Goal: Task Accomplishment & Management: Use online tool/utility

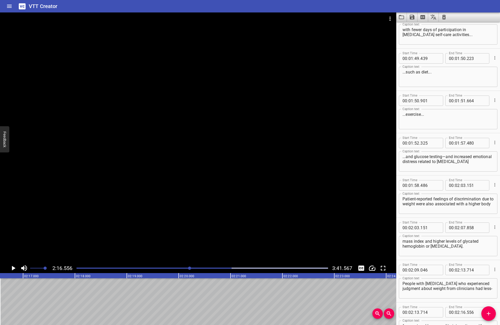
scroll to position [778, 0]
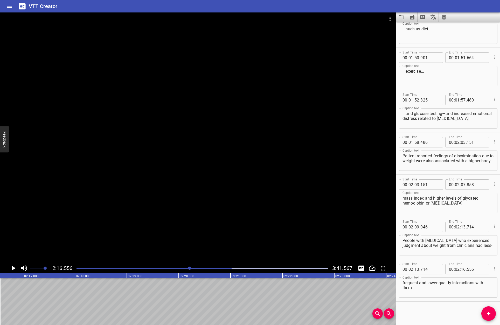
click at [11, 266] on icon "Play/Pause" at bounding box center [13, 268] width 8 height 8
click at [482, 312] on span "Add Cue" at bounding box center [488, 313] width 15 height 6
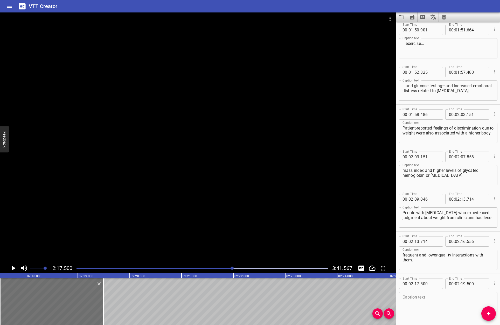
scroll to position [821, 0]
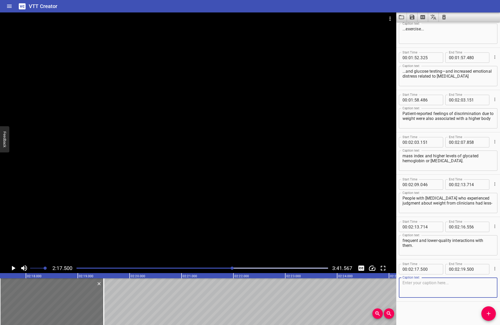
paste textarea "When your patient is ready, discuss realistic goals and strategies that they wo…"
type textarea "When your patient is ready, discuss realistic goals and strategies that they wo…"
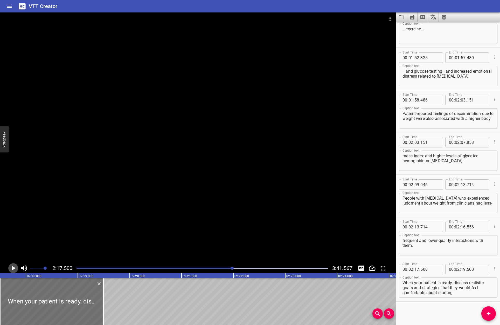
click at [16, 266] on icon "Play/Pause" at bounding box center [13, 268] width 8 height 8
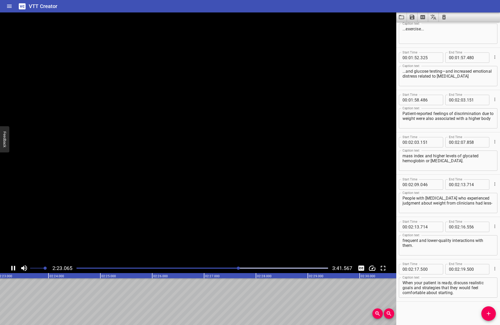
click at [14, 267] on icon "Play/Pause" at bounding box center [13, 268] width 4 height 5
click at [461, 270] on input "number" at bounding box center [463, 269] width 5 height 10
type input "23"
type input "367"
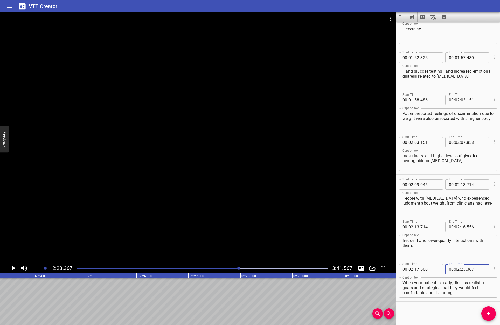
click at [458, 307] on div "Start Time 00 : 00 : 07 . 849 Start Time End Time 00 : 00 : 14 . 618 End Time C…" at bounding box center [448, 173] width 104 height 303
click at [12, 267] on icon "Play/Pause" at bounding box center [14, 268] width 4 height 5
click at [12, 267] on icon "Play/Pause" at bounding box center [13, 268] width 4 height 5
click at [487, 313] on icon "Add Cue" at bounding box center [489, 313] width 6 height 6
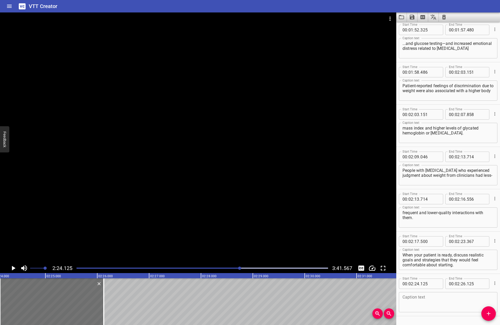
scroll to position [863, 0]
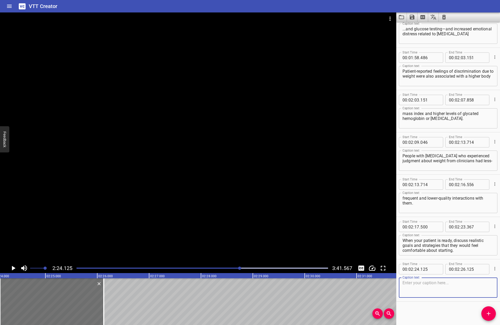
paste textarea "Consider evaluating their previous and current weight-loss attempts..."
type textarea "Consider evaluating their previous and current weight-loss attempts..."
click at [10, 266] on icon "Play/Pause" at bounding box center [13, 268] width 8 height 8
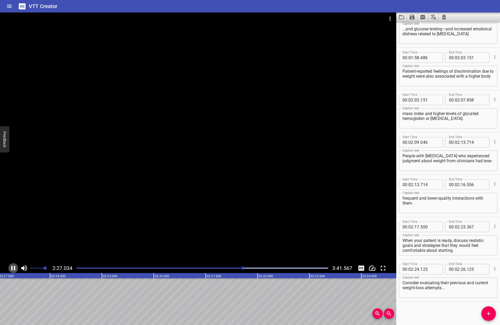
click at [11, 266] on icon "Play/Pause" at bounding box center [13, 268] width 4 height 5
click at [461, 270] on input "number" at bounding box center [463, 269] width 5 height 10
type input "27"
type input "317"
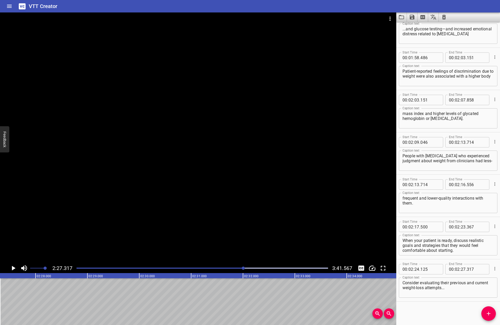
click at [441, 306] on div "Start Time 00 : 00 : 07 . 849 Start Time End Time 00 : 00 : 14 . 618 End Time C…" at bounding box center [448, 173] width 104 height 303
click at [14, 267] on icon "Play/Pause" at bounding box center [13, 268] width 8 height 8
click at [493, 312] on span "Add Cue" at bounding box center [488, 313] width 15 height 6
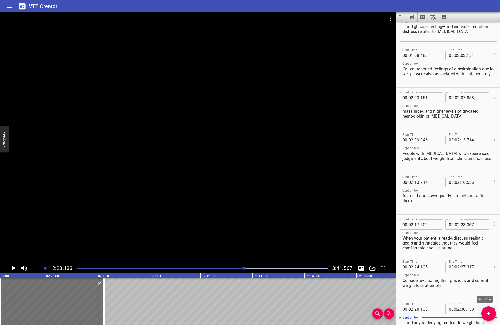
scroll to position [870, 0]
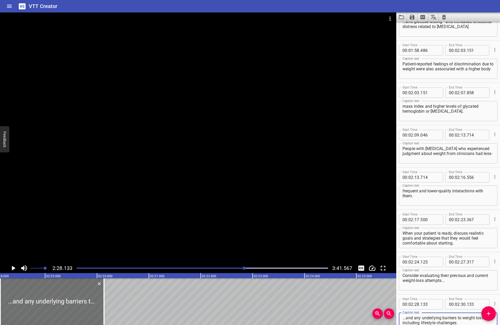
type textarea "...and any underlying barriers to weight loss, including lifestyle challenges."
click at [14, 267] on icon "Play/Pause" at bounding box center [14, 268] width 4 height 5
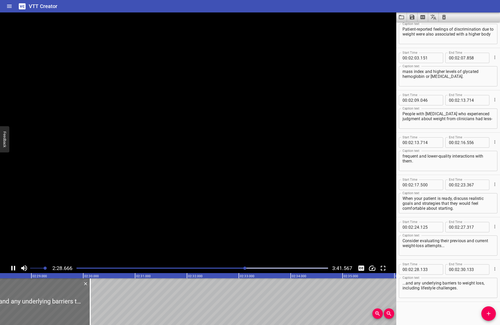
scroll to position [905, 0]
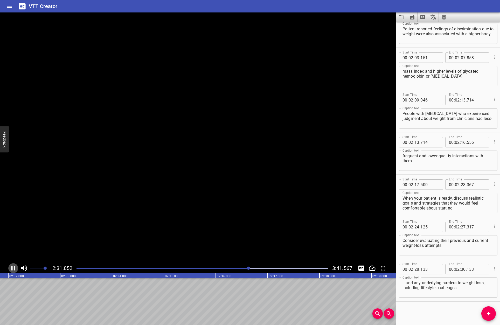
click at [14, 267] on icon "Play/Pause" at bounding box center [13, 268] width 8 height 8
click at [463, 270] on input "number" at bounding box center [463, 269] width 5 height 10
type input "32"
type input "031"
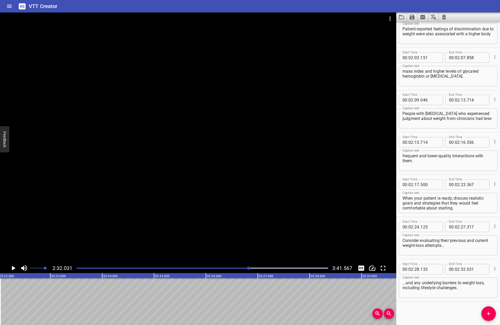
drag, startPoint x: 426, startPoint y: 309, endPoint x: 420, endPoint y: 307, distance: 6.5
click at [426, 309] on div "Start Time 00 : 00 : 07 . 849 Start Time End Time 00 : 00 : 14 . 618 End Time C…" at bounding box center [448, 173] width 104 height 303
click at [11, 266] on icon "Play/Pause" at bounding box center [13, 268] width 8 height 8
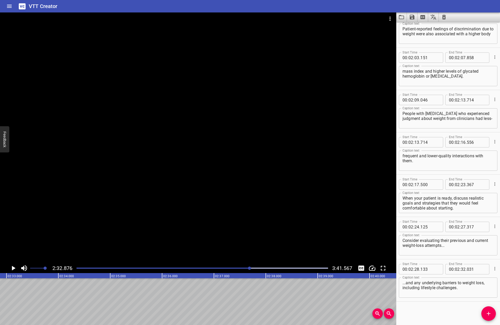
click at [490, 312] on icon "Add Cue" at bounding box center [489, 313] width 6 height 6
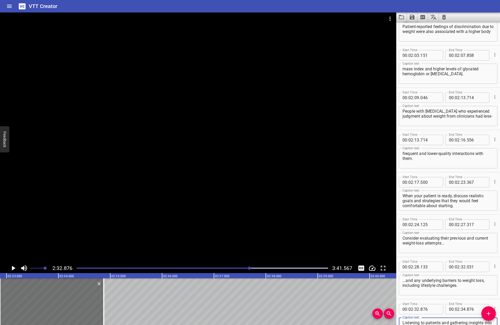
scroll to position [913, 0]
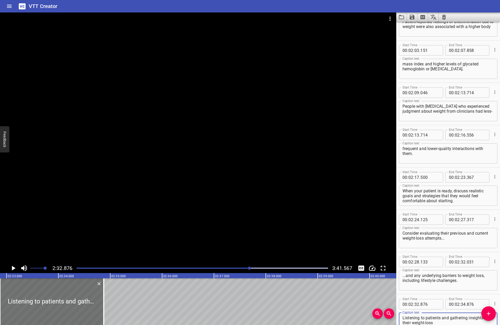
type textarea "Listening to patients and gathering insights into their weight-loss"
click at [14, 267] on icon "Play/Pause" at bounding box center [14, 268] width 4 height 5
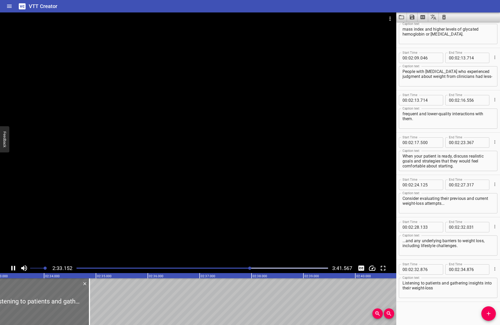
scroll to position [948, 0]
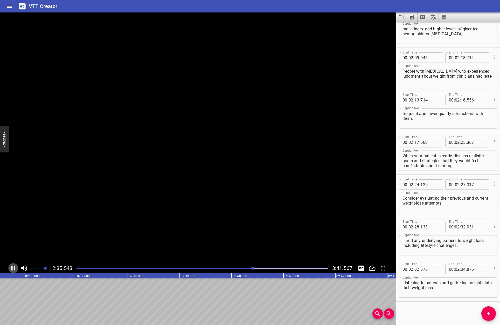
click at [14, 267] on icon "Play/Pause" at bounding box center [13, 268] width 8 height 8
click at [463, 269] on input "number" at bounding box center [463, 269] width 5 height 10
type input "35"
type input "709"
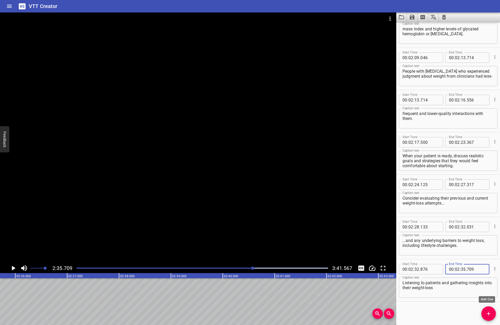
click at [491, 312] on icon "Add Cue" at bounding box center [489, 313] width 6 height 6
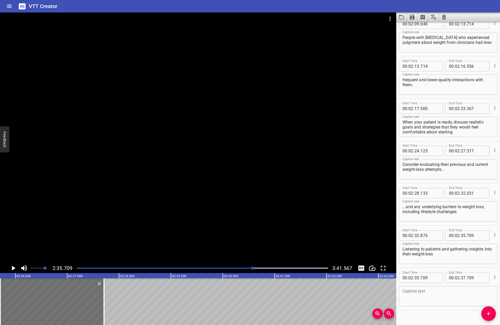
scroll to position [990, 0]
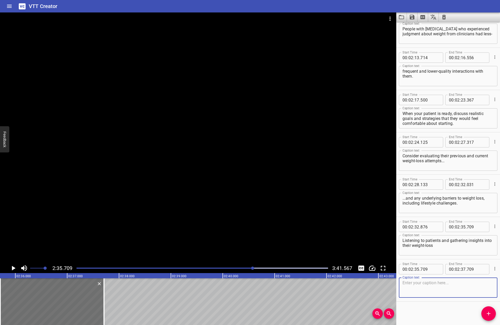
paste textarea "history may help set the stage for further collaborative strategies."
type textarea "history may help set the stage for further collaborative strategies."
click at [12, 266] on icon "Play/Pause" at bounding box center [13, 268] width 8 height 8
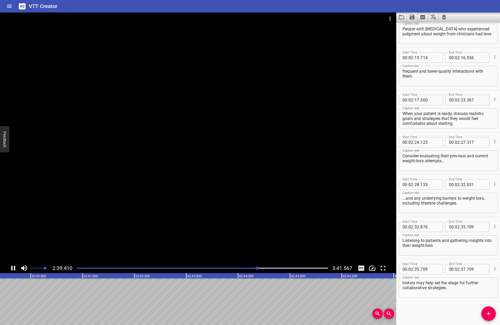
click at [12, 266] on icon "Play/Pause" at bounding box center [13, 268] width 4 height 5
click at [462, 268] on input "number" at bounding box center [463, 269] width 5 height 10
type input "39"
type input "777"
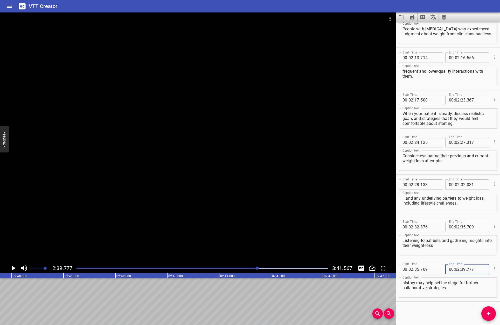
click at [450, 304] on div "Start Time 00 : 00 : 07 . 849 Start Time End Time 00 : 00 : 14 . 618 End Time C…" at bounding box center [448, 173] width 104 height 303
click at [14, 266] on icon "Play/Pause" at bounding box center [13, 268] width 8 height 8
click at [14, 266] on icon "Play/Pause" at bounding box center [13, 268] width 4 height 5
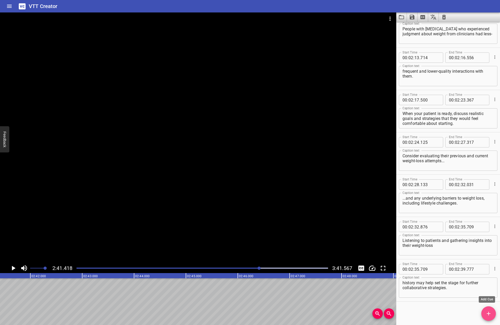
click at [486, 310] on button "Add Cue" at bounding box center [488, 313] width 15 height 15
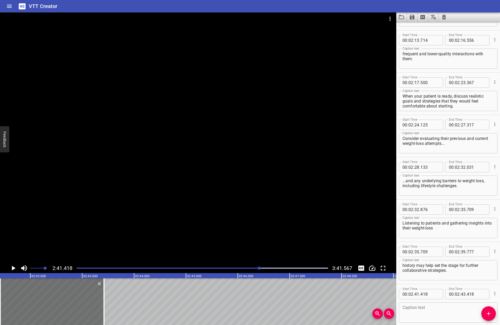
scroll to position [1032, 0]
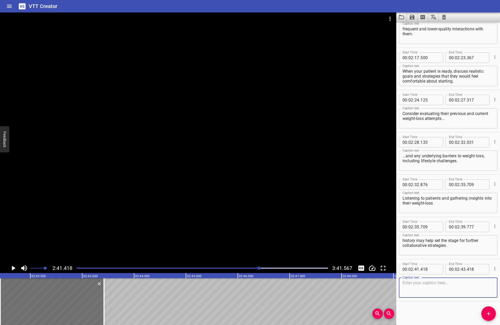
paste textarea "“You told me that you’ve tried to lose weight in the past but have had trouble …"
type textarea "“You told me that you’ve tried to lose weight in the past but have had trouble …"
click at [14, 266] on icon "Play/Pause" at bounding box center [13, 268] width 8 height 8
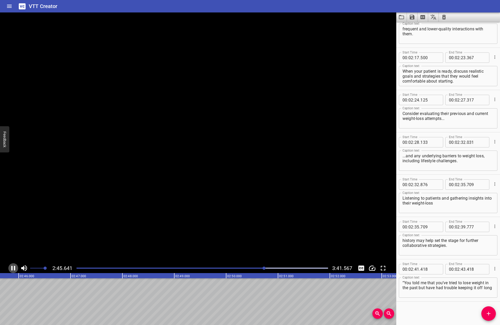
click at [14, 266] on icon "Play/Pause" at bounding box center [13, 268] width 4 height 5
click at [462, 269] on input "number" at bounding box center [463, 269] width 5 height 10
type input "45"
type input "837"
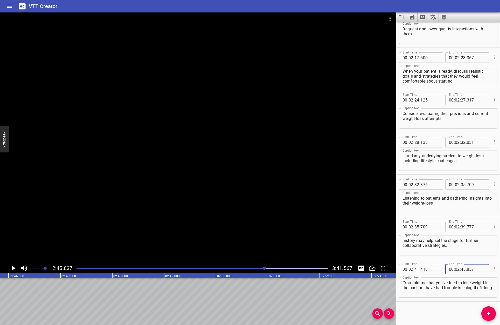
click at [434, 308] on div "Start Time 00 : 00 : 07 . 849 Start Time End Time 00 : 00 : 14 . 618 End Time C…" at bounding box center [448, 173] width 104 height 303
click at [491, 312] on icon "Add Cue" at bounding box center [489, 313] width 6 height 6
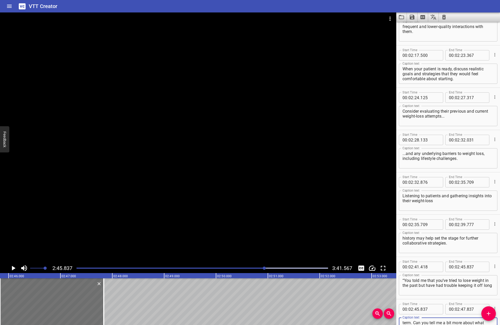
scroll to position [1044, 0]
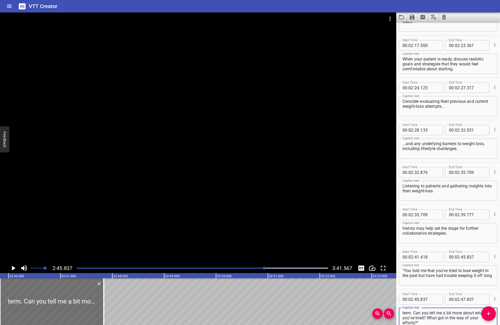
type textarea "term. Can you tell me a bit more about what you’ve tried? What got in the way o…"
click at [13, 265] on icon "Play/Pause" at bounding box center [13, 268] width 8 height 8
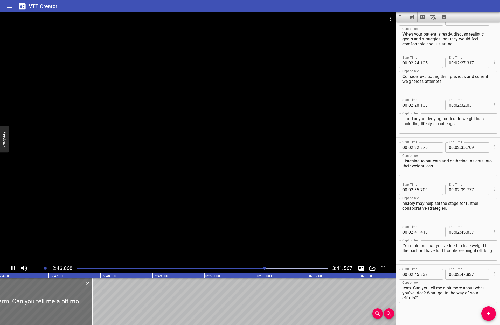
scroll to position [1074, 0]
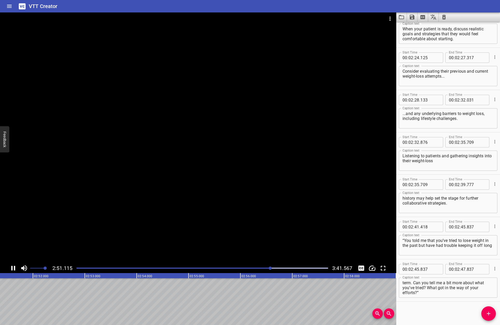
click at [13, 266] on icon "Play/Pause" at bounding box center [13, 268] width 8 height 8
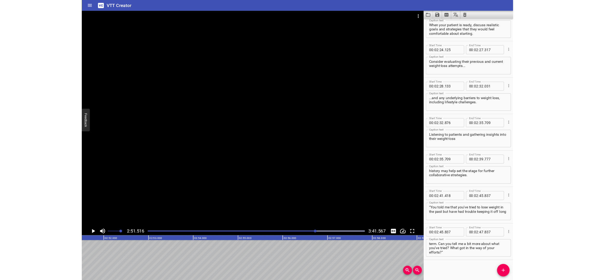
scroll to position [0, 8898]
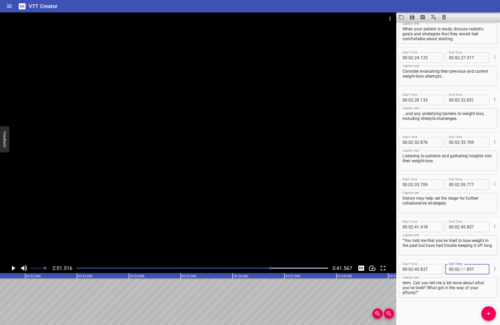
click at [461, 270] on input "number" at bounding box center [463, 269] width 5 height 10
type input "51"
type input "516"
click at [453, 310] on div "Start Time 00 : 00 : 07 . 849 Start Time End Time 00 : 00 : 14 . 618 End Time C…" at bounding box center [448, 173] width 104 height 303
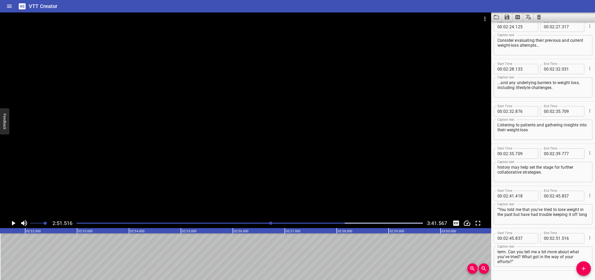
scroll to position [1119, 0]
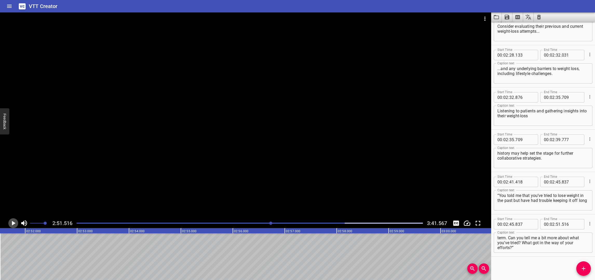
click at [15, 223] on icon "Play/Pause" at bounding box center [14, 223] width 4 height 5
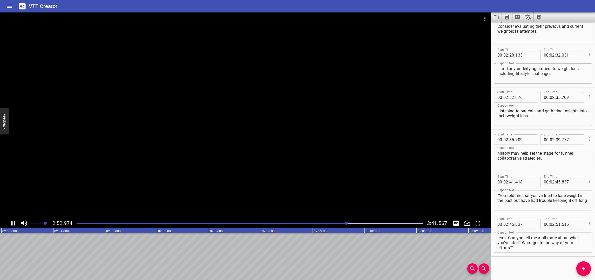
click at [13, 223] on icon "Play/Pause" at bounding box center [13, 223] width 8 height 8
click at [565, 269] on icon "Add Cue" at bounding box center [583, 268] width 6 height 6
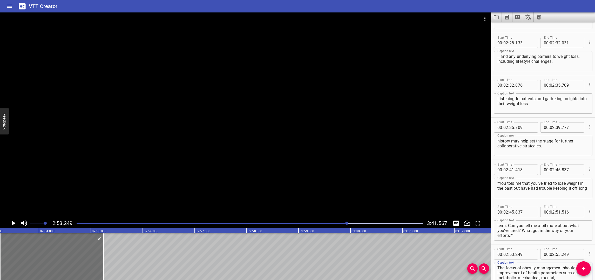
scroll to position [1132, 0]
type textarea "The focus of obesity management should be the improvement of health parameters …"
click at [11, 223] on icon "Play/Pause" at bounding box center [13, 223] width 8 height 8
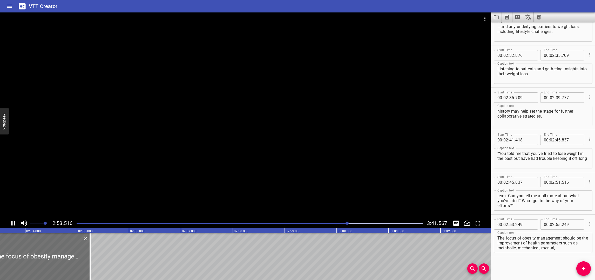
scroll to position [1162, 0]
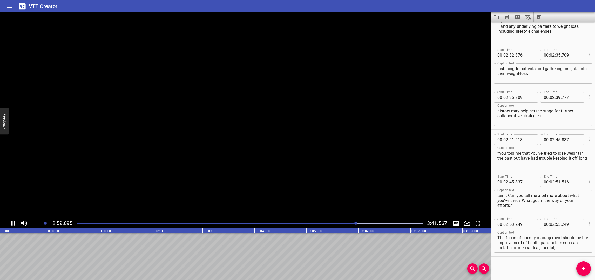
click at [12, 223] on icon "Play/Pause" at bounding box center [13, 223] width 4 height 5
click at [557, 222] on input "number" at bounding box center [557, 224] width 5 height 10
type input "59"
type input "400"
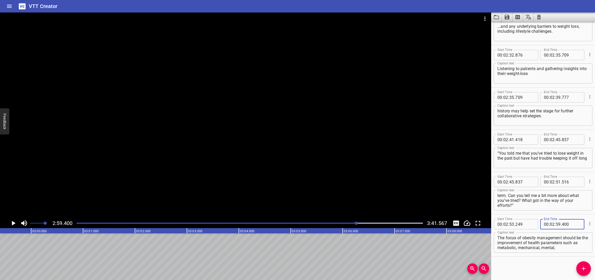
click at [541, 275] on div "Start Time 00 : 00 : 07 . 849 Start Time End Time 00 : 00 : 14 . 618 End Time C…" at bounding box center [543, 151] width 104 height 258
click at [565, 270] on icon "Add Cue" at bounding box center [583, 268] width 6 height 6
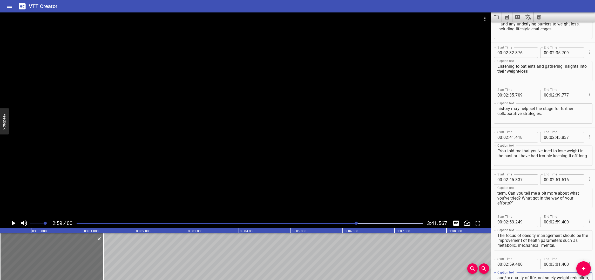
scroll to position [1174, 0]
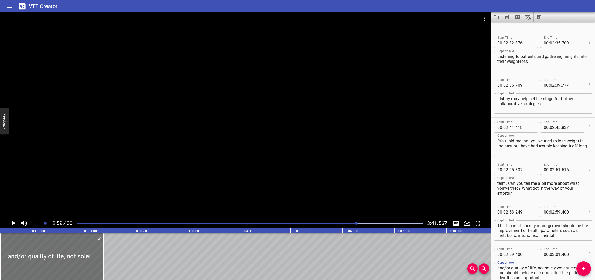
type textarea "and/or quality of life, not solely weight reduction, and should include outcome…"
click at [12, 220] on icon "Play/Pause" at bounding box center [13, 223] width 8 height 8
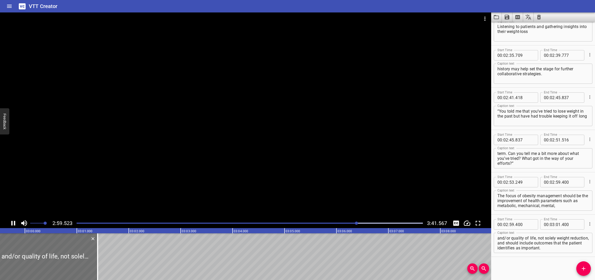
scroll to position [1204, 0]
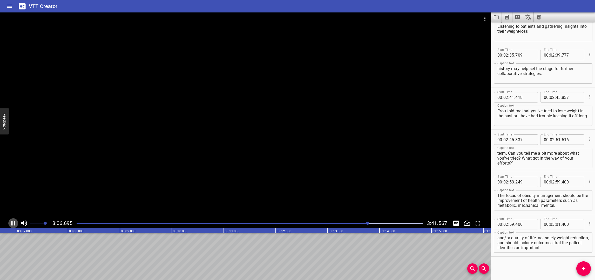
click at [12, 222] on icon "Play/Pause" at bounding box center [13, 223] width 4 height 5
click at [557, 224] on input "number" at bounding box center [557, 224] width 5 height 10
type input "06"
type input "918"
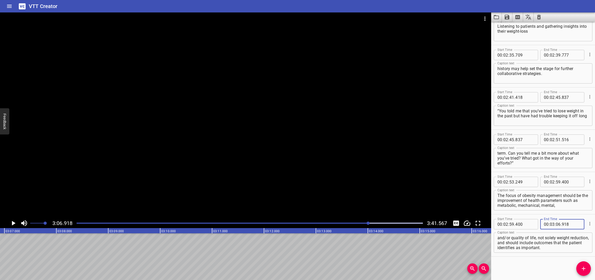
drag, startPoint x: 534, startPoint y: 268, endPoint x: 510, endPoint y: 267, distance: 24.7
click at [534, 268] on div "Start Time 00 : 00 : 07 . 849 Start Time End Time 00 : 00 : 14 . 618 End Time C…" at bounding box center [543, 151] width 104 height 258
click at [13, 221] on icon "Play/Pause" at bounding box center [13, 223] width 8 height 8
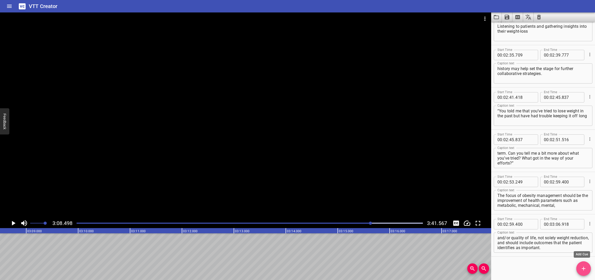
click at [565, 270] on icon "Add Cue" at bounding box center [583, 268] width 6 height 6
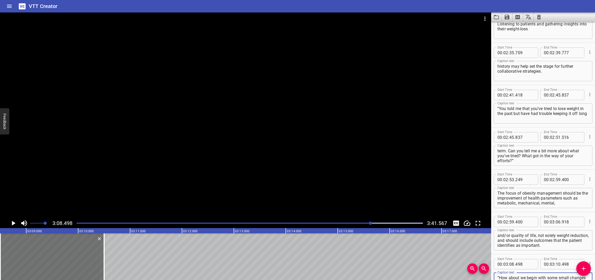
scroll to position [1211, 0]
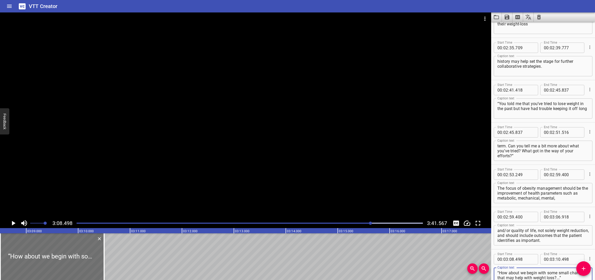
type textarea "“How about we begin with some small changes that may help with weight loss?...”"
click at [11, 221] on icon "Play/Pause" at bounding box center [13, 223] width 8 height 8
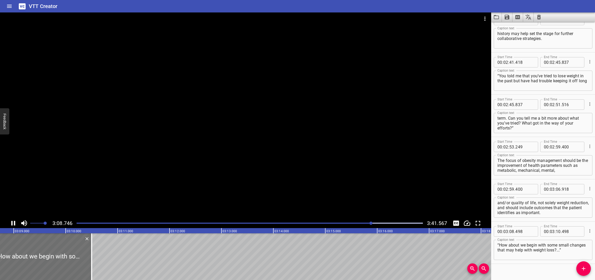
scroll to position [1246, 0]
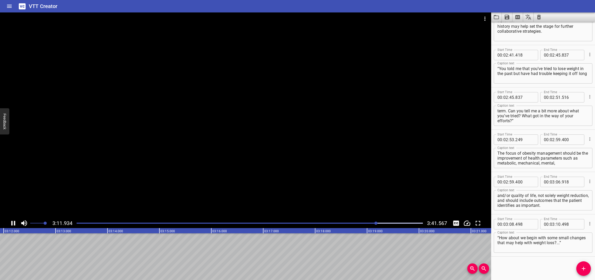
click at [12, 222] on icon "Play/Pause" at bounding box center [13, 223] width 4 height 5
drag, startPoint x: 556, startPoint y: 223, endPoint x: 578, endPoint y: 231, distance: 22.9
click at [557, 223] on input "number" at bounding box center [557, 224] width 5 height 10
type input "12"
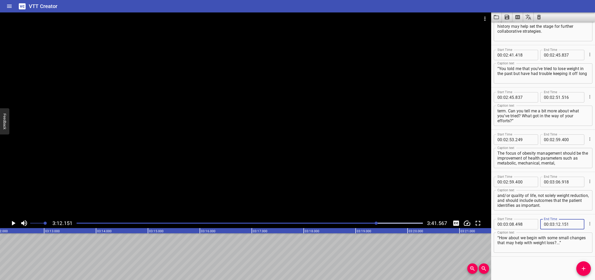
type input "151"
click at [544, 263] on div "Start Time 00 : 00 : 07 . 849 Start Time End Time 00 : 00 : 14 . 618 End Time C…" at bounding box center [543, 151] width 104 height 258
click at [13, 223] on icon "Play/Pause" at bounding box center [14, 223] width 4 height 5
click at [13, 223] on icon "Play/Pause" at bounding box center [13, 223] width 8 height 8
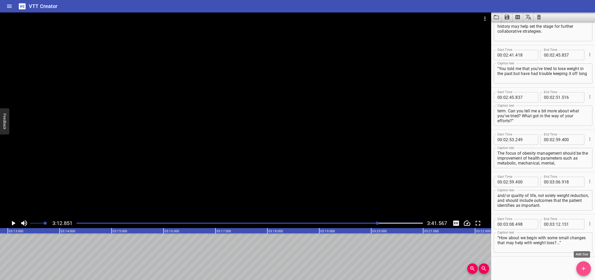
click at [565, 270] on icon "Add Cue" at bounding box center [583, 268] width 6 height 6
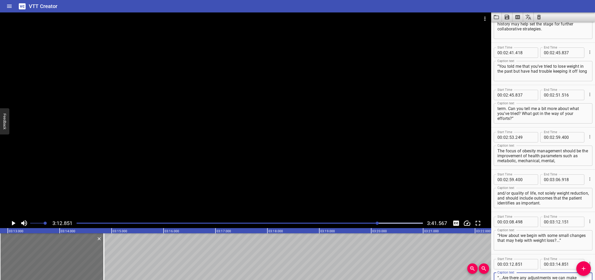
scroll to position [1253, 0]
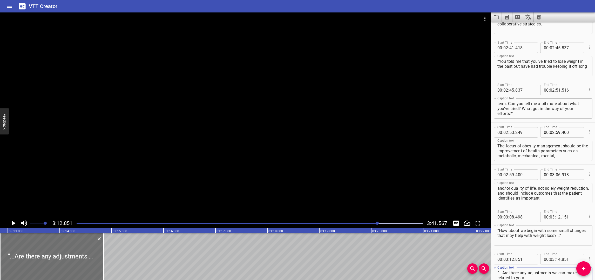
type textarea "“...Are there any adjustments we can make related to your..."
click at [12, 222] on icon "Play/Pause" at bounding box center [14, 223] width 4 height 5
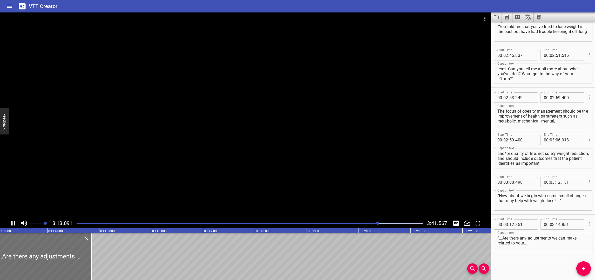
scroll to position [1288, 0]
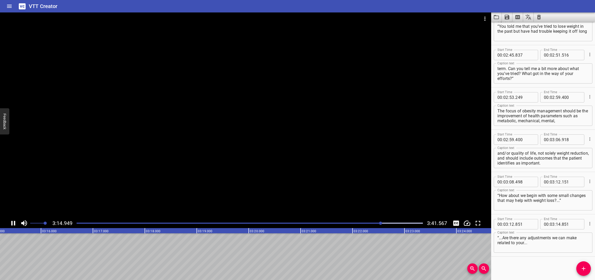
click at [13, 221] on icon "Play/Pause" at bounding box center [13, 223] width 8 height 8
click at [557, 223] on input "number" at bounding box center [557, 224] width 5 height 10
type input "15"
type input "382"
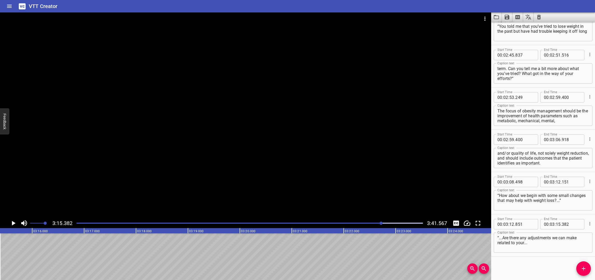
click at [547, 259] on div "Start Time 00 : 00 : 07 . 849 Start Time End Time 00 : 00 : 14 . 618 End Time C…" at bounding box center [543, 151] width 104 height 258
click at [565, 267] on icon "Add Cue" at bounding box center [583, 269] width 4 height 4
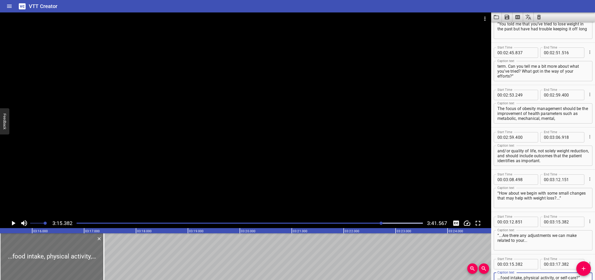
type textarea "...food intake, physical activity, or self-care?”"
click at [13, 222] on icon "Play/Pause" at bounding box center [14, 223] width 4 height 5
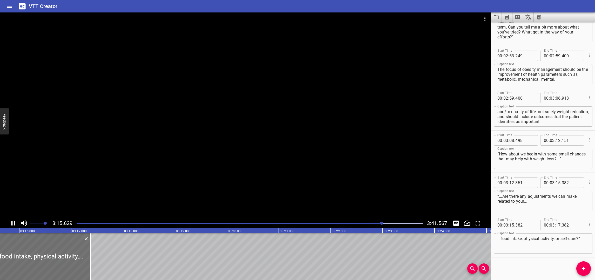
scroll to position [1331, 0]
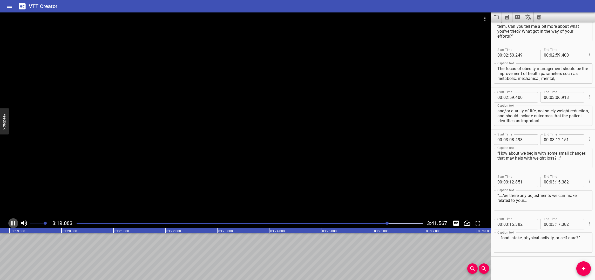
click at [13, 222] on icon "Play/Pause" at bounding box center [13, 223] width 8 height 8
click at [556, 224] on input "number" at bounding box center [557, 224] width 5 height 10
type input "19"
type input "110"
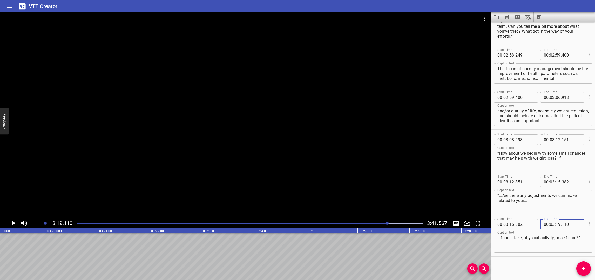
click at [520, 269] on div "Start Time 00 : 00 : 07 . 849 Start Time End Time 00 : 00 : 14 . 618 End Time C…" at bounding box center [543, 151] width 104 height 258
click at [13, 221] on icon "Play/Pause" at bounding box center [13, 223] width 8 height 8
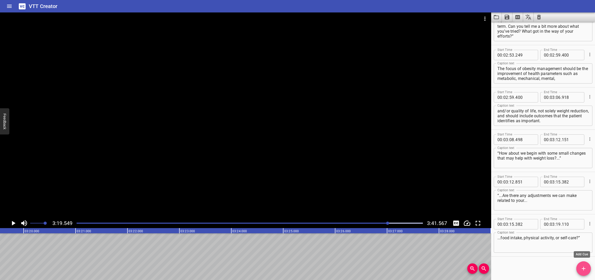
click at [565, 268] on icon "Add Cue" at bounding box center [583, 269] width 4 height 4
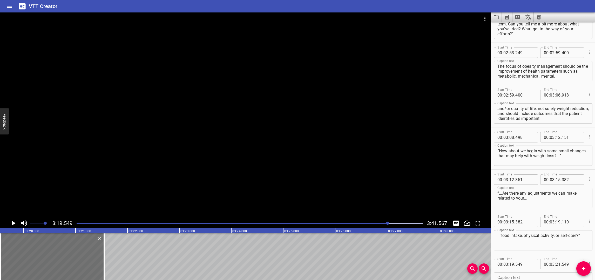
scroll to position [1373, 0]
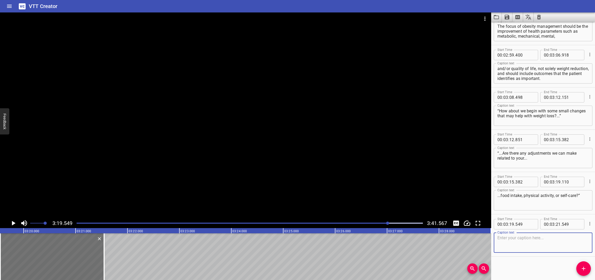
paste textarea "Having effective conversations about weight can make a difference for people wi…"
type textarea "Having effective conversations about weight can make a difference for people wi…"
click at [12, 222] on icon "Play/Pause" at bounding box center [14, 223] width 4 height 5
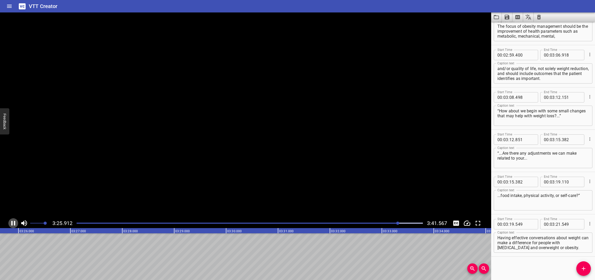
click at [12, 222] on icon "Play/Pause" at bounding box center [13, 223] width 4 height 5
click at [557, 225] on input "number" at bounding box center [557, 224] width 5 height 10
type input "25"
type input "935"
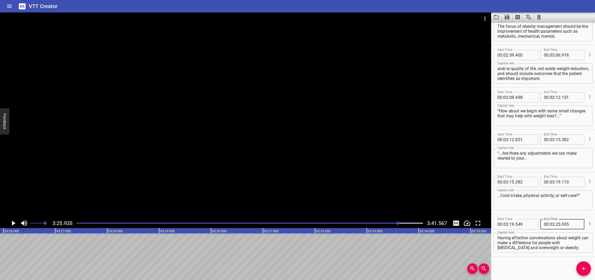
click at [530, 267] on div "Start Time 00 : 00 : 07 . 849 Start Time End Time 00 : 00 : 14 . 618 End Time C…" at bounding box center [543, 151] width 104 height 258
click at [16, 223] on icon "Play/Pause" at bounding box center [13, 223] width 8 height 8
drag, startPoint x: 15, startPoint y: 223, endPoint x: 221, endPoint y: 244, distance: 207.3
click at [15, 223] on icon "Play/Pause" at bounding box center [13, 223] width 4 height 5
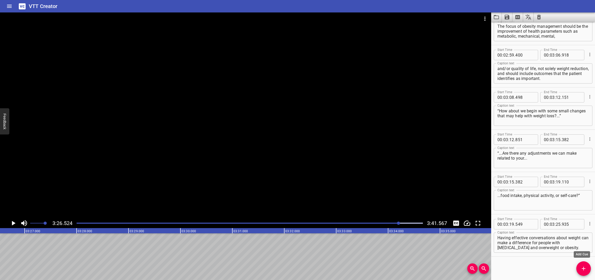
click at [565, 266] on icon "Add Cue" at bounding box center [583, 268] width 6 height 6
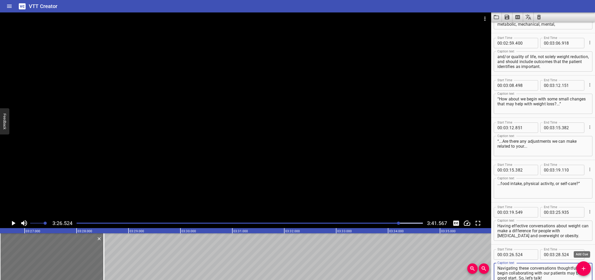
scroll to position [1385, 0]
type textarea "Navigating these conversations thoughtfully to begin collaborating with our pat…"
click at [11, 221] on icon "Play/Pause" at bounding box center [13, 223] width 8 height 8
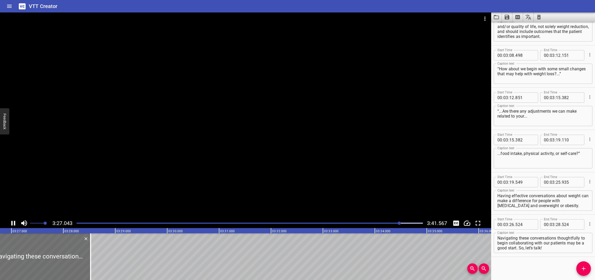
scroll to position [1415, 0]
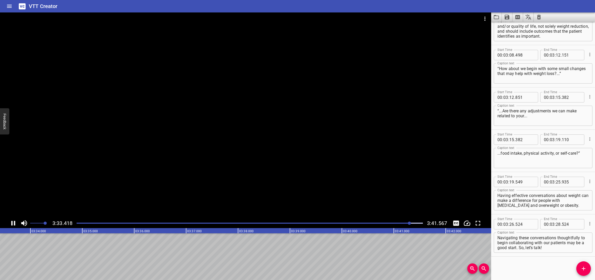
click at [12, 221] on icon "Play/Pause" at bounding box center [13, 223] width 4 height 5
click at [558, 224] on input "number" at bounding box center [557, 224] width 5 height 10
type input "33"
type input "758"
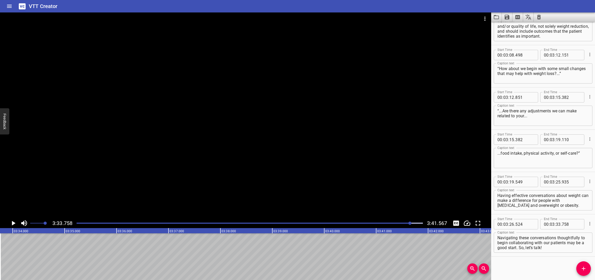
click at [531, 267] on div "Start Time 00 : 00 : 07 . 849 Start Time End Time 00 : 00 : 14 . 618 End Time C…" at bounding box center [543, 151] width 104 height 258
click at [15, 221] on icon "Play/Pause" at bounding box center [13, 223] width 8 height 8
click at [14, 221] on icon "Play/Pause" at bounding box center [13, 223] width 4 height 5
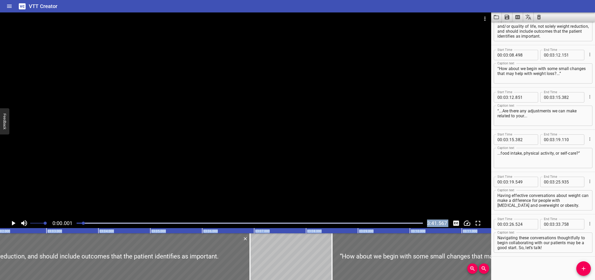
drag, startPoint x: 412, startPoint y: 223, endPoint x: 38, endPoint y: 240, distance: 374.7
click at [39, 240] on div "0:00.001 3:41.567 00:00.000 00:01.000 00:02.000 00:03.000 00:04.000 00:05.000 0…" at bounding box center [245, 145] width 491 height 267
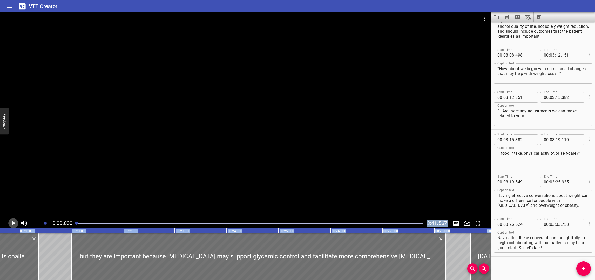
click at [12, 222] on icon "Play/Pause" at bounding box center [14, 223] width 4 height 5
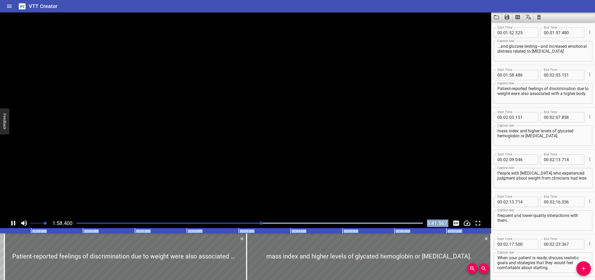
scroll to position [877, 0]
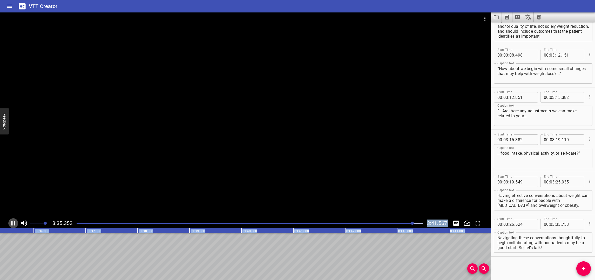
click at [15, 222] on icon "Play/Pause" at bounding box center [13, 223] width 4 height 5
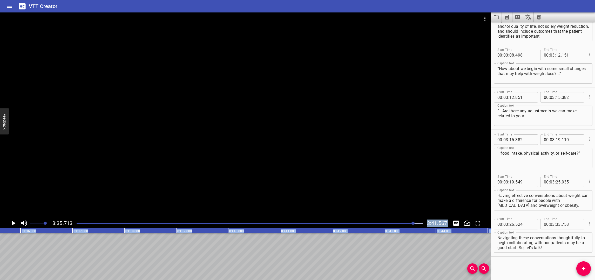
scroll to position [0, 11191]
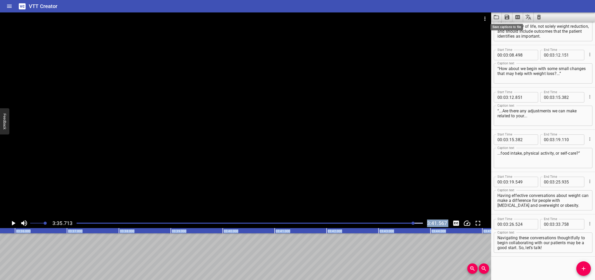
click at [507, 15] on icon "Save captions to file" at bounding box center [507, 17] width 6 height 6
click at [514, 38] on li "Save to SRT file" at bounding box center [520, 37] width 38 height 9
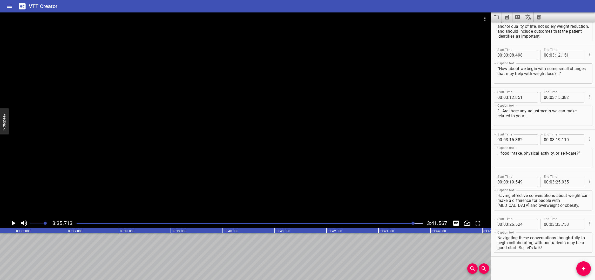
click at [258, 118] on div at bounding box center [245, 115] width 491 height 206
click at [188, 87] on div at bounding box center [245, 115] width 491 height 206
click at [12, 5] on icon "Home" at bounding box center [9, 6] width 6 height 6
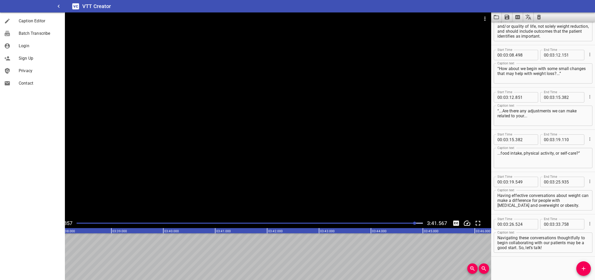
click at [142, 59] on div at bounding box center [245, 115] width 491 height 206
click at [58, 6] on icon "button" at bounding box center [59, 6] width 6 height 6
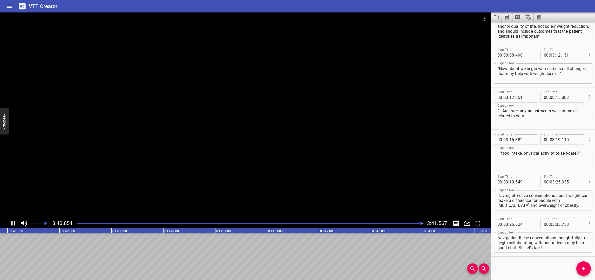
click at [484, 17] on icon "Video Options" at bounding box center [484, 19] width 6 height 6
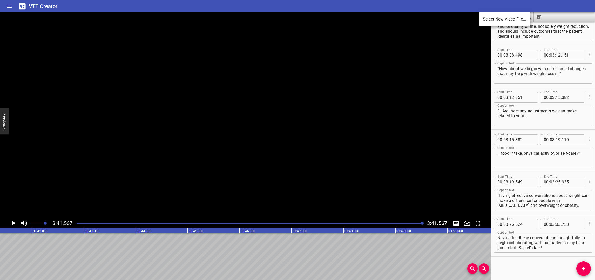
scroll to position [0, 11495]
click at [490, 18] on li "Select New Video File..." at bounding box center [504, 19] width 52 height 9
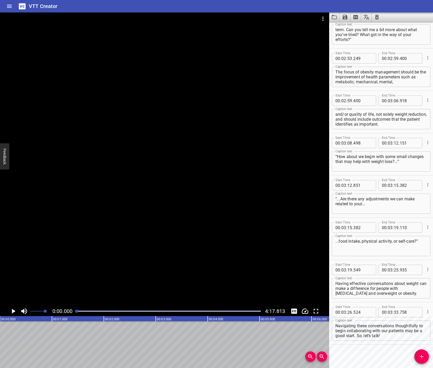
scroll to position [1327, 0]
click at [378, 17] on icon "Clear captions" at bounding box center [377, 17] width 4 height 5
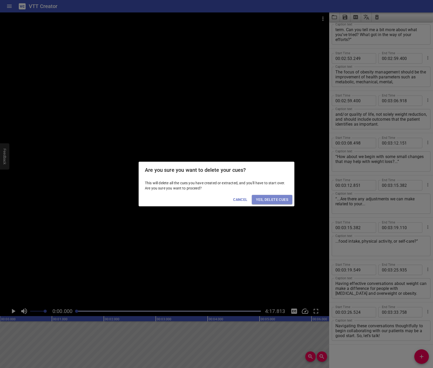
click at [273, 203] on button "Yes, Delete Cues" at bounding box center [272, 200] width 40 height 10
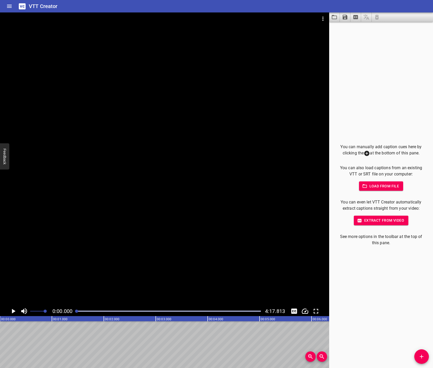
click at [14, 308] on icon "Play/Pause" at bounding box center [13, 311] width 8 height 8
click at [13, 309] on icon "Play/Pause" at bounding box center [13, 311] width 8 height 8
click at [420, 325] on icon "Add Cue" at bounding box center [421, 356] width 6 height 6
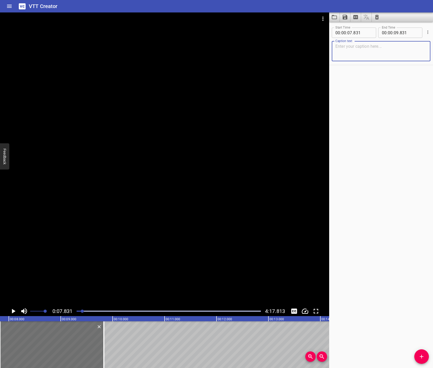
paste textarea "Parler de leur excès de poids avec des patients atteints de diabète de type 2 p…"
click at [15, 311] on icon "Play/Pause" at bounding box center [14, 311] width 4 height 5
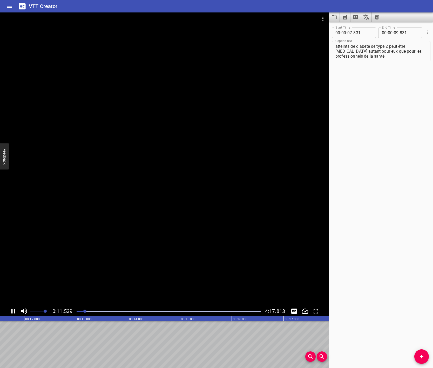
click at [13, 310] on icon "Play/Pause" at bounding box center [13, 311] width 8 height 8
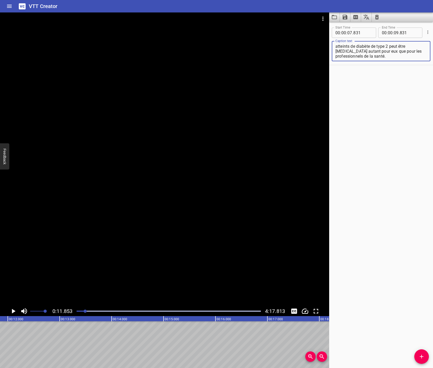
drag, startPoint x: 344, startPoint y: 51, endPoint x: 399, endPoint y: 57, distance: 55.1
click at [399, 57] on textarea "Parler de leur excès de poids avec des patients atteints de diabète de type 2 p…" at bounding box center [380, 51] width 91 height 15
type textarea "Parler de leur excès de poids avec des patients atteints de diabète de type 2 p…"
click at [394, 33] on input "number" at bounding box center [396, 32] width 5 height 10
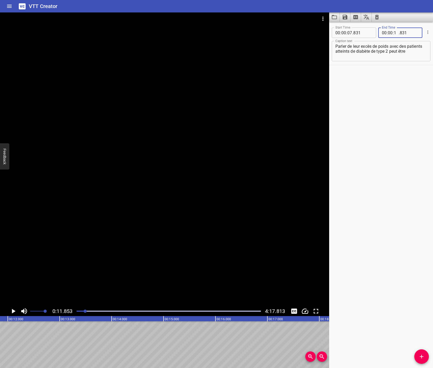
type input "11"
type input "853"
click at [423, 194] on div "Start Time 00 : 00 : 07 . 831 Start Time End Time 00 : 00 : 11 . 853 End Time C…" at bounding box center [381, 195] width 104 height 346
click at [419, 325] on button "Add Cue" at bounding box center [421, 356] width 15 height 15
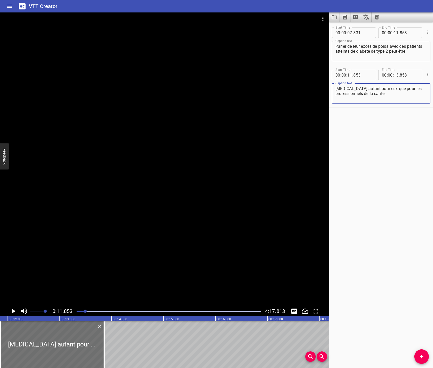
type textarea "[MEDICAL_DATA] autant pour eux que pour les professionnels de la santé."
click at [13, 310] on icon "Play/Pause" at bounding box center [14, 311] width 4 height 5
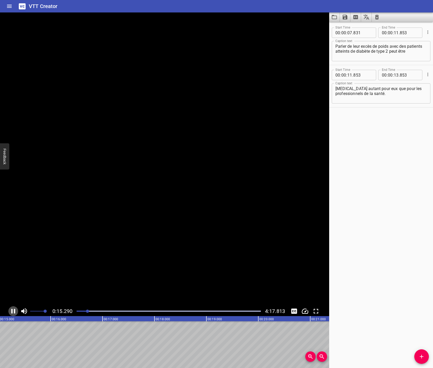
click at [13, 310] on icon "Play/Pause" at bounding box center [13, 311] width 8 height 8
click at [394, 76] on input "number" at bounding box center [396, 75] width 5 height 10
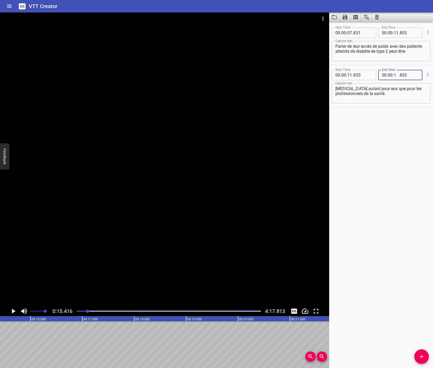
type input "15"
type input "416"
click at [369, 266] on div "Start Time 00 : 00 : 07 . 831 Start Time End Time 00 : 00 : 11 . 853 End Time C…" at bounding box center [381, 195] width 104 height 346
click at [14, 311] on icon "Play/Pause" at bounding box center [14, 311] width 4 height 5
click at [13, 310] on icon "Play/Pause" at bounding box center [13, 311] width 8 height 8
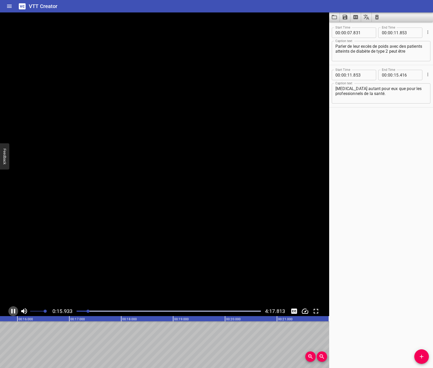
scroll to position [0, 830]
click at [418, 325] on icon "Add Cue" at bounding box center [421, 356] width 6 height 6
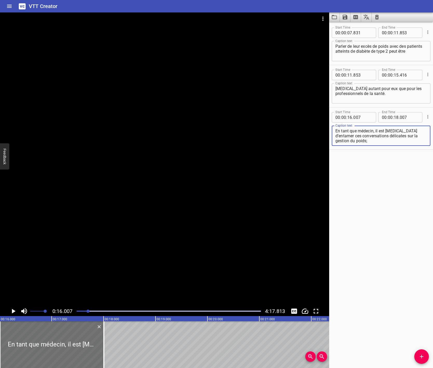
type textarea "En tant que médecin, il est [MEDICAL_DATA] d’entamer ces conversations délicate…"
click at [15, 313] on icon "Play/Pause" at bounding box center [13, 311] width 8 height 8
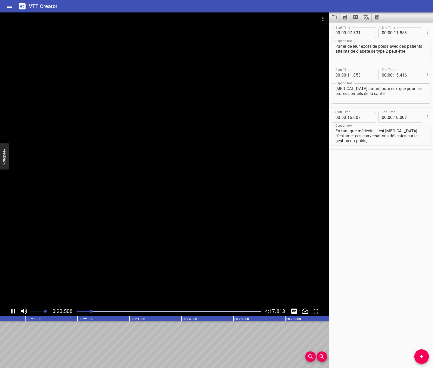
click at [15, 312] on icon "Play/Pause" at bounding box center [13, 311] width 4 height 5
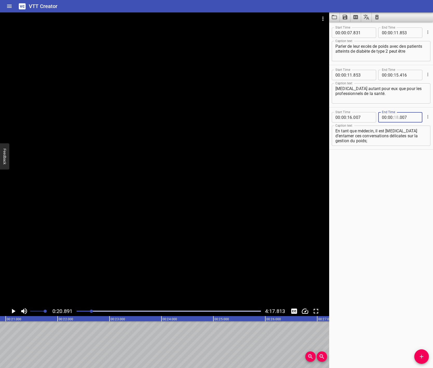
click at [394, 116] on input "number" at bounding box center [396, 117] width 5 height 10
type input "20"
type input "891"
click at [390, 277] on div "Start Time 00 : 00 : 07 . 831 Start Time End Time 00 : 00 : 11 . 853 End Time C…" at bounding box center [381, 195] width 104 height 346
click at [421, 325] on icon "Add Cue" at bounding box center [421, 357] width 4 height 4
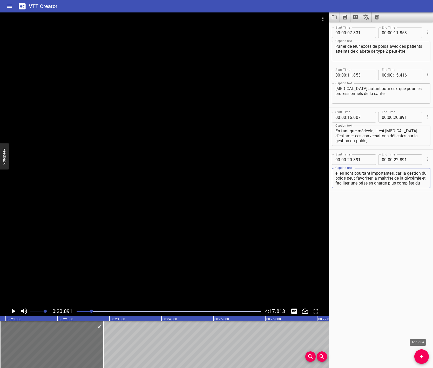
scroll to position [5, 0]
type textarea "elles sont pourtant importantes, car la gestion du poids peut favoriser la maît…"
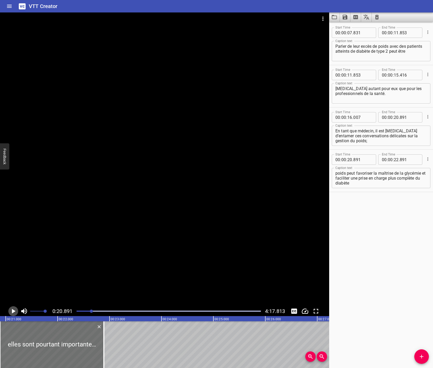
click at [11, 310] on icon "Play/Pause" at bounding box center [13, 311] width 8 height 8
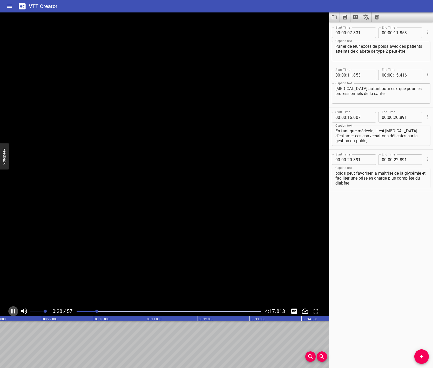
click at [12, 310] on icon "Play/Pause" at bounding box center [13, 311] width 4 height 5
click at [395, 159] on input "number" at bounding box center [396, 159] width 5 height 10
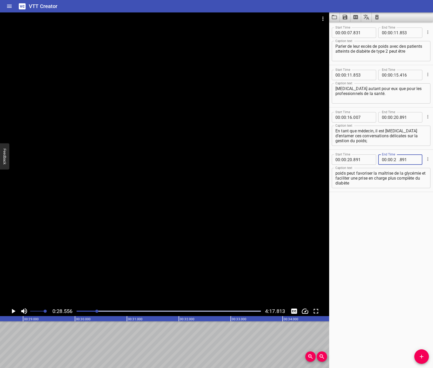
type input "28"
type input "556"
click at [372, 276] on div "Start Time 00 : 00 : 07 . 831 Start Time End Time 00 : 00 : 11 . 853 End Time C…" at bounding box center [381, 195] width 104 height 346
click at [12, 311] on icon "Play/Pause" at bounding box center [14, 311] width 4 height 5
click at [12, 311] on icon "Play/Pause" at bounding box center [13, 311] width 8 height 8
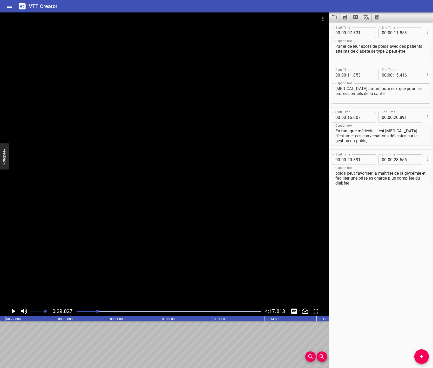
scroll to position [0, 1506]
click at [423, 325] on icon "Add Cue" at bounding box center [421, 356] width 6 height 6
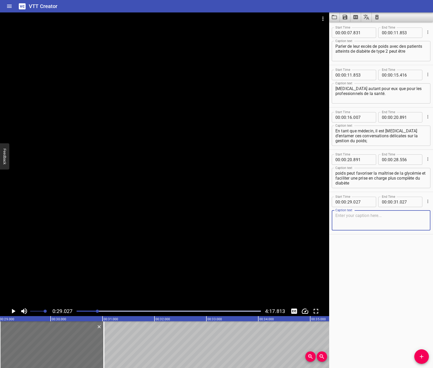
paste textarea "[DATE], nous parlerons de la façon de déterminer dans quelle mesure les patient…"
type textarea "[DATE], nous parlerons de la façon de déterminer dans quelle mesure les patient…"
click at [15, 309] on icon "Play/Pause" at bounding box center [13, 311] width 8 height 8
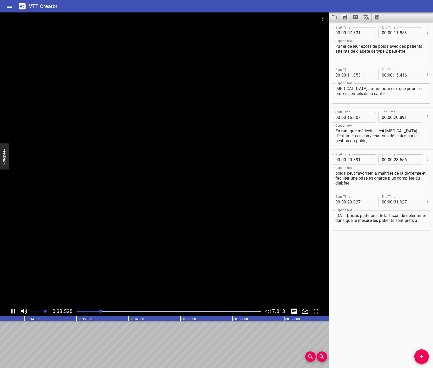
click at [11, 312] on icon "Play/Pause" at bounding box center [13, 311] width 8 height 8
drag, startPoint x: 395, startPoint y: 202, endPoint x: 394, endPoint y: 204, distance: 3.0
click at [395, 202] on input "number" at bounding box center [396, 202] width 5 height 10
type input "33"
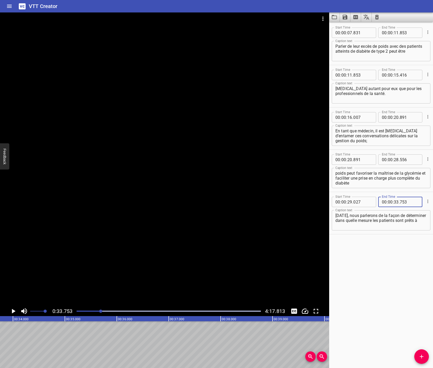
type input "753"
click at [415, 251] on div "Start Time 00 : 00 : 07 . 831 Start Time End Time 00 : 00 : 11 . 853 End Time C…" at bounding box center [381, 195] width 104 height 346
click at [425, 325] on span "Add Cue" at bounding box center [421, 356] width 15 height 6
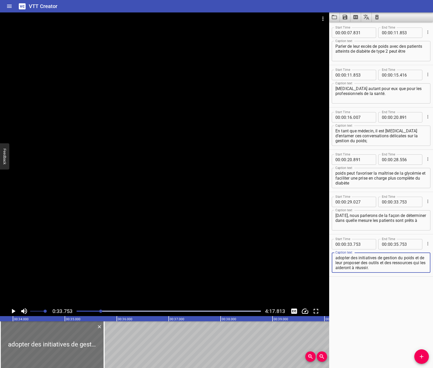
type textarea "adopter des initiatives de gestion du poids et de leur proposer des outils et d…"
click at [13, 311] on icon "Play/Pause" at bounding box center [14, 311] width 4 height 5
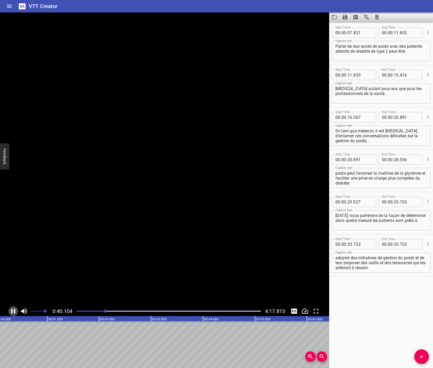
click at [12, 310] on icon "Play/Pause" at bounding box center [13, 311] width 4 height 5
click at [394, 243] on input "number" at bounding box center [396, 244] width 5 height 10
type input "40"
type input "243"
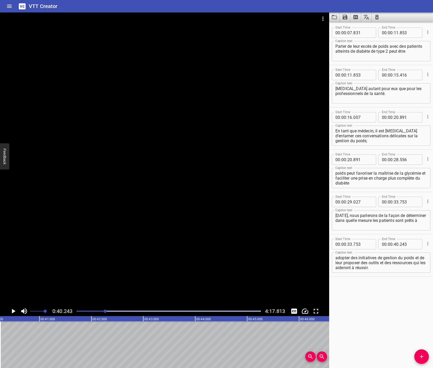
click at [411, 289] on div "Start Time 00 : 00 : 07 . 831 Start Time End Time 00 : 00 : 11 . 853 End Time C…" at bounding box center [381, 195] width 104 height 346
click at [13, 310] on icon "Play/Pause" at bounding box center [14, 311] width 4 height 5
click at [13, 310] on icon "Play/Pause" at bounding box center [13, 311] width 8 height 8
click at [419, 325] on button "Add Cue" at bounding box center [421, 356] width 15 height 15
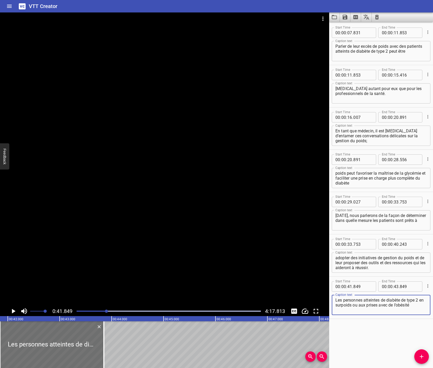
type textarea "Les personnes atteintes de diabète de type 2 en surpoids ou aux prises avec de …"
click at [11, 308] on icon "Play/Pause" at bounding box center [13, 311] width 8 height 8
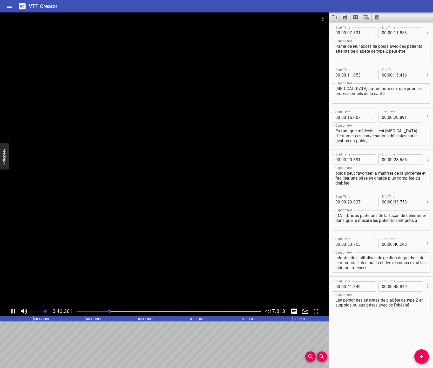
click at [11, 310] on icon "Play/Pause" at bounding box center [13, 311] width 4 height 5
click at [395, 287] on input "number" at bounding box center [396, 286] width 5 height 10
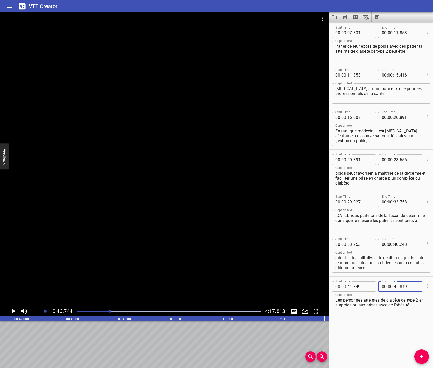
type input "46"
type input "744"
click at [394, 325] on div "Start Time 00 : 00 : 07 . 831 Start Time End Time 00 : 00 : 11 . 853 End Time C…" at bounding box center [381, 195] width 104 height 346
click at [420, 325] on icon "Add Cue" at bounding box center [421, 356] width 6 height 6
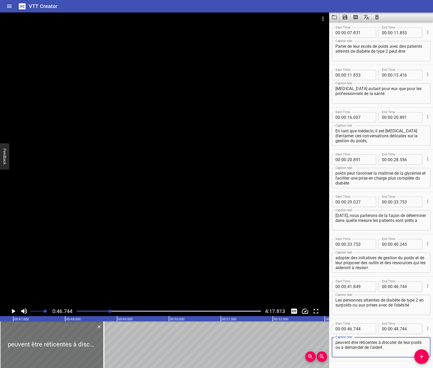
click at [393, 325] on textarea "peuvent être réticentes à discuter de leur poids ou à demander de l’aide4." at bounding box center [380, 347] width 91 height 15
type textarea "peuvent être réticentes à discuter de leur poids ou à demander de l’aide."
click at [10, 310] on icon "Play/Pause" at bounding box center [13, 311] width 8 height 8
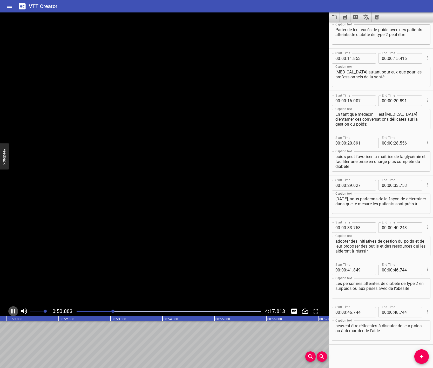
click at [11, 310] on icon "Play/Pause" at bounding box center [13, 311] width 8 height 8
click at [394, 311] on input "number" at bounding box center [396, 312] width 5 height 10
type input "51"
type input "025"
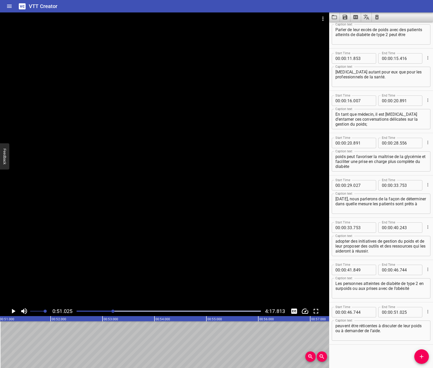
click at [369, 325] on div "Start Time 00 : 00 : 07 . 831 Start Time End Time 00 : 00 : 11 . 853 End Time C…" at bounding box center [381, 195] width 104 height 346
click at [14, 309] on icon "Play/Pause" at bounding box center [13, 311] width 8 height 8
click at [14, 309] on icon "Play/Pause" at bounding box center [13, 311] width 4 height 5
drag, startPoint x: 421, startPoint y: 356, endPoint x: 405, endPoint y: 352, distance: 16.6
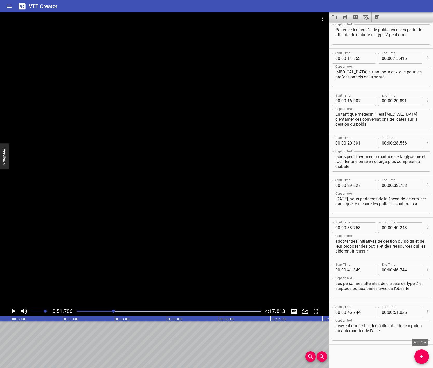
click at [420, 325] on icon "Add Cue" at bounding box center [421, 356] width 6 height 6
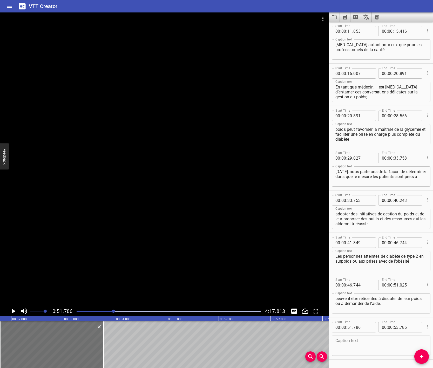
scroll to position [59, 0]
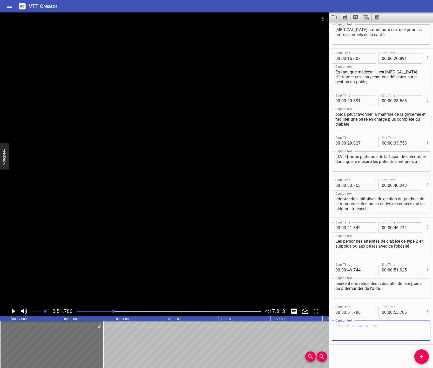
paste textarea "Puisque le poids peut être un sujet délicat..."
type textarea "Puisque le poids peut être un sujet délicat..."
click at [11, 311] on icon "Play/Pause" at bounding box center [13, 311] width 8 height 8
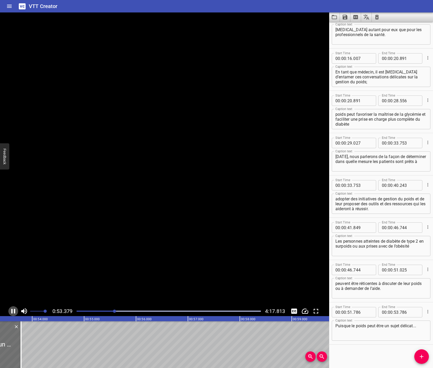
click at [11, 311] on icon "Play/Pause" at bounding box center [13, 311] width 4 height 5
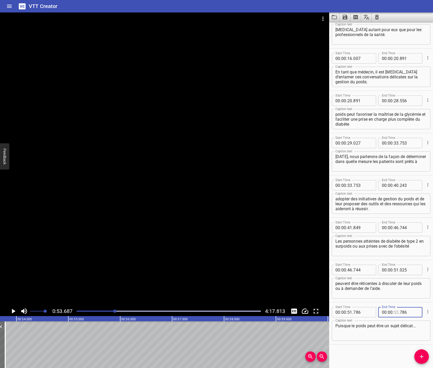
click at [394, 314] on input "number" at bounding box center [396, 312] width 5 height 10
type input "53"
type input "687"
click at [351, 325] on div "Start Time 00 : 00 : 07 . 831 Start Time End Time 00 : 00 : 11 . 853 End Time C…" at bounding box center [381, 195] width 104 height 346
click at [14, 312] on icon "Play/Pause" at bounding box center [13, 311] width 8 height 8
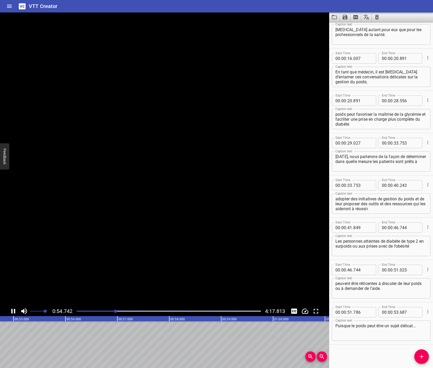
click at [14, 312] on icon "Play/Pause" at bounding box center [13, 311] width 4 height 5
click at [425, 325] on span "Add Cue" at bounding box center [421, 356] width 15 height 6
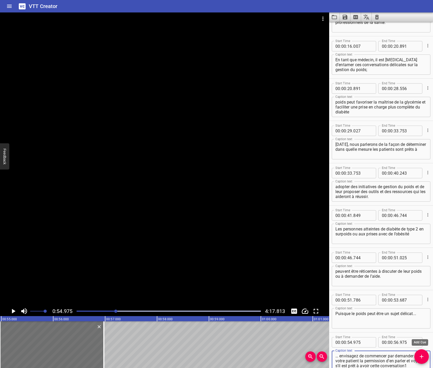
scroll to position [71, 0]
click at [14, 311] on icon "Play/Pause" at bounding box center [14, 311] width 4 height 5
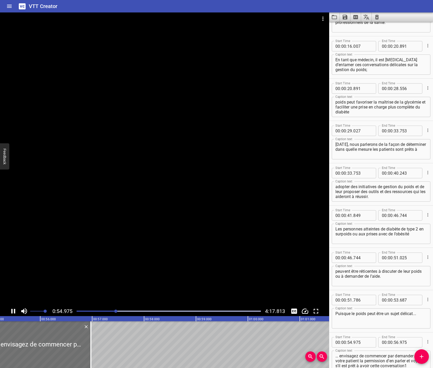
scroll to position [101, 0]
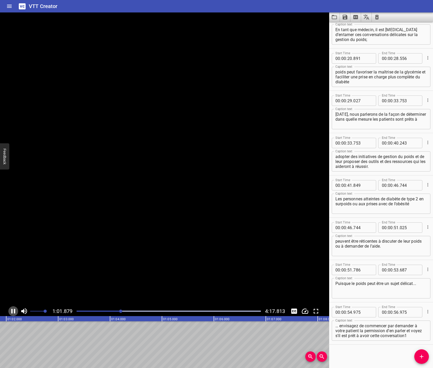
click at [14, 310] on icon "Play/Pause" at bounding box center [13, 311] width 4 height 5
drag, startPoint x: 418, startPoint y: 336, endPoint x: 395, endPoint y: 343, distance: 24.9
click at [418, 325] on textarea "… envisagez de commencer par demander à votre patient la permission d’en parler…" at bounding box center [380, 330] width 91 height 15
type textarea "… envisagez de commencer par demander à votre patient la permission d’en parler…"
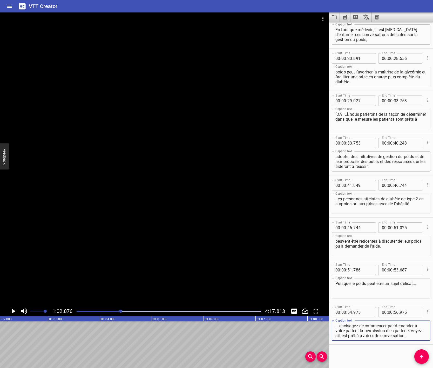
click at [363, 325] on div "Start Time 00 : 00 : 07 . 831 Start Time End Time 00 : 00 : 11 . 853 End Time C…" at bounding box center [381, 195] width 104 height 346
click at [13, 309] on icon "Play/Pause" at bounding box center [13, 311] width 8 height 8
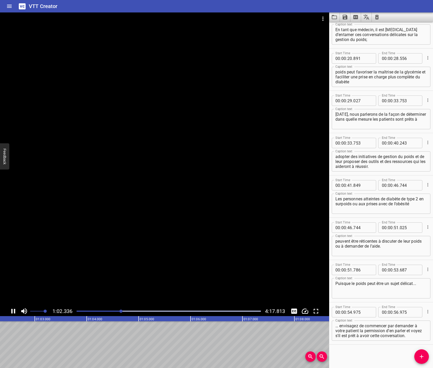
click at [13, 309] on icon "Play/Pause" at bounding box center [13, 311] width 8 height 8
click at [389, 313] on input "number" at bounding box center [390, 312] width 5 height 10
type input "01"
type input "02"
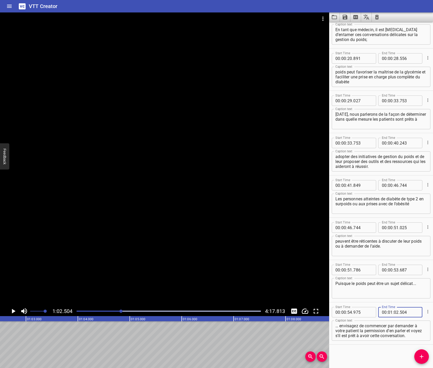
type input "504"
click at [363, 325] on div "Start Time 00 : 00 : 07 . 831 Start Time End Time 00 : 00 : 11 . 853 End Time C…" at bounding box center [381, 195] width 104 height 346
click at [15, 311] on icon "Play/Pause" at bounding box center [14, 311] width 4 height 5
click at [15, 311] on icon "Play/Pause" at bounding box center [13, 311] width 4 height 5
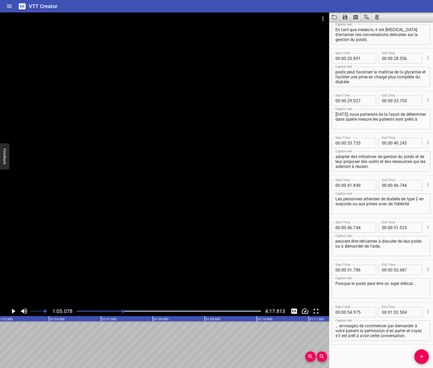
scroll to position [0, 3376]
click at [418, 325] on icon "Add Cue" at bounding box center [421, 356] width 6 height 6
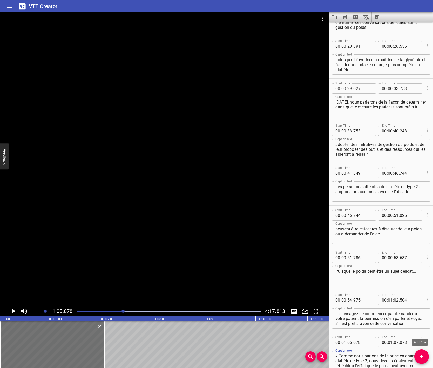
scroll to position [113, 0]
type textarea "« Comme nous parlons de la prise en charge du diabète de type 2, nous devons ég…"
click at [11, 310] on icon "Play/Pause" at bounding box center [13, 311] width 8 height 8
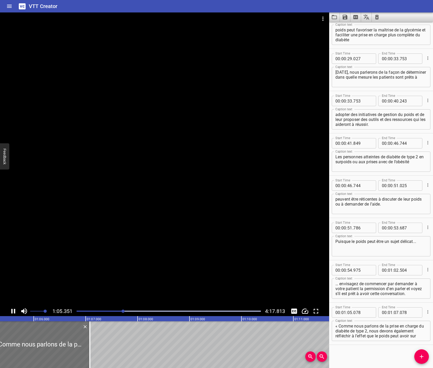
scroll to position [143, 0]
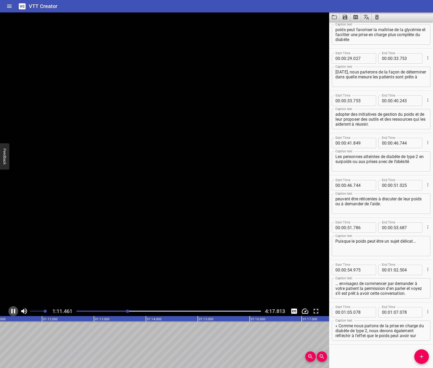
click at [12, 310] on icon "Play/Pause" at bounding box center [13, 311] width 4 height 5
click at [395, 310] on input "number" at bounding box center [396, 312] width 5 height 10
type input "11"
type input "593"
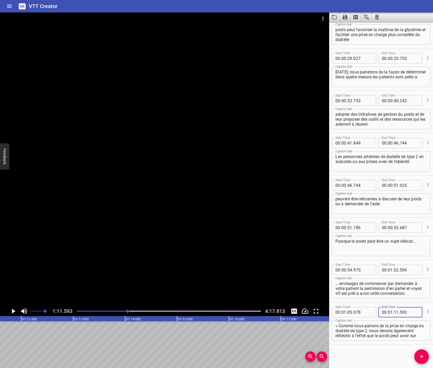
click at [341, 325] on div "Start Time 00 : 00 : 07 . 831 Start Time End Time 00 : 00 : 11 . 853 End Time C…" at bounding box center [381, 195] width 104 height 346
click at [418, 325] on icon "Add Cue" at bounding box center [421, 356] width 6 height 6
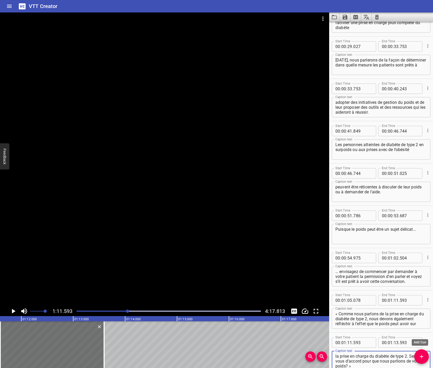
scroll to position [156, 0]
type textarea "la prise en charge du diabète de type 2. Seriez-vous d’accord pour que nous par…"
click at [12, 311] on icon "Play/Pause" at bounding box center [14, 311] width 4 height 5
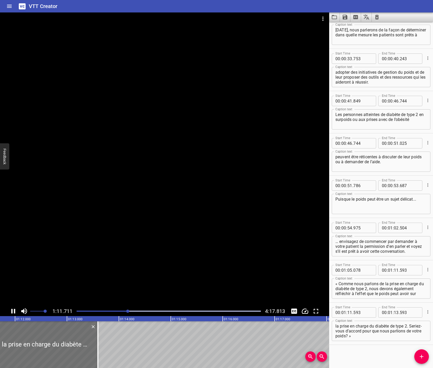
scroll to position [186, 0]
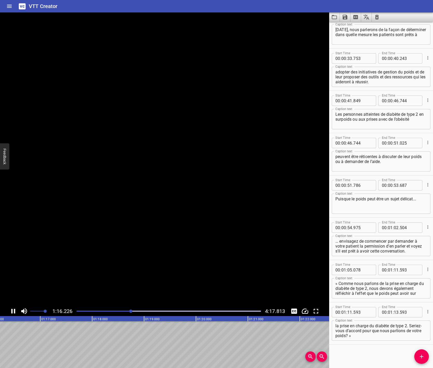
click at [11, 311] on icon "Play/Pause" at bounding box center [13, 311] width 4 height 5
click at [395, 312] on input "number" at bounding box center [396, 312] width 5 height 10
type input "16"
type input "582"
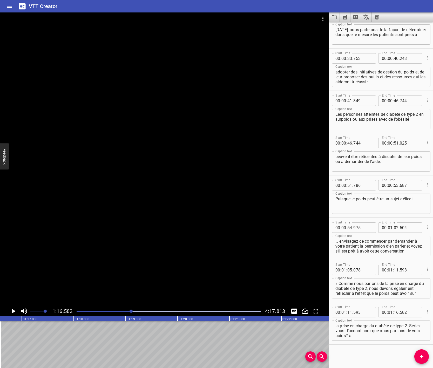
click at [355, 325] on div "Start Time 00 : 00 : 07 . 831 Start Time End Time 00 : 00 : 11 . 853 End Time C…" at bounding box center [381, 195] width 104 height 346
click at [14, 310] on icon "Play/Pause" at bounding box center [14, 311] width 4 height 5
click at [14, 310] on icon "Play/Pause" at bounding box center [13, 311] width 4 height 5
click at [423, 325] on icon "Add Cue" at bounding box center [421, 356] width 6 height 6
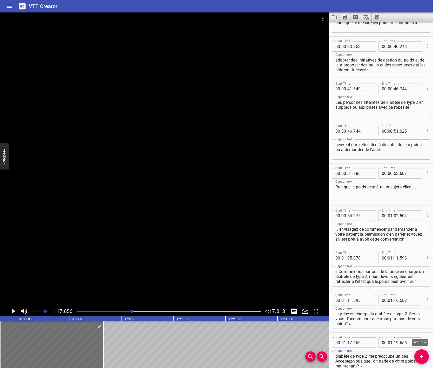
scroll to position [198, 0]
click at [12, 310] on icon "Play/Pause" at bounding box center [13, 311] width 8 height 8
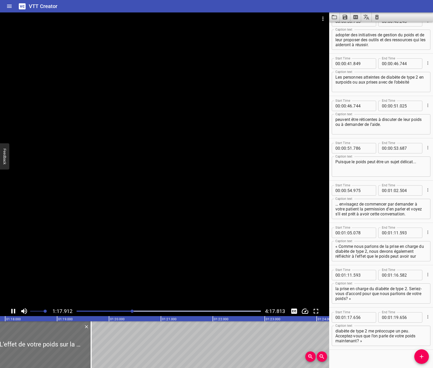
scroll to position [228, 0]
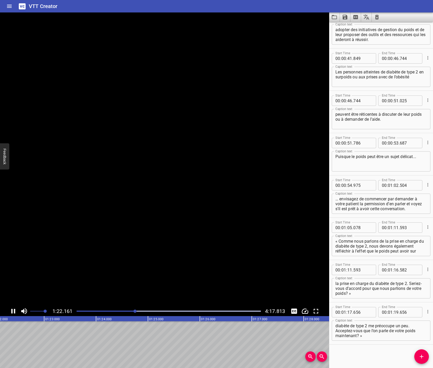
click at [12, 309] on icon "Play/Pause" at bounding box center [13, 311] width 4 height 5
drag, startPoint x: 351, startPoint y: 330, endPoint x: 401, endPoint y: 339, distance: 50.6
click at [401, 325] on div "« L’effet de votre poids sur la prise en charge du diabète de type 2 me préoccu…" at bounding box center [381, 330] width 99 height 20
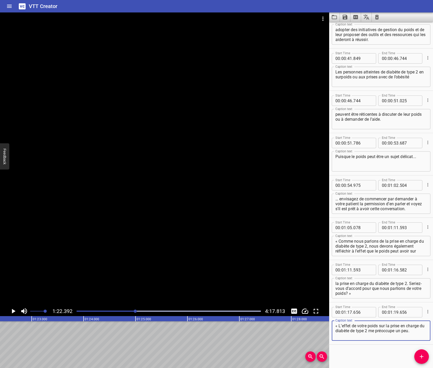
scroll to position [0, 0]
type textarea "« L’effet de votre poids sur la prise en charge du diabète de type 2 me préoccu…"
click at [396, 312] on input "number" at bounding box center [396, 312] width 5 height 10
type input "22"
type input "392"
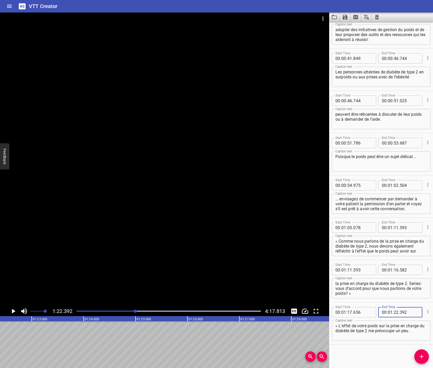
click at [386, 325] on div "Start Time 00 : 00 : 07 . 831 Start Time End Time 00 : 00 : 11 . 853 End Time C…" at bounding box center [381, 195] width 104 height 346
click at [424, 325] on icon "Add Cue" at bounding box center [421, 356] width 6 height 6
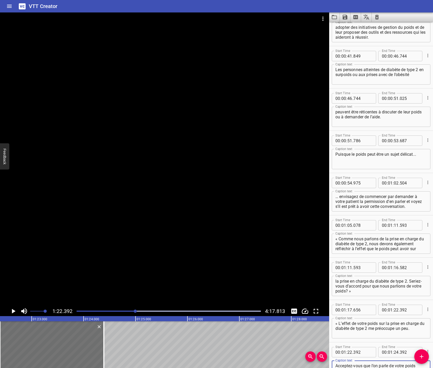
scroll to position [235, 0]
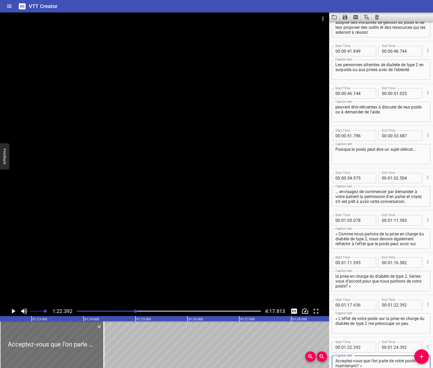
type textarea "Acceptez-vous que l’on parle de votre poids maintenant? »"
click at [12, 308] on icon "Play/Pause" at bounding box center [13, 311] width 8 height 8
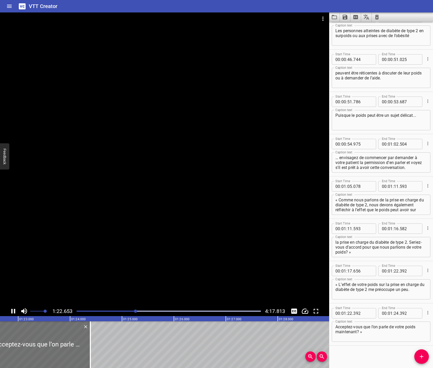
scroll to position [270, 0]
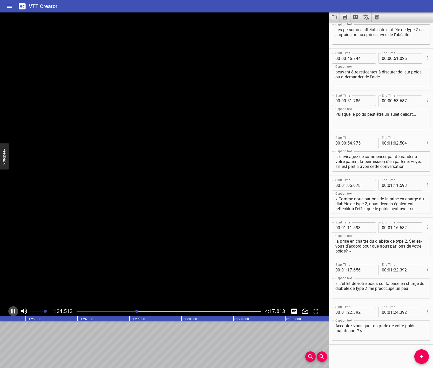
click at [12, 308] on icon "Play/Pause" at bounding box center [13, 311] width 8 height 8
click at [394, 311] on input "number" at bounding box center [396, 312] width 5 height 10
type input "24"
type input "670"
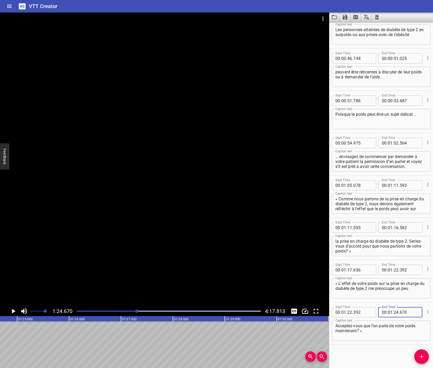
click at [403, 325] on div "Start Time 00 : 00 : 07 . 831 Start Time End Time 00 : 00 : 11 . 853 End Time C…" at bounding box center [381, 195] width 104 height 346
click at [12, 311] on icon "Play/Pause" at bounding box center [14, 311] width 4 height 5
click at [12, 311] on icon "Play/Pause" at bounding box center [13, 311] width 4 height 5
click at [421, 325] on icon "Add Cue" at bounding box center [421, 357] width 4 height 4
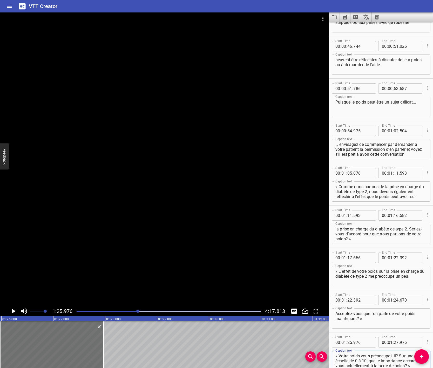
scroll to position [282, 0]
type textarea "« Votre poids vous préoccupe-t-il? Sur une échelle de 0 à 10, quelle importance…"
click at [15, 312] on icon "Play/Pause" at bounding box center [13, 311] width 8 height 8
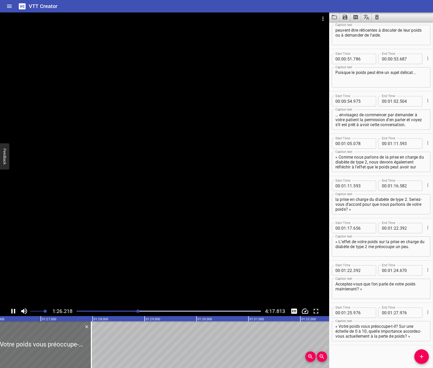
scroll to position [313, 0]
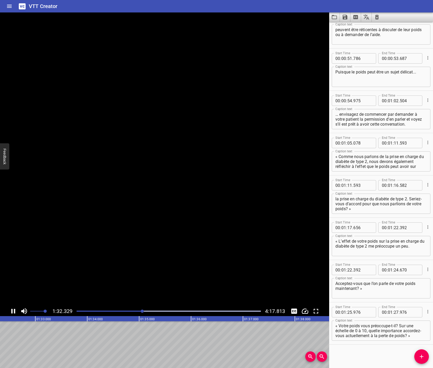
click at [15, 311] on icon "Play/Pause" at bounding box center [13, 311] width 4 height 5
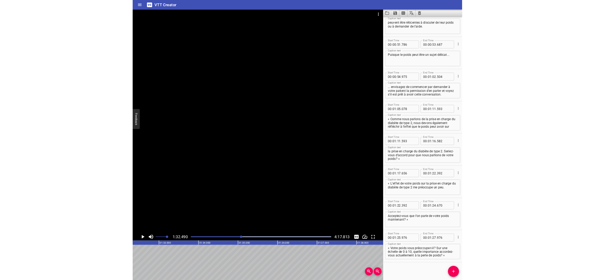
scroll to position [0, 4798]
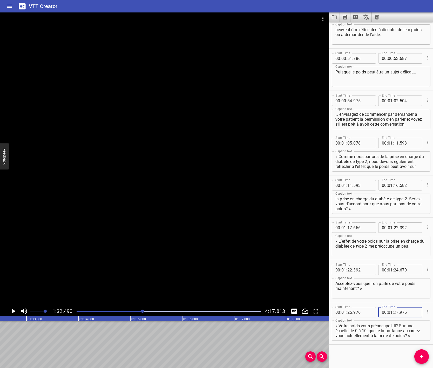
click at [394, 312] on input "number" at bounding box center [396, 312] width 5 height 10
type input "32"
type input "490"
click at [364, 325] on div "Start Time 00 : 00 : 07 . 831 Start Time End Time 00 : 00 : 11 . 853 End Time C…" at bounding box center [381, 195] width 104 height 346
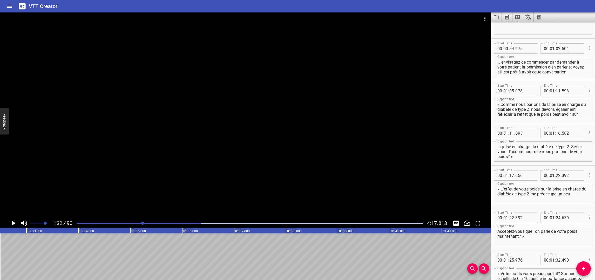
scroll to position [401, 0]
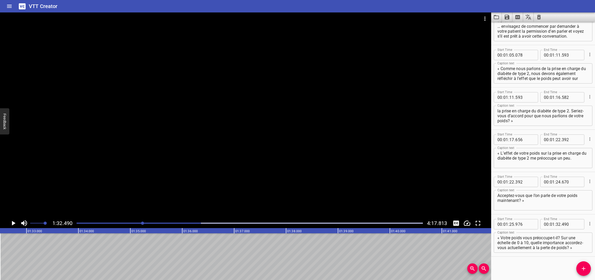
click at [12, 223] on icon "Play/Pause" at bounding box center [13, 223] width 8 height 8
click at [12, 222] on icon "Play/Pause" at bounding box center [13, 223] width 4 height 5
click at [565, 268] on icon "Add Cue" at bounding box center [583, 269] width 4 height 4
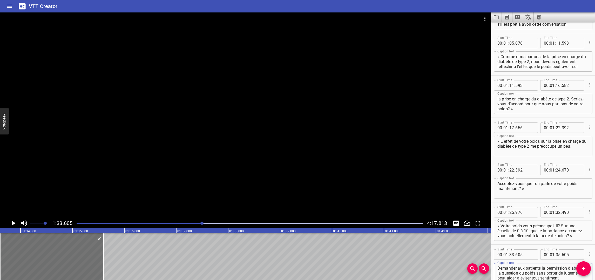
scroll to position [413, 0]
type textarea "Demander aux patients la permission d’aborder la question du poids sans porter …"
click at [13, 221] on icon "Play/Pause" at bounding box center [13, 223] width 8 height 8
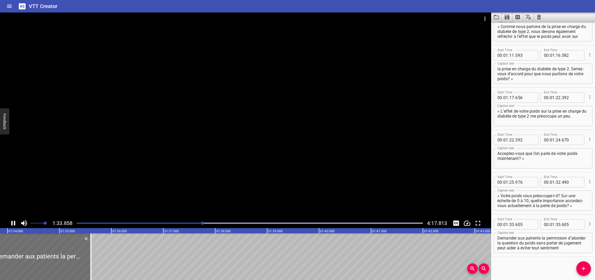
scroll to position [443, 0]
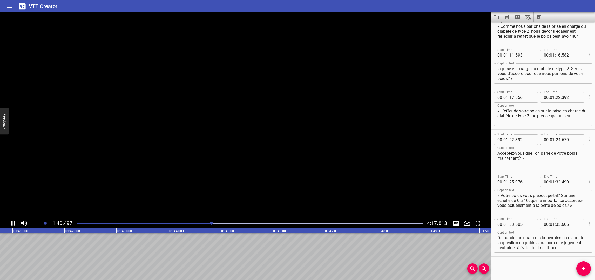
click at [13, 221] on icon "Play/Pause" at bounding box center [13, 223] width 8 height 8
click at [558, 225] on input "number" at bounding box center [557, 224] width 5 height 10
type input "40"
type input "946"
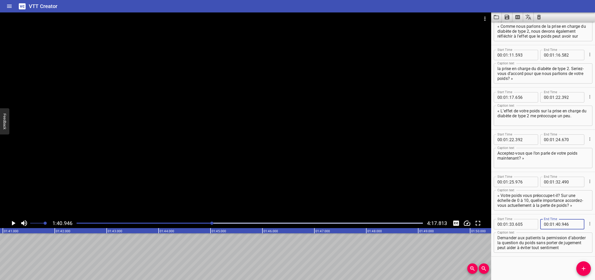
click at [519, 263] on div "Start Time 00 : 00 : 07 . 831 Start Time End Time 00 : 00 : 11 . 853 End Time C…" at bounding box center [543, 151] width 104 height 258
click at [565, 268] on icon "Add Cue" at bounding box center [583, 269] width 4 height 4
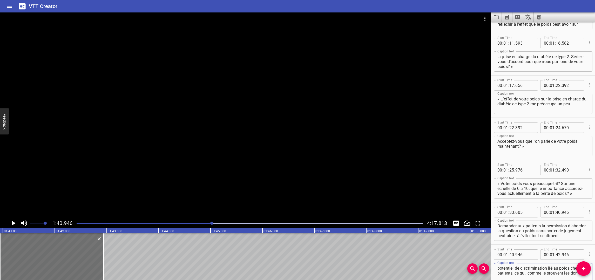
scroll to position [455, 0]
type textarea "potentiel de discrimination lié au poids chez les patients, ce qui, comme le pr…"
click at [14, 223] on icon "Play/Pause" at bounding box center [14, 223] width 4 height 5
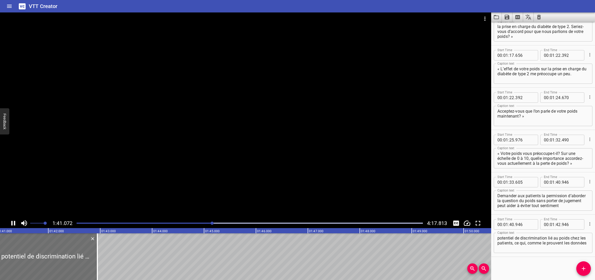
scroll to position [485, 0]
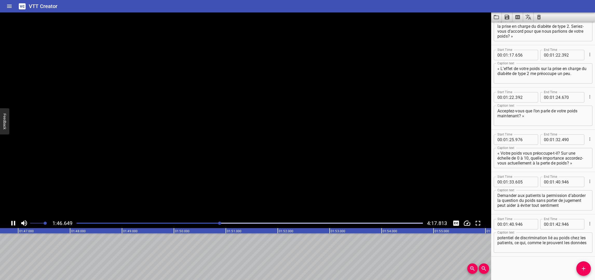
click at [14, 223] on icon "Play/Pause" at bounding box center [13, 223] width 4 height 5
click at [555, 223] on input "number" at bounding box center [557, 224] width 5 height 10
type input "46"
type input "987"
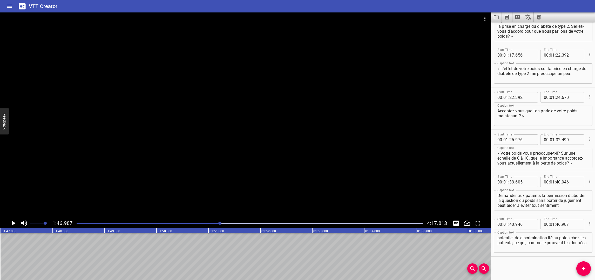
click at [521, 274] on div "Start Time 00 : 00 : 07 . 831 Start Time End Time 00 : 00 : 11 . 853 End Time C…" at bounding box center [543, 151] width 104 height 258
click at [565, 271] on icon "Add Cue" at bounding box center [583, 268] width 6 height 6
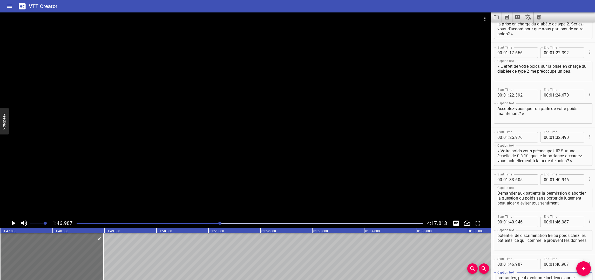
scroll to position [492, 0]
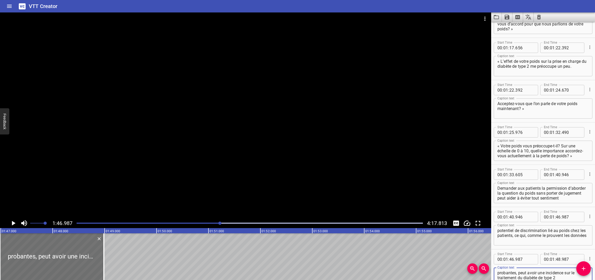
type textarea "probantes, peut avoir une incidence sur le traitement du diabète de type 2"
click at [10, 222] on icon "Play/Pause" at bounding box center [13, 223] width 8 height 8
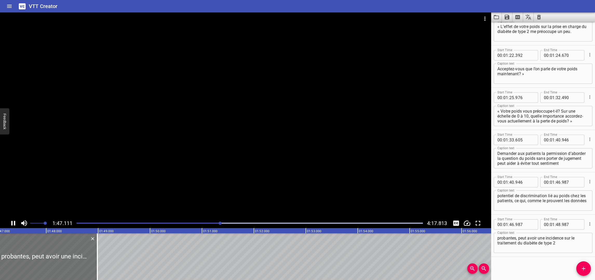
scroll to position [527, 0]
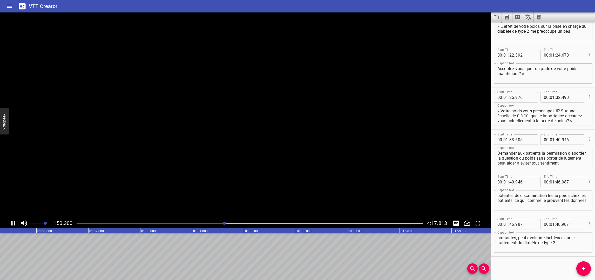
click at [11, 222] on icon "Play/Pause" at bounding box center [13, 223] width 4 height 5
click at [558, 225] on input "number" at bounding box center [557, 224] width 5 height 10
type input "50"
type input "644"
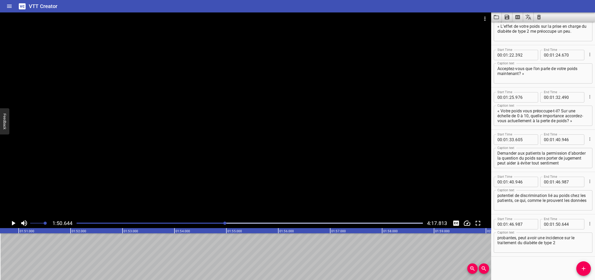
click at [520, 272] on div "Start Time 00 : 00 : 07 . 831 Start Time End Time 00 : 00 : 11 . 853 End Time C…" at bounding box center [543, 151] width 104 height 258
click at [12, 222] on icon "Play/Pause" at bounding box center [14, 223] width 4 height 5
click at [12, 222] on icon "Play/Pause" at bounding box center [13, 223] width 4 height 5
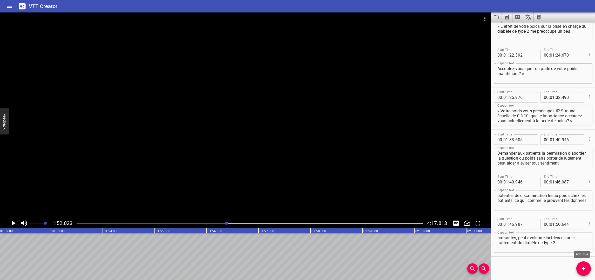
click at [565, 270] on icon "Add Cue" at bounding box center [583, 268] width 6 height 6
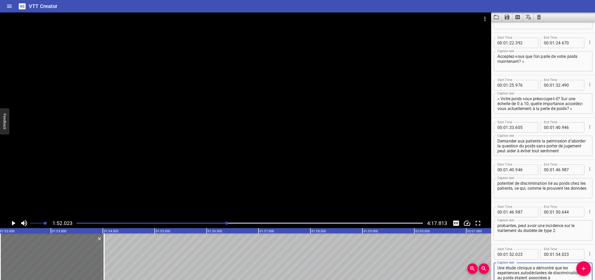
scroll to position [540, 0]
type textarea "Une étude clinique a démontré que les expériences autodéclarées de discriminati…"
click at [12, 225] on icon "Play/Pause" at bounding box center [13, 223] width 8 height 8
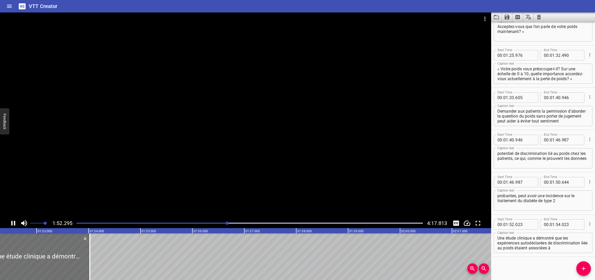
scroll to position [570, 0]
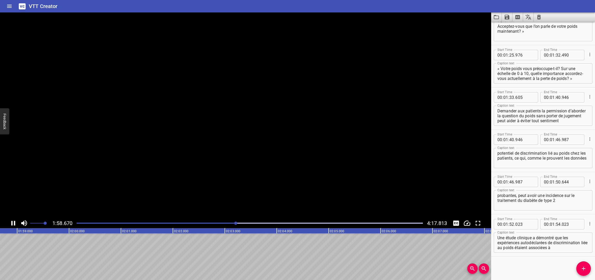
click at [12, 224] on icon "Play/Pause" at bounding box center [13, 223] width 4 height 5
drag, startPoint x: 558, startPoint y: 224, endPoint x: 545, endPoint y: 233, distance: 15.5
click at [558, 224] on input "number" at bounding box center [557, 224] width 5 height 10
type input "58"
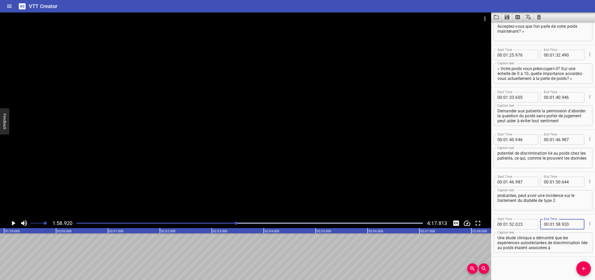
type input "920"
click at [512, 270] on div "Start Time 00 : 00 : 07 . 831 Start Time End Time 00 : 00 : 11 . 853 End Time C…" at bounding box center [543, 151] width 104 height 258
click at [565, 266] on icon "Add Cue" at bounding box center [583, 268] width 6 height 6
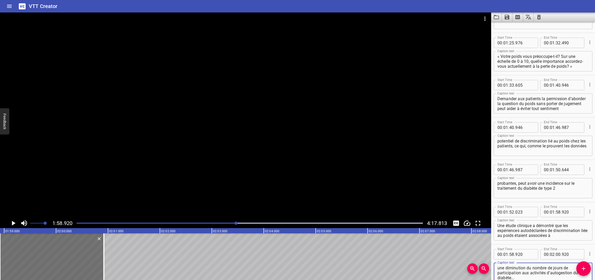
scroll to position [582, 0]
type textarea "une diminution du nombre de jours de participation aux activités d’autogestion …"
click at [11, 222] on icon "Play/Pause" at bounding box center [13, 223] width 8 height 8
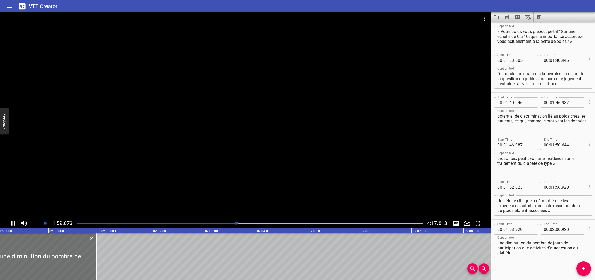
scroll to position [612, 0]
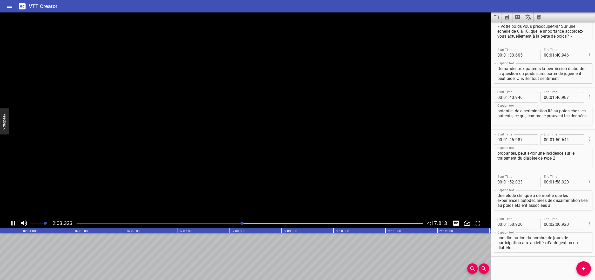
click at [11, 222] on icon "Play/Pause" at bounding box center [13, 223] width 4 height 5
drag, startPoint x: 557, startPoint y: 224, endPoint x: 507, endPoint y: 255, distance: 58.5
click at [557, 224] on input "number" at bounding box center [557, 224] width 5 height 10
type input "03"
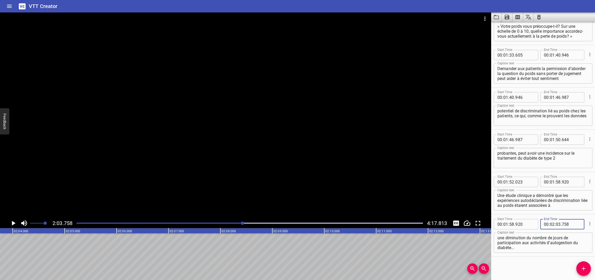
type input "758"
click at [555, 272] on div "Start Time 00 : 00 : 07 . 831 Start Time End Time 00 : 00 : 11 . 853 End Time C…" at bounding box center [543, 151] width 104 height 258
click at [12, 223] on icon "Play/Pause" at bounding box center [14, 223] width 4 height 5
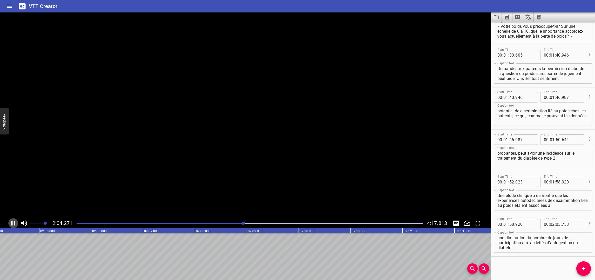
click at [12, 223] on icon "Play/Pause" at bounding box center [13, 223] width 4 height 5
click at [12, 223] on icon "Play/Pause" at bounding box center [14, 223] width 4 height 5
click at [12, 223] on icon "Play/Pause" at bounding box center [13, 223] width 4 height 5
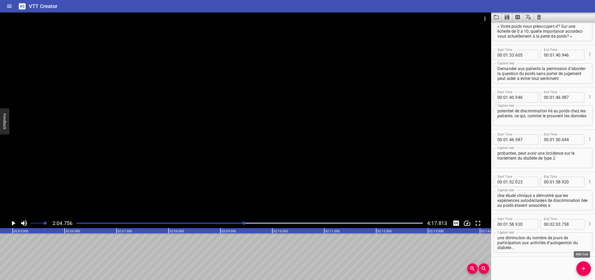
click at [565, 268] on icon "Add Cue" at bounding box center [583, 269] width 4 height 4
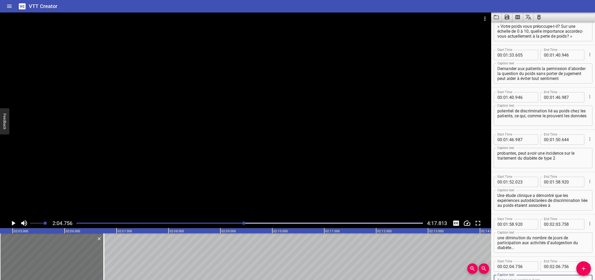
scroll to position [614, 0]
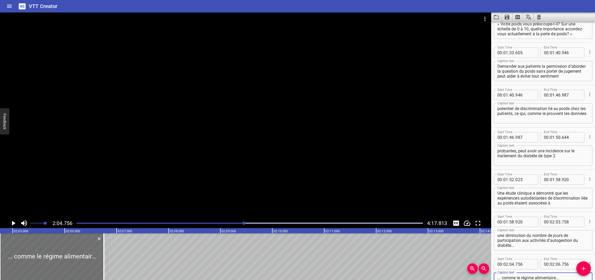
type textarea "... comme le régime alimentaire..."
click at [13, 222] on icon "Play/Pause" at bounding box center [14, 223] width 4 height 5
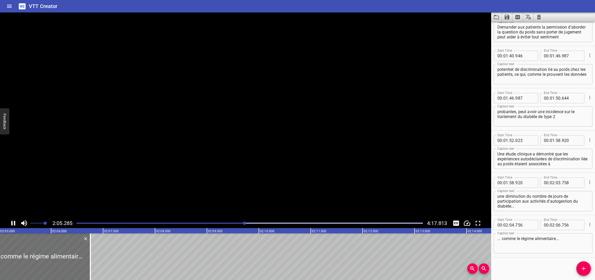
scroll to position [654, 0]
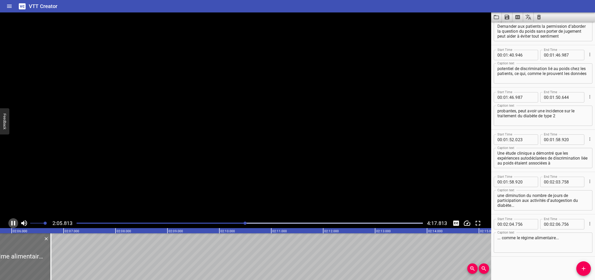
click at [13, 222] on icon "Play/Pause" at bounding box center [13, 223] width 8 height 8
click at [556, 224] on input "number" at bounding box center [557, 224] width 5 height 10
type input "05"
type input "914"
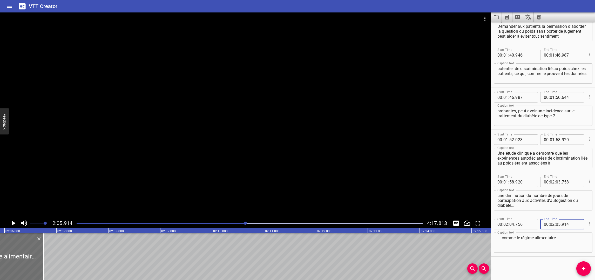
click at [525, 254] on div "Start Time 00 : 02 : 04 . 756 Start Time End Time 00 : 02 : 05 . 914 End Time C…" at bounding box center [543, 235] width 104 height 42
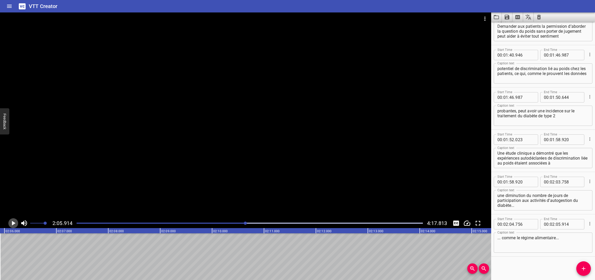
click at [13, 222] on icon "Play/Pause" at bounding box center [13, 223] width 8 height 8
click at [565, 269] on icon "Add Cue" at bounding box center [583, 268] width 6 height 6
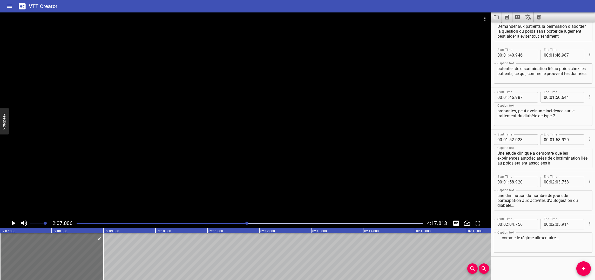
scroll to position [657, 0]
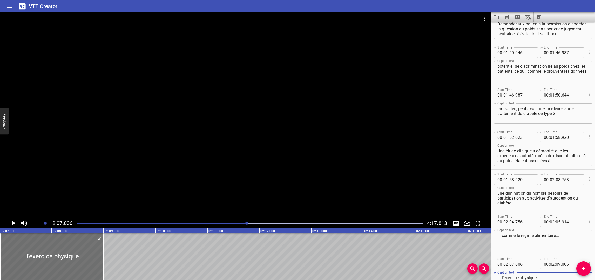
type textarea "... l’exercice physique..."
click at [11, 222] on icon "Play/Pause" at bounding box center [13, 223] width 8 height 8
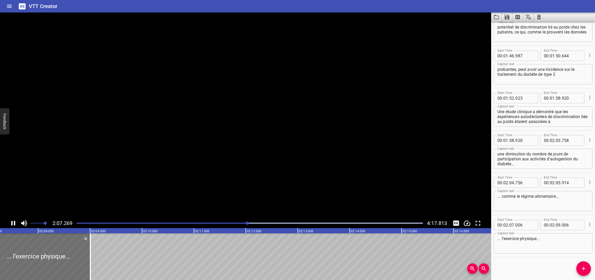
scroll to position [697, 0]
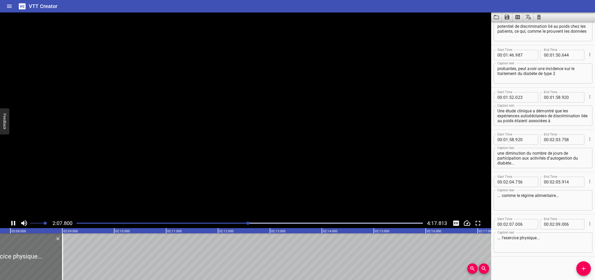
click at [11, 221] on icon "Play/Pause" at bounding box center [13, 223] width 8 height 8
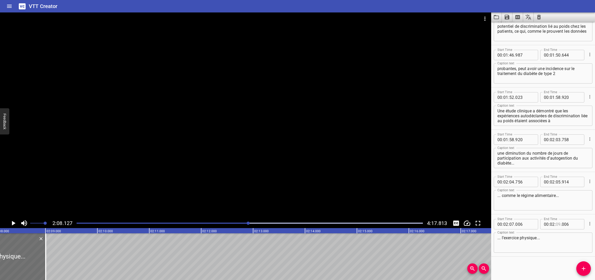
click at [556, 225] on input "number" at bounding box center [557, 224] width 5 height 10
type input "08"
type input "127"
click at [516, 271] on div "Start Time 00 : 00 : 07 . 831 Start Time End Time 00 : 00 : 11 . 853 End Time C…" at bounding box center [543, 151] width 104 height 258
click at [12, 223] on icon "Play/Pause" at bounding box center [14, 223] width 4 height 5
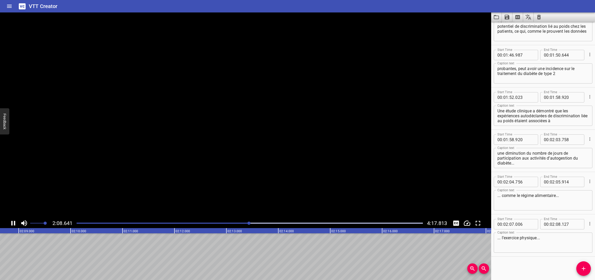
click at [12, 223] on icon "Play/Pause" at bounding box center [13, 223] width 8 height 8
click at [565, 270] on icon "Add Cue" at bounding box center [583, 268] width 6 height 6
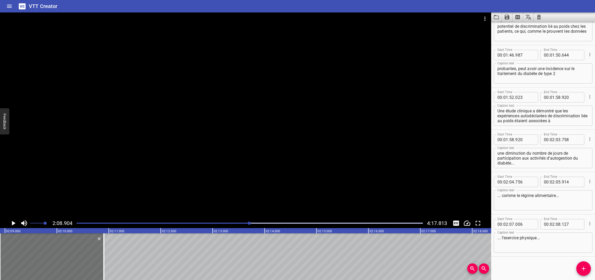
scroll to position [699, 0]
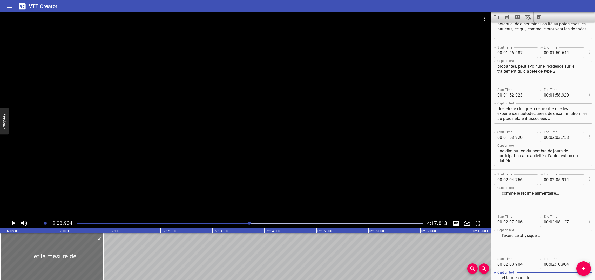
paste textarea "glycémie – de même qu’à une détresse émotionnelle accrue liée au diabète de typ…"
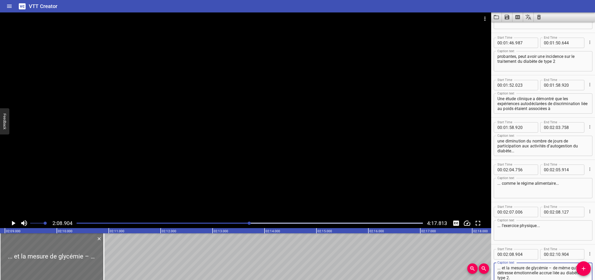
type textarea "... et la mesure de glycémie – de même qu’à une détresse émotionnelle accrue li…"
click at [15, 222] on icon "Play/Pause" at bounding box center [13, 223] width 8 height 8
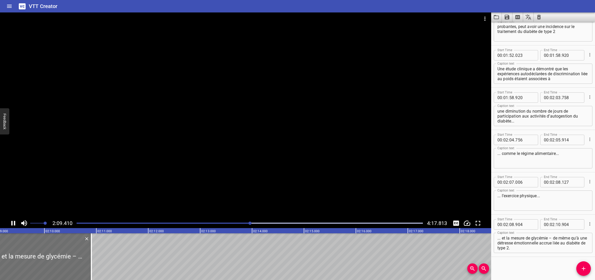
scroll to position [739, 0]
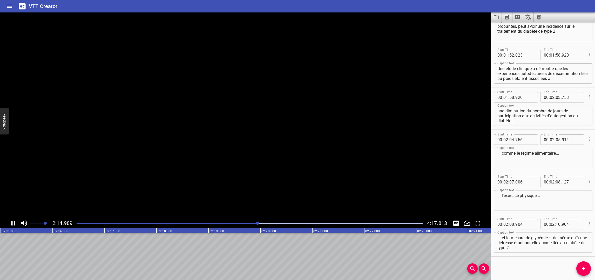
click at [14, 222] on icon "Play/Pause" at bounding box center [13, 223] width 4 height 5
click at [560, 224] on span "." at bounding box center [560, 224] width 1 height 10
click at [556, 224] on input "number" at bounding box center [557, 224] width 5 height 10
type input "15"
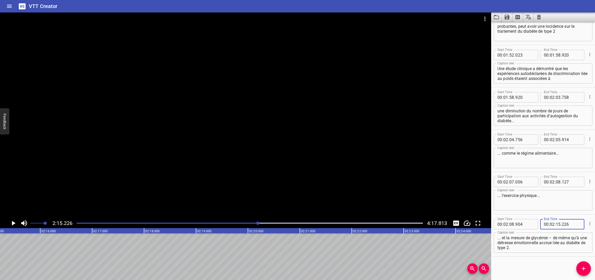
type input "226"
click at [514, 267] on div "Start Time 00 : 00 : 07 . 831 Start Time End Time 00 : 00 : 11 . 853 End Time C…" at bounding box center [543, 151] width 104 height 258
click at [12, 223] on icon "Play/Pause" at bounding box center [14, 223] width 4 height 5
click at [12, 223] on icon "Play/Pause" at bounding box center [13, 223] width 8 height 8
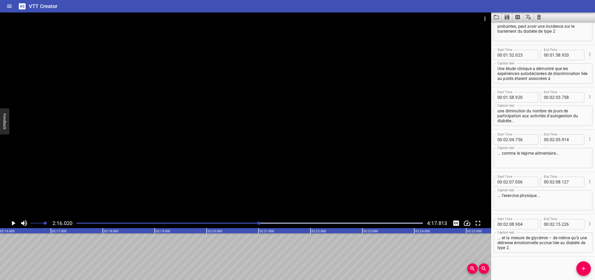
click at [565, 268] on span "Add Cue" at bounding box center [583, 268] width 15 height 6
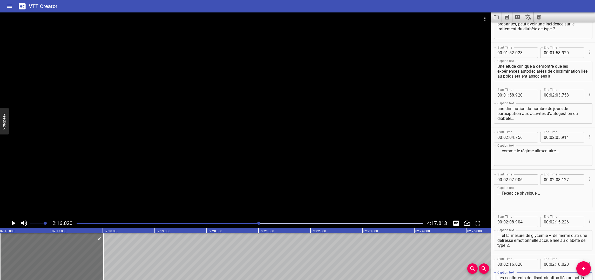
scroll to position [746, 0]
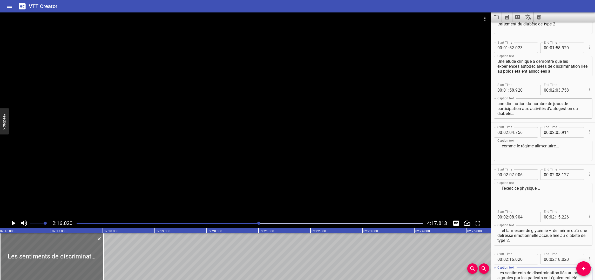
type textarea "Les sentiments de discrimination liés au poids signalés par les patients ont ég…"
click at [13, 222] on icon "Play/Pause" at bounding box center [14, 223] width 4 height 5
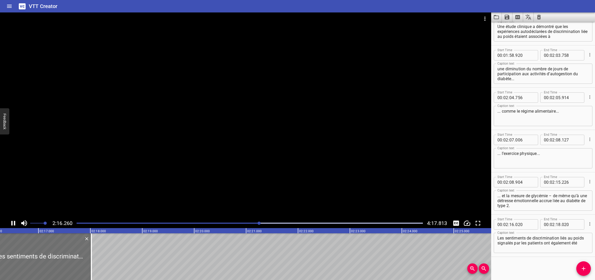
scroll to position [781, 0]
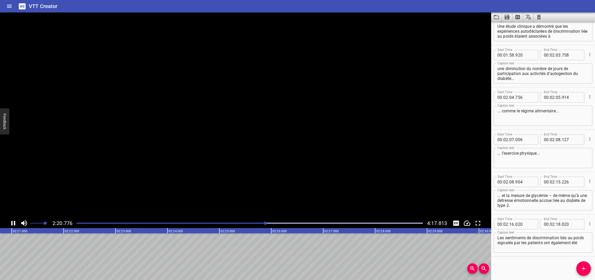
click at [13, 221] on icon "Play/Pause" at bounding box center [13, 223] width 8 height 8
click at [555, 224] on input "number" at bounding box center [557, 224] width 5 height 10
type input "21"
type input "099"
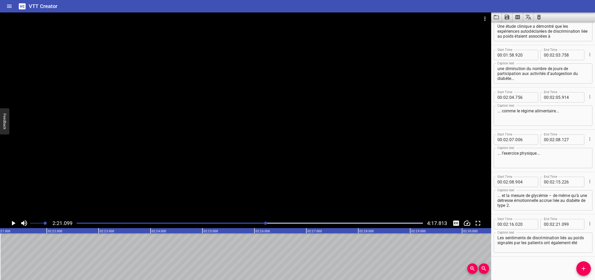
click at [533, 265] on div "Start Time 00 : 00 : 07 . 831 Start Time End Time 00 : 00 : 11 . 853 End Time C…" at bounding box center [543, 151] width 104 height 258
click at [565, 268] on span "Add Cue" at bounding box center [583, 268] width 15 height 6
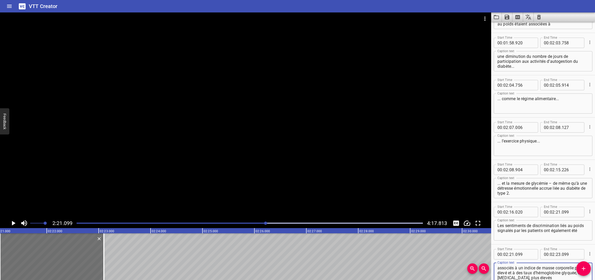
scroll to position [793, 0]
type textarea "associés à un indice de masse corporelle plus élevé et à des taux d’hémoglobine…"
click at [9, 222] on button "Play/Pause" at bounding box center [13, 223] width 10 height 10
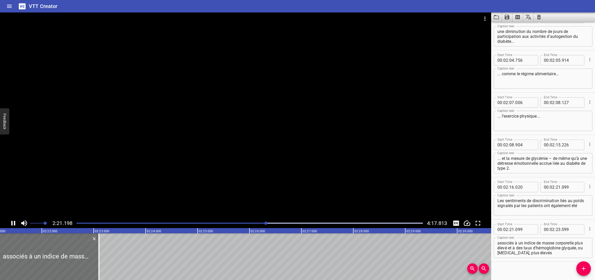
scroll to position [823, 0]
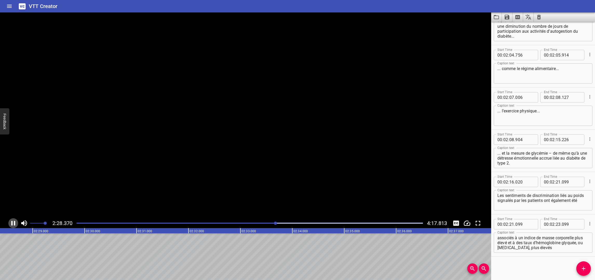
click at [11, 221] on icon "Play/Pause" at bounding box center [13, 223] width 4 height 5
click at [557, 224] on input "number" at bounding box center [557, 224] width 5 height 10
type input "28"
type input "662"
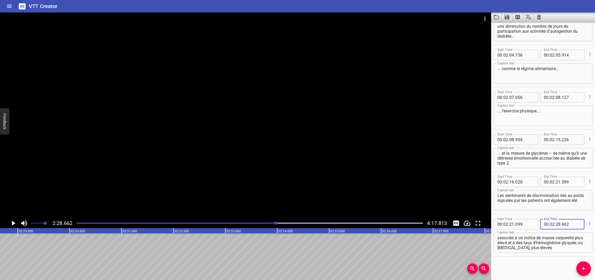
click at [505, 264] on div "Start Time 00 : 00 : 07 . 831 Start Time End Time 00 : 00 : 11 . 853 End Time C…" at bounding box center [543, 151] width 104 height 258
click at [14, 222] on icon "Play/Pause" at bounding box center [13, 223] width 8 height 8
click at [14, 222] on icon "Play/Pause" at bounding box center [13, 223] width 4 height 5
click at [565, 267] on icon "Add Cue" at bounding box center [583, 268] width 6 height 6
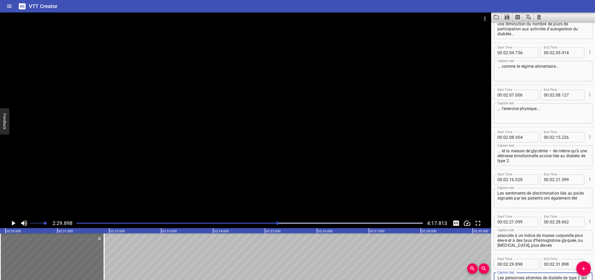
scroll to position [831, 0]
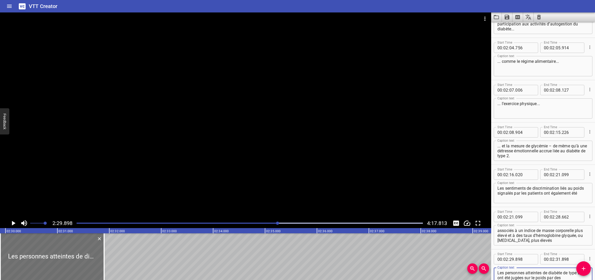
type textarea "Les personnes atteintes de diabète de type 2 qui ont été jugées sur le poids pa…"
click at [13, 223] on icon "Play/Pause" at bounding box center [14, 223] width 4 height 5
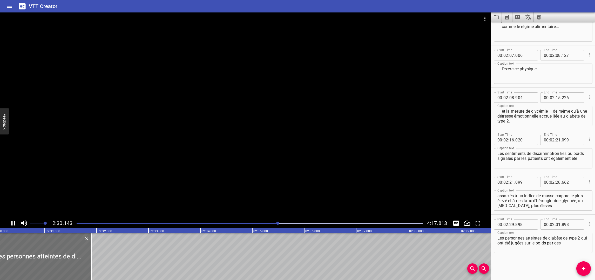
scroll to position [866, 0]
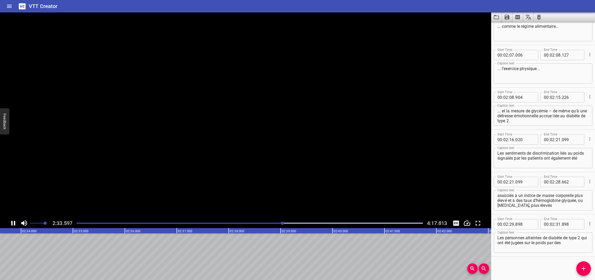
click at [13, 222] on icon "Play/Pause" at bounding box center [13, 223] width 8 height 8
click at [556, 225] on input "number" at bounding box center [557, 224] width 5 height 10
type input "33"
type input "969"
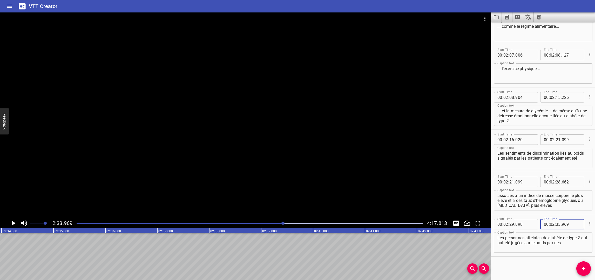
click at [511, 266] on div "Start Time 00 : 00 : 07 . 831 Start Time End Time 00 : 00 : 11 . 853 End Time C…" at bounding box center [543, 151] width 104 height 258
click at [565, 270] on icon "Add Cue" at bounding box center [583, 268] width 6 height 6
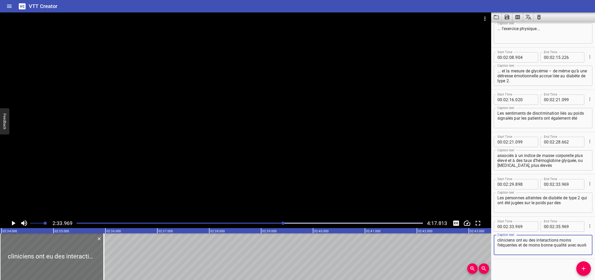
scroll to position [908, 0]
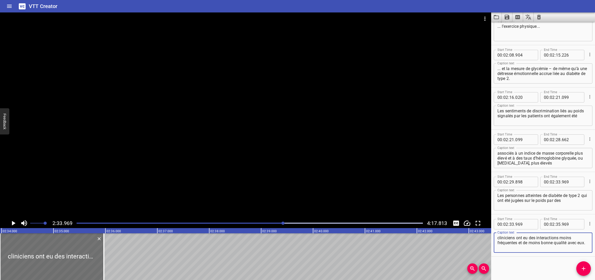
type textarea "cliniciens ont eu des interactions moins fréquentes et de moins bonne qualité a…"
click at [532, 267] on div "Start Time 00 : 00 : 07 . 831 Start Time End Time 00 : 00 : 11 . 853 End Time C…" at bounding box center [543, 151] width 104 height 258
click at [10, 222] on icon "Play/Pause" at bounding box center [13, 223] width 8 height 8
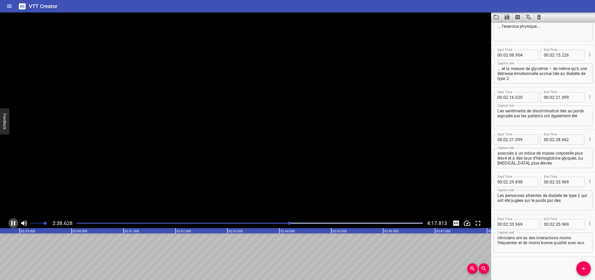
click at [11, 222] on icon "Play/Pause" at bounding box center [13, 223] width 8 height 8
click at [557, 224] on input "number" at bounding box center [557, 224] width 5 height 10
type input "38"
type input "767"
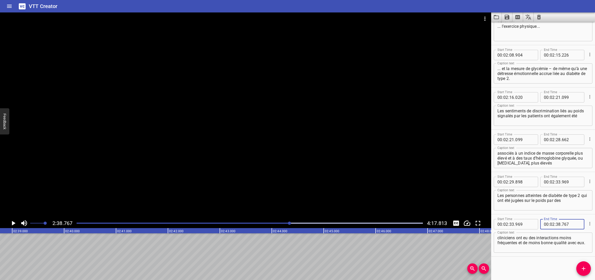
click at [534, 263] on div "Start Time 00 : 00 : 07 . 831 Start Time End Time 00 : 00 : 11 . 853 End Time C…" at bounding box center [543, 151] width 104 height 258
click at [15, 222] on icon "Play/Pause" at bounding box center [13, 223] width 8 height 8
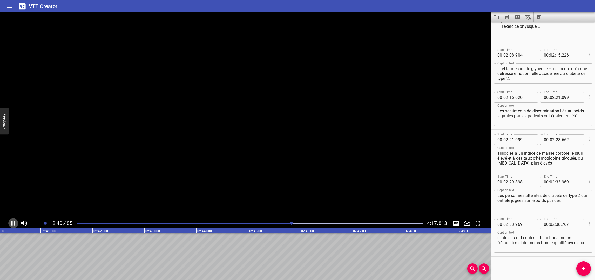
click at [15, 222] on icon "Play/Pause" at bounding box center [13, 223] width 4 height 5
click at [565, 266] on span "Add Cue" at bounding box center [583, 268] width 15 height 6
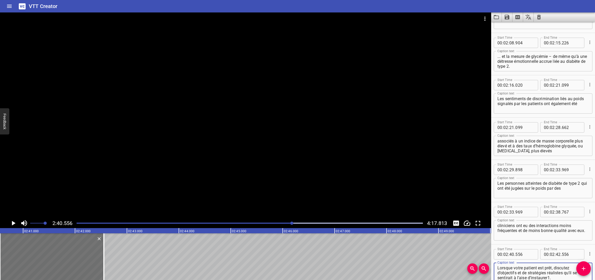
scroll to position [920, 0]
click at [14, 223] on icon "Play/Pause" at bounding box center [14, 223] width 4 height 5
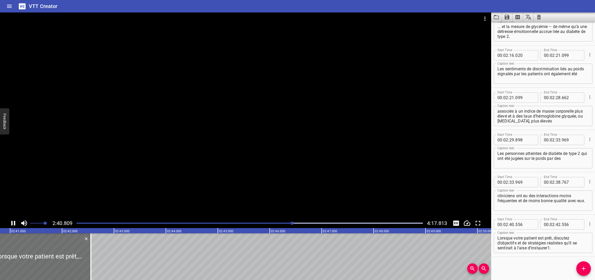
scroll to position [950, 0]
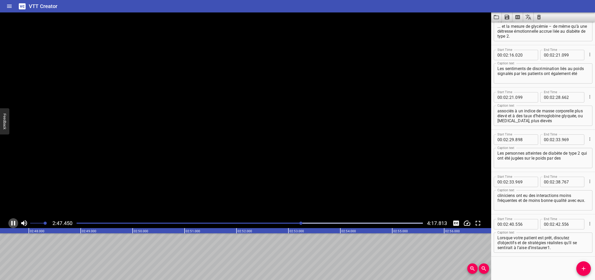
click at [13, 223] on icon "Play/Pause" at bounding box center [13, 223] width 8 height 8
click at [549, 247] on textarea "Lorsque votre patient est prêt, discutez d’objectifs et de stratégies réalistes…" at bounding box center [542, 242] width 91 height 15
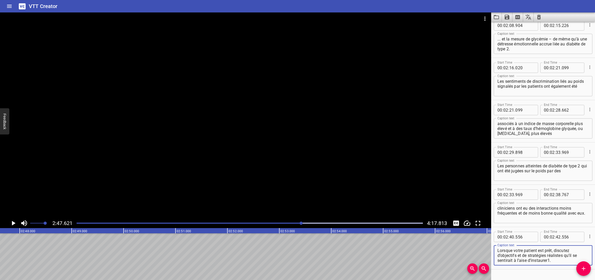
scroll to position [950, 0]
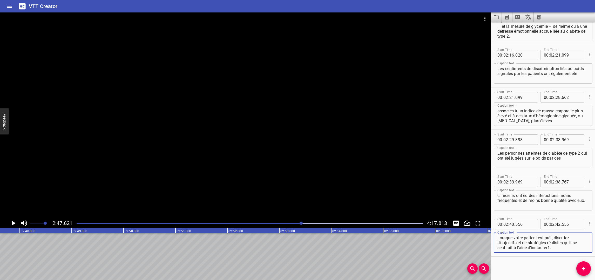
click at [549, 248] on textarea "Lorsque votre patient est prêt, discutez d’objectifs et de stratégies réalistes…" at bounding box center [542, 242] width 91 height 15
type textarea "Lorsque votre patient est prêt, discutez d’objectifs et de stratégies réalistes…"
click at [556, 224] on input "number" at bounding box center [557, 224] width 5 height 10
type input "47"
type input "621"
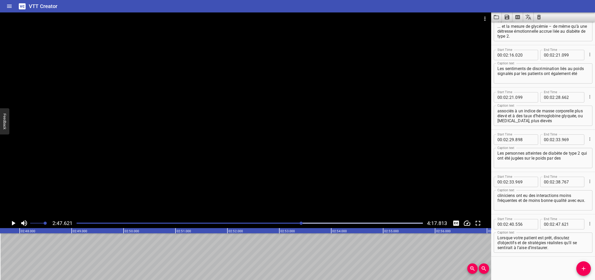
click at [516, 267] on div "Start Time 00 : 00 : 07 . 831 Start Time End Time 00 : 00 : 11 . 853 End Time C…" at bounding box center [543, 151] width 104 height 258
click at [13, 222] on icon "Play/Pause" at bounding box center [14, 223] width 4 height 5
click at [13, 222] on icon "Play/Pause" at bounding box center [13, 223] width 8 height 8
click at [565, 269] on span "Add Cue" at bounding box center [583, 268] width 15 height 6
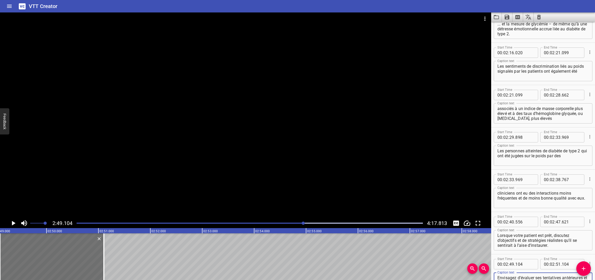
scroll to position [957, 0]
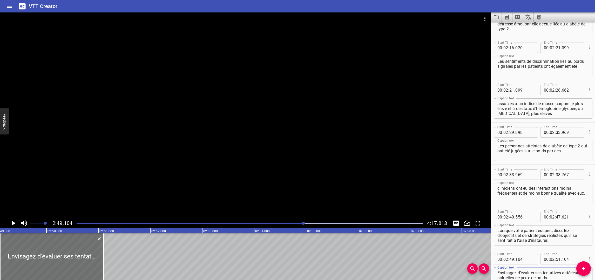
type textarea "Envisagez d’évaluer ses tentatives antérieures et actuelles de perte de poids..."
click at [15, 222] on icon "Play/Pause" at bounding box center [13, 223] width 8 height 8
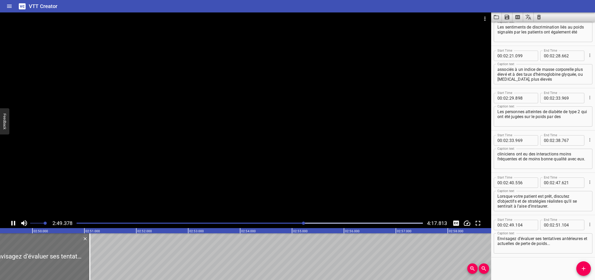
scroll to position [992, 0]
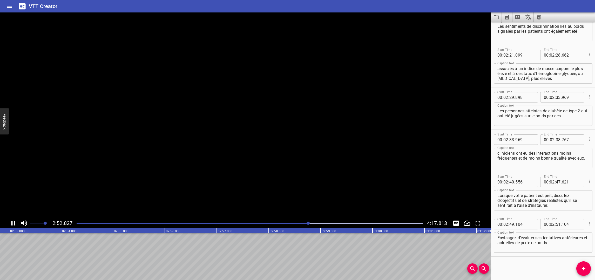
click at [14, 222] on icon "Play/Pause" at bounding box center [13, 223] width 4 height 5
click at [555, 224] on input "number" at bounding box center [557, 224] width 5 height 10
type input "53"
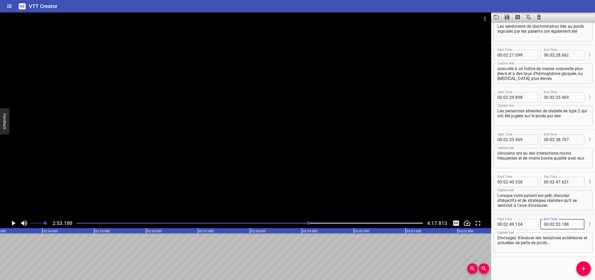
type input "188"
click at [512, 260] on div "Start Time 00 : 00 : 07 . 831 Start Time End Time 00 : 00 : 11 . 853 End Time C…" at bounding box center [543, 151] width 104 height 258
click at [15, 220] on icon "Play/Pause" at bounding box center [13, 223] width 8 height 8
click at [13, 220] on icon "Play/Pause" at bounding box center [13, 223] width 8 height 8
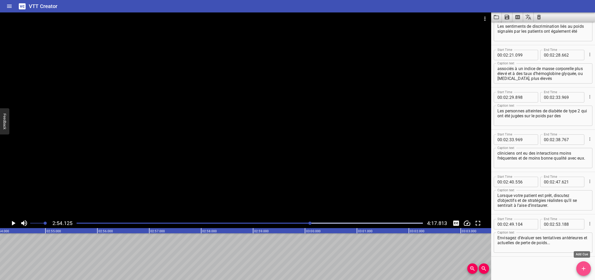
click at [565, 267] on icon "Add Cue" at bounding box center [583, 268] width 6 height 6
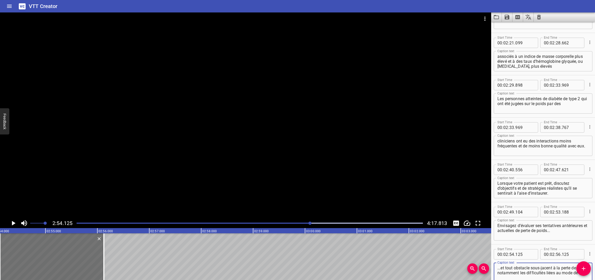
scroll to position [1005, 0]
type textarea "...et tout obstacle sous-jacent à la perte de poids, notamment les difficultés …"
click at [12, 222] on icon "Play/Pause" at bounding box center [13, 223] width 8 height 8
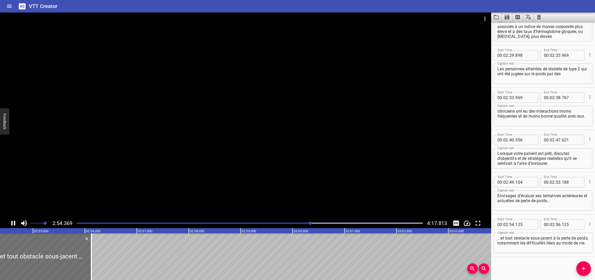
scroll to position [1035, 0]
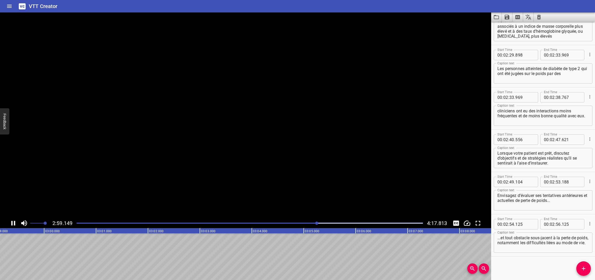
click at [12, 222] on icon "Play/Pause" at bounding box center [13, 223] width 4 height 5
click at [558, 223] on input "number" at bounding box center [557, 224] width 5 height 10
type input "59"
type input "509"
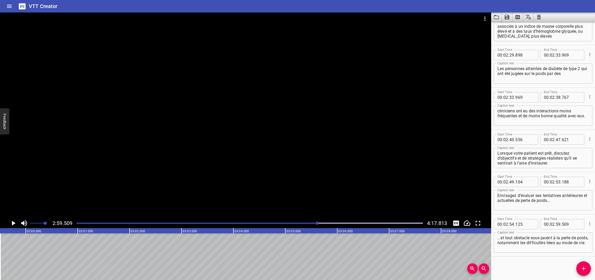
click at [554, 261] on div "Start Time 00 : 00 : 07 . 831 Start Time End Time 00 : 00 : 11 . 853 End Time C…" at bounding box center [543, 151] width 104 height 258
click at [11, 223] on icon "Play/Pause" at bounding box center [13, 223] width 8 height 8
click at [11, 223] on icon "Play/Pause" at bounding box center [13, 223] width 4 height 5
click at [565, 269] on icon "Add Cue" at bounding box center [583, 268] width 6 height 6
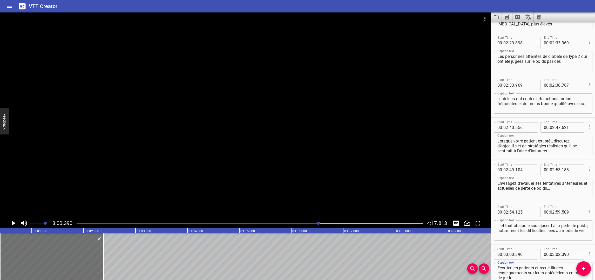
scroll to position [1047, 0]
type textarea "Écouter les patients et recueillir des renseignements sur leurs antécédents en …"
click at [15, 223] on icon "Play/Pause" at bounding box center [14, 223] width 4 height 5
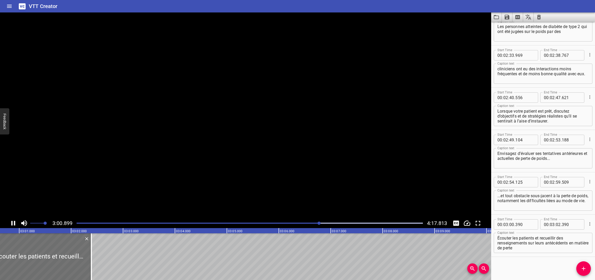
scroll to position [1077, 0]
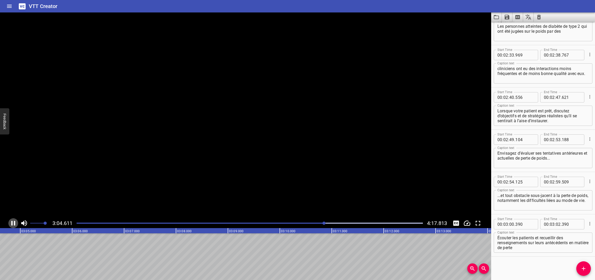
click at [14, 222] on icon "Play/Pause" at bounding box center [13, 223] width 4 height 5
click at [556, 224] on input "number" at bounding box center [557, 224] width 5 height 10
type input "04"
type input "796"
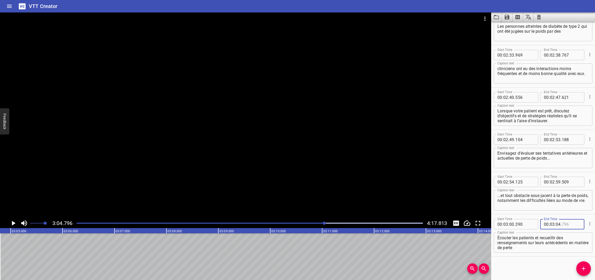
type input "796"
click at [565, 269] on icon "Add Cue" at bounding box center [583, 268] width 6 height 6
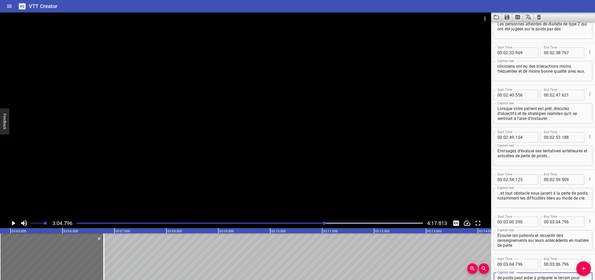
scroll to position [1084, 0]
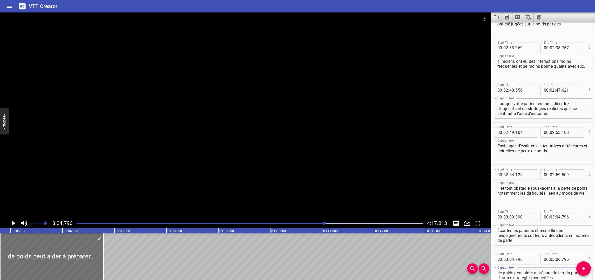
type textarea "de poids peut aider à préparer le terrain pour d’autres stratégies concertées."
click at [15, 222] on icon "Play/Pause" at bounding box center [13, 223] width 8 height 8
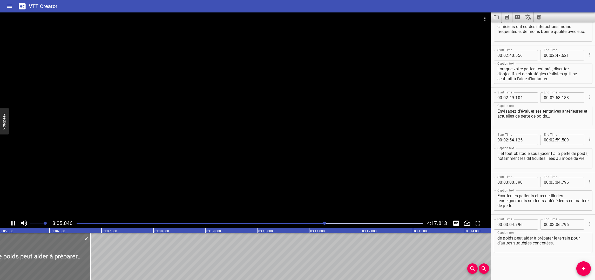
scroll to position [1119, 0]
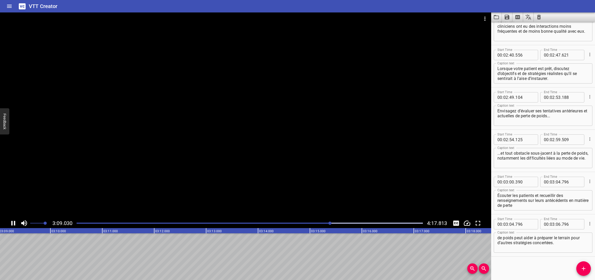
click at [12, 223] on icon "Play/Pause" at bounding box center [13, 223] width 4 height 5
click at [555, 224] on input "number" at bounding box center [557, 224] width 5 height 10
type input "09"
type input "9"
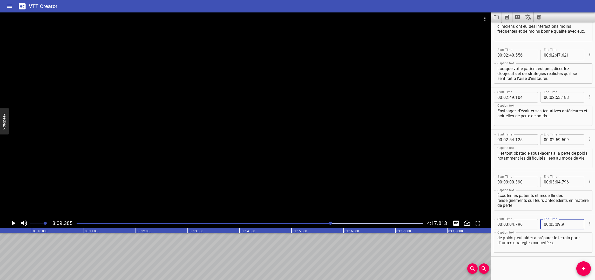
type input "796"
type input "35"
type input "796"
click at [557, 224] on input "number" at bounding box center [557, 224] width 5 height 10
type input "09"
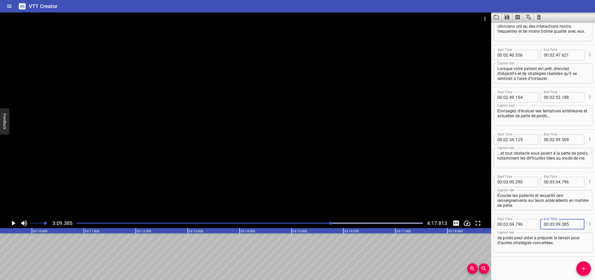
type input "385"
click at [540, 260] on div "Start Time 00 : 00 : 07 . 831 Start Time End Time 00 : 00 : 11 . 853 End Time C…" at bounding box center [543, 151] width 104 height 258
click at [14, 223] on icon "Play/Pause" at bounding box center [14, 223] width 4 height 5
click at [14, 223] on icon "Play/Pause" at bounding box center [13, 223] width 4 height 5
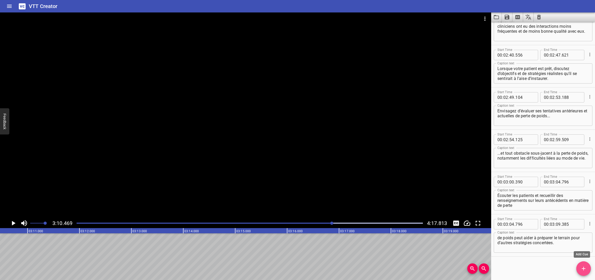
click at [565, 268] on icon "Add Cue" at bounding box center [583, 269] width 4 height 4
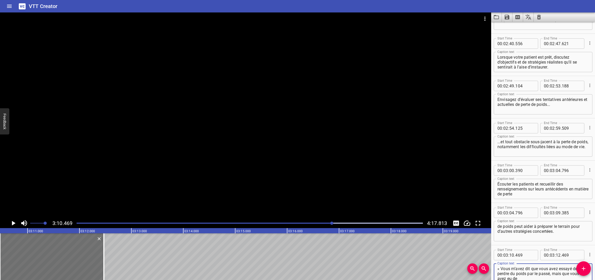
scroll to position [1132, 0]
type textarea "« Vous m’avez dit que vous avez essayé de perdre du poids par le passé, mais qu…"
click at [12, 219] on icon "Play/Pause" at bounding box center [13, 223] width 8 height 8
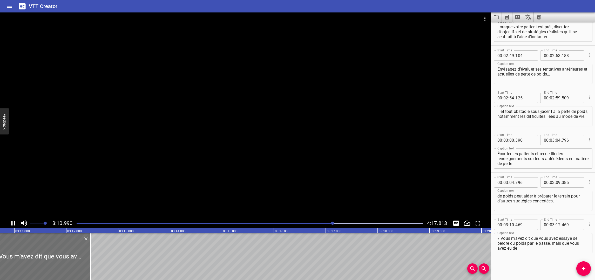
scroll to position [1162, 0]
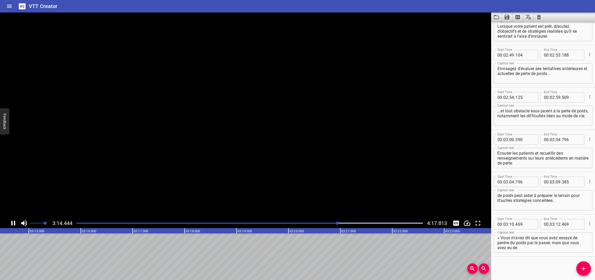
click at [12, 220] on icon "Play/Pause" at bounding box center [13, 223] width 8 height 8
click at [557, 224] on input "number" at bounding box center [557, 224] width 5 height 10
type input "14"
type input "754"
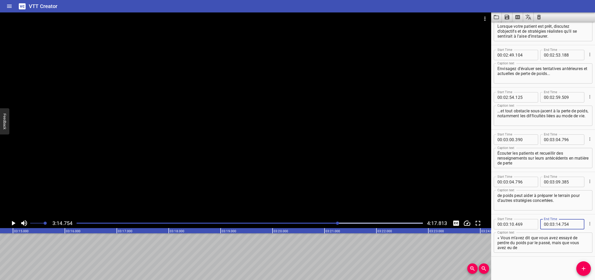
click at [506, 261] on div "Start Time 00 : 00 : 07 . 831 Start Time End Time 00 : 00 : 11 . 853 End Time C…" at bounding box center [543, 151] width 104 height 258
click at [565, 270] on span "Add Cue" at bounding box center [583, 268] width 15 height 6
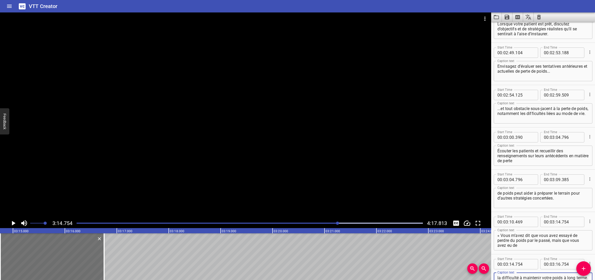
scroll to position [1169, 0]
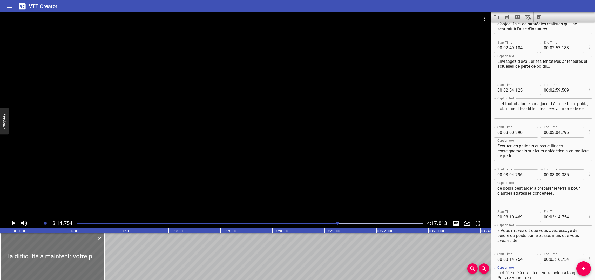
type textarea "la difficulté à maintenir votre poids à long terme. Pouvez-vous m’en"
click at [14, 223] on icon "Play/Pause" at bounding box center [14, 223] width 4 height 5
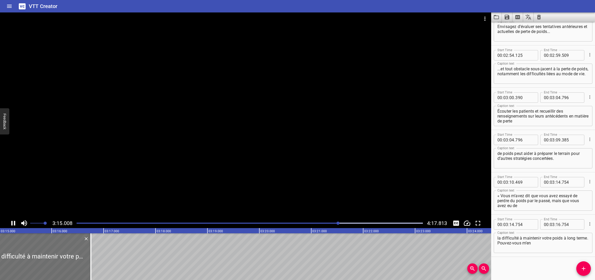
scroll to position [1204, 0]
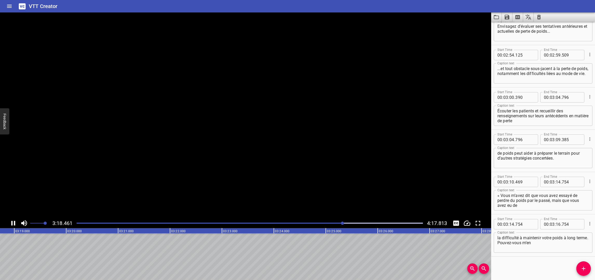
click at [14, 223] on icon "Play/Pause" at bounding box center [13, 223] width 8 height 8
click at [556, 224] on input "number" at bounding box center [557, 224] width 5 height 10
type input "18"
type input "908"
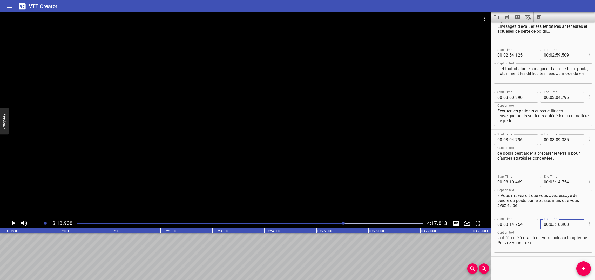
drag, startPoint x: 539, startPoint y: 263, endPoint x: 535, endPoint y: 264, distance: 3.9
click at [539, 263] on div "Start Time 00 : 00 : 07 . 831 Start Time End Time 00 : 00 : 11 . 853 End Time C…" at bounding box center [543, 151] width 104 height 258
click at [565, 271] on icon "Add Cue" at bounding box center [583, 268] width 6 height 6
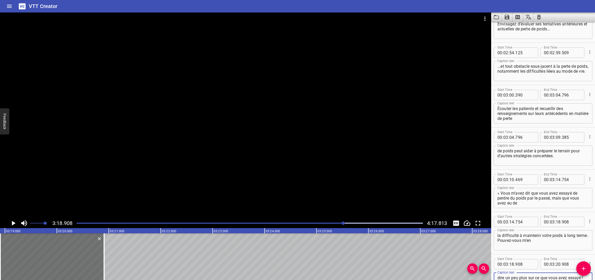
scroll to position [1211, 0]
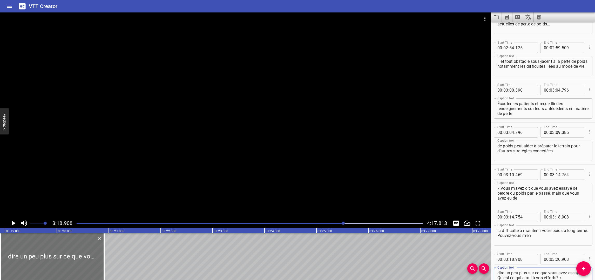
type textarea "dire un peu plus sur ce que vous avez essayé? Qu’est-ce qui a nui à vos efforts…"
click at [10, 223] on icon "Play/Pause" at bounding box center [13, 223] width 8 height 8
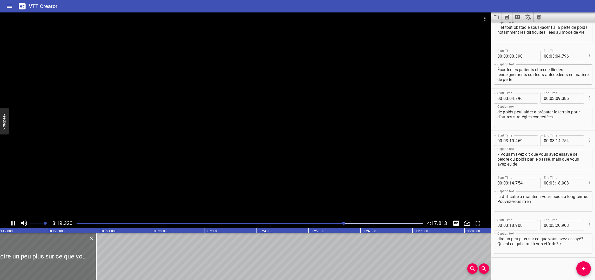
scroll to position [1246, 0]
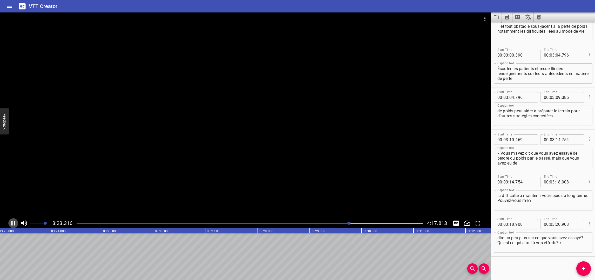
click at [13, 222] on icon "Play/Pause" at bounding box center [13, 223] width 8 height 8
click at [557, 225] on input "number" at bounding box center [557, 224] width 5 height 10
type input "23"
type input "383"
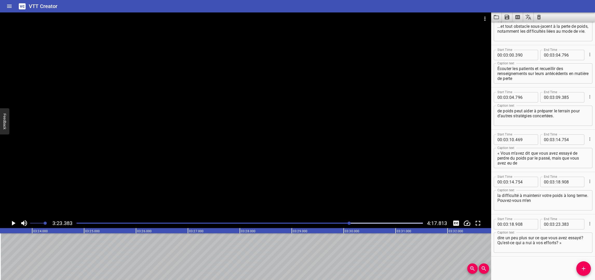
click at [533, 266] on div "Start Time 00 : 00 : 07 . 831 Start Time End Time 00 : 00 : 11 . 853 End Time C…" at bounding box center [543, 151] width 104 height 258
click at [13, 223] on icon "Play/Pause" at bounding box center [14, 223] width 4 height 5
click at [12, 223] on icon "Play/Pause" at bounding box center [13, 223] width 8 height 8
click at [12, 223] on icon "Play/Pause" at bounding box center [14, 223] width 4 height 5
click at [12, 223] on icon "Play/Pause" at bounding box center [13, 223] width 8 height 8
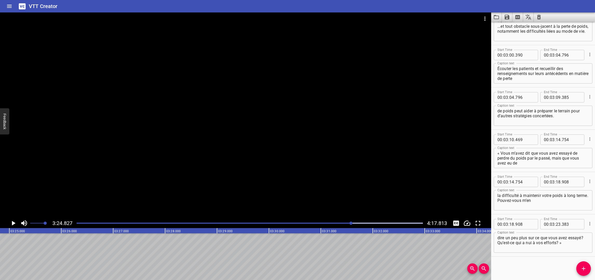
scroll to position [0, 10627]
click at [565, 266] on icon "Add Cue" at bounding box center [583, 268] width 6 height 6
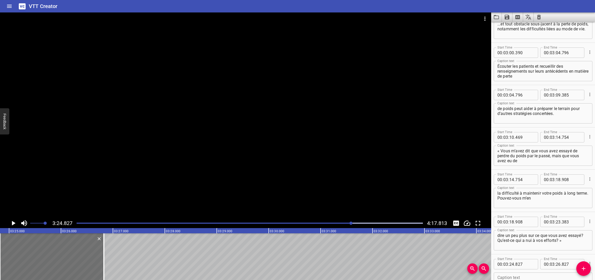
scroll to position [1288, 0]
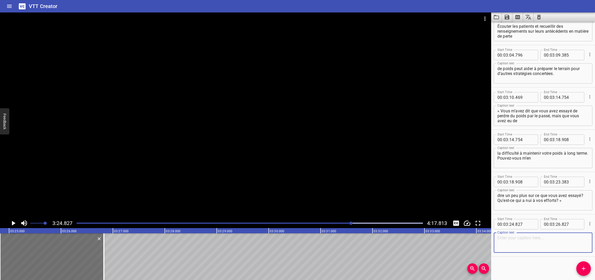
paste textarea "La prise en charge de l’obésité devrait être axée sur l’amélioration des paramè…"
type textarea "La prise en charge de l’obésité devrait être axée sur l’amélioration des paramè…"
click at [11, 222] on icon "Play/Pause" at bounding box center [13, 223] width 8 height 8
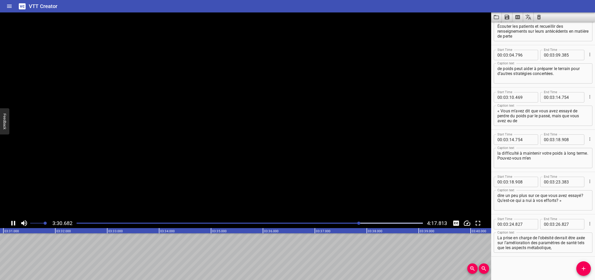
click at [11, 222] on icon "Play/Pause" at bounding box center [13, 223] width 8 height 8
click at [555, 224] on input "number" at bounding box center [557, 224] width 5 height 10
type input "31"
type input "151"
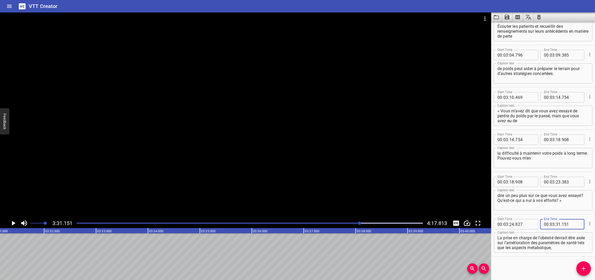
click at [536, 266] on div "Start Time 00 : 00 : 07 . 831 Start Time End Time 00 : 00 : 11 . 853 End Time C…" at bounding box center [543, 151] width 104 height 258
click at [565, 270] on icon "Add Cue" at bounding box center [583, 268] width 6 height 6
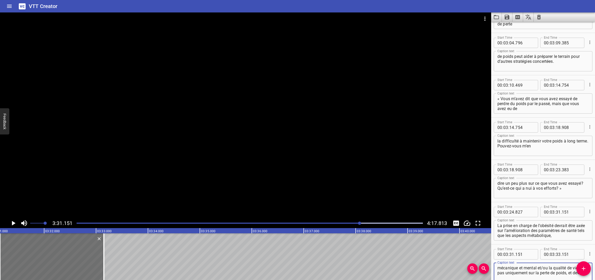
scroll to position [1301, 0]
type textarea "mécanique et mental et/ou la qualité de vie, et pas uniquement sur la perte de …"
click at [12, 224] on icon "Play/Pause" at bounding box center [14, 223] width 4 height 5
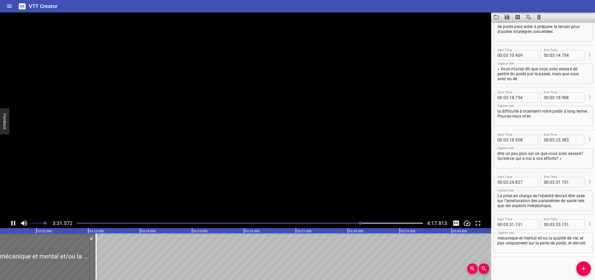
scroll to position [1331, 0]
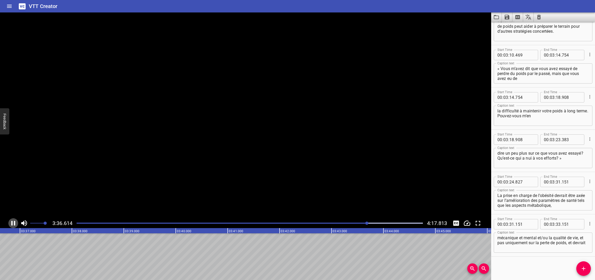
click at [12, 223] on icon "Play/Pause" at bounding box center [13, 223] width 4 height 5
click at [557, 225] on input "number" at bounding box center [557, 224] width 5 height 10
type input "36"
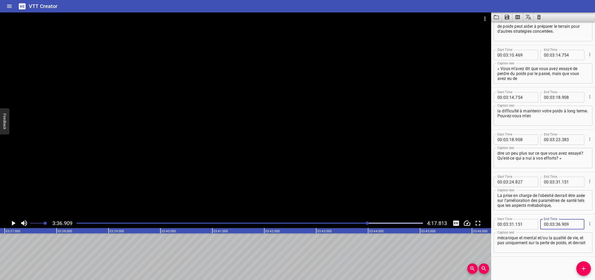
type input "909"
click at [524, 266] on div "Start Time 00 : 00 : 07 . 831 Start Time End Time 00 : 00 : 11 . 853 End Time C…" at bounding box center [543, 151] width 104 height 258
click at [565, 267] on icon "Add Cue" at bounding box center [583, 269] width 4 height 4
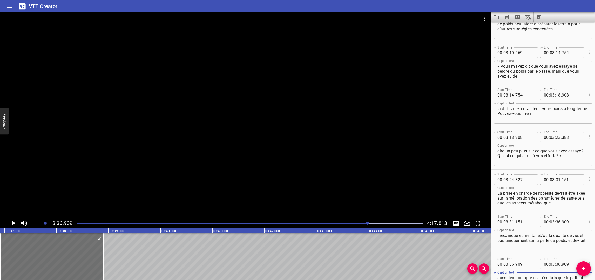
scroll to position [1338, 0]
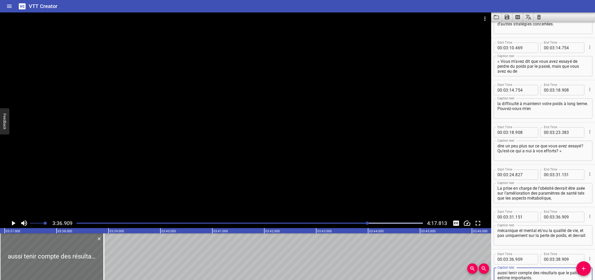
type textarea "aussi tenir compte des résultats que le patient estime importants."
click at [13, 224] on icon "Play/Pause" at bounding box center [13, 223] width 8 height 8
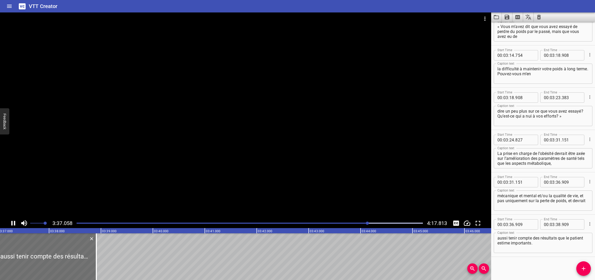
scroll to position [1373, 0]
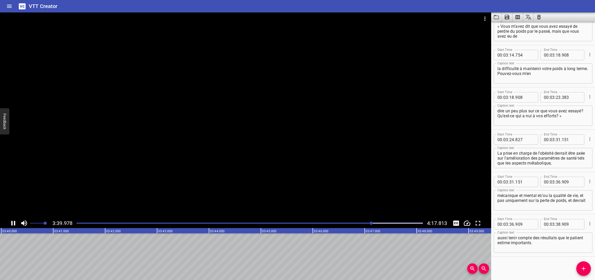
click at [13, 224] on icon "Play/Pause" at bounding box center [13, 223] width 8 height 8
click at [557, 224] on input "number" at bounding box center [557, 224] width 5 height 10
type input "40"
type input "263"
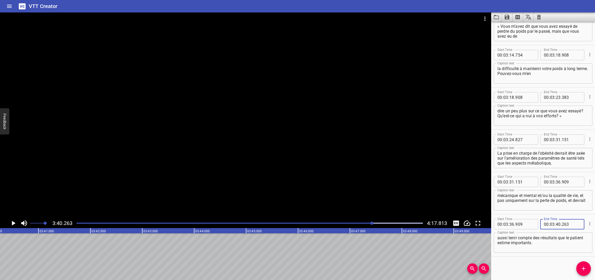
click at [550, 262] on div "Start Time 00 : 00 : 07 . 831 Start Time End Time 00 : 00 : 11 . 853 End Time C…" at bounding box center [543, 151] width 104 height 258
click at [12, 222] on icon "Play/Pause" at bounding box center [14, 223] width 4 height 5
click at [12, 222] on icon "Play/Pause" at bounding box center [13, 223] width 8 height 8
click at [565, 269] on icon "Add Cue" at bounding box center [583, 268] width 6 height 6
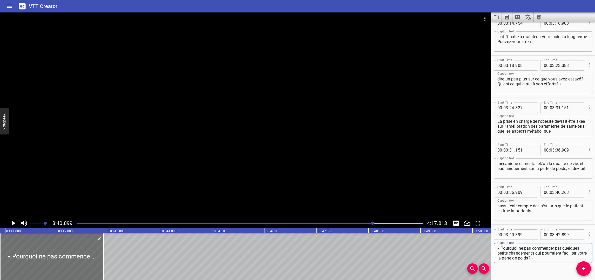
scroll to position [1408, 0]
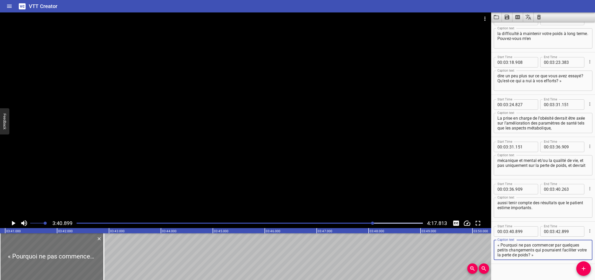
drag, startPoint x: 507, startPoint y: 254, endPoint x: 490, endPoint y: 254, distance: 16.6
click at [490, 254] on main "3:40.899 4:17.813 00:00.000 00:01.000 00:02.000 00:03.000 00:04.000 00:05.000 0…" at bounding box center [297, 145] width 595 height 267
type textarea "« Pourquoi ne pas commencer par quelques petits changements qui pourraient faci…"
click at [12, 222] on icon "Play/Pause" at bounding box center [14, 223] width 4 height 5
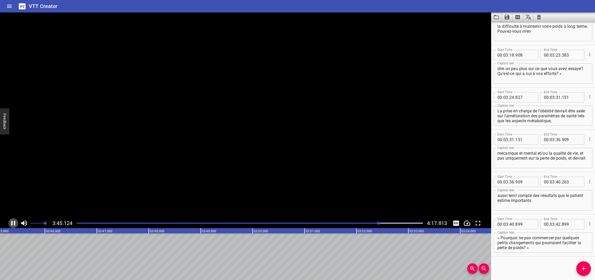
click at [12, 222] on icon "Play/Pause" at bounding box center [13, 223] width 4 height 5
click at [555, 225] on input "number" at bounding box center [557, 224] width 5 height 10
type input "45"
type input "278"
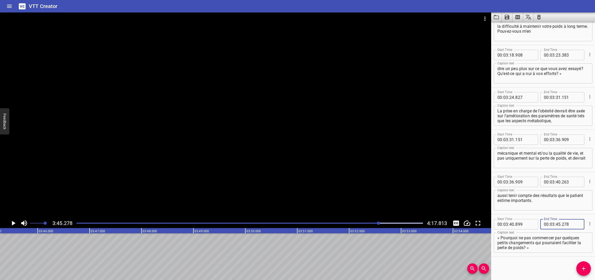
click at [546, 271] on div "Start Time 00 : 00 : 07 . 831 Start Time End Time 00 : 00 : 11 . 853 End Time C…" at bounding box center [543, 151] width 104 height 258
click at [12, 221] on icon "Play/Pause" at bounding box center [13, 223] width 8 height 8
click at [12, 221] on icon "Play/Pause" at bounding box center [13, 223] width 4 height 5
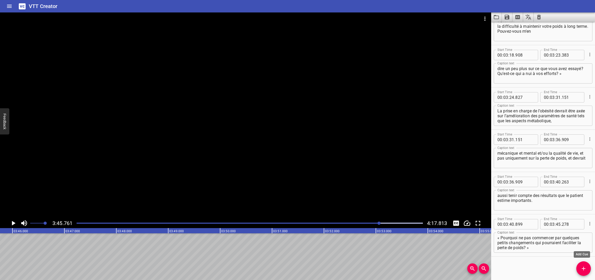
click at [565, 266] on icon "Add Cue" at bounding box center [583, 268] width 6 height 6
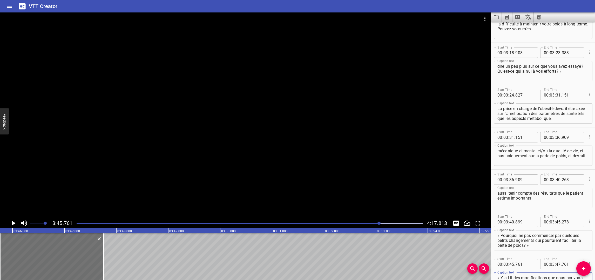
scroll to position [1423, 0]
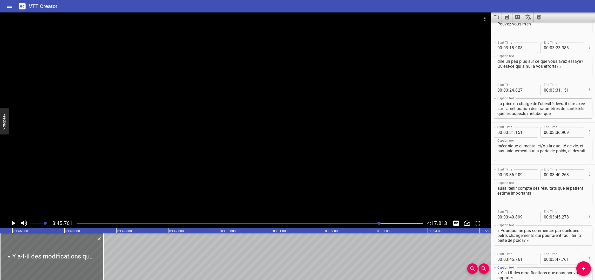
type textarea "« Y a-t-il des modifications que nous pouvons apporter..."
click at [12, 220] on icon "Play/Pause" at bounding box center [13, 223] width 8 height 8
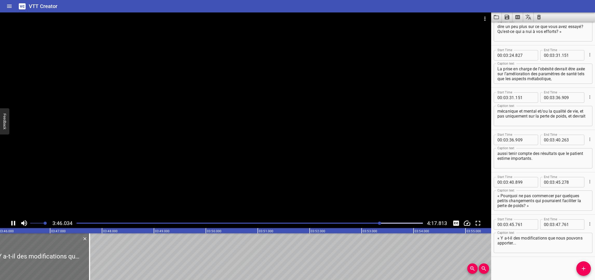
scroll to position [1458, 0]
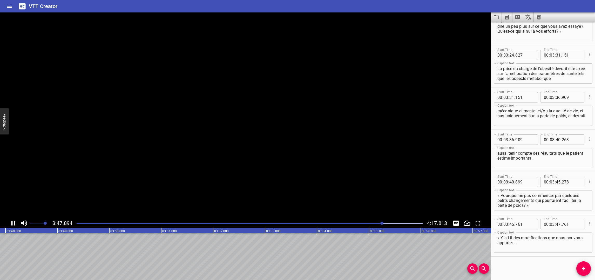
click at [12, 222] on icon "Play/Pause" at bounding box center [13, 223] width 4 height 5
click at [555, 223] on input "number" at bounding box center [557, 224] width 5 height 10
type input "48"
type input "159"
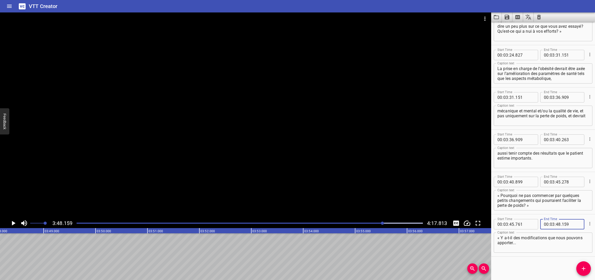
click at [515, 271] on div "Start Time 00 : 00 : 07 . 831 Start Time End Time 00 : 00 : 11 . 853 End Time C…" at bounding box center [543, 151] width 104 height 258
click at [13, 224] on icon "Play/Pause" at bounding box center [14, 223] width 4 height 5
click at [13, 224] on icon "Play/Pause" at bounding box center [13, 223] width 8 height 8
click at [565, 268] on icon "Add Cue" at bounding box center [583, 268] width 6 height 6
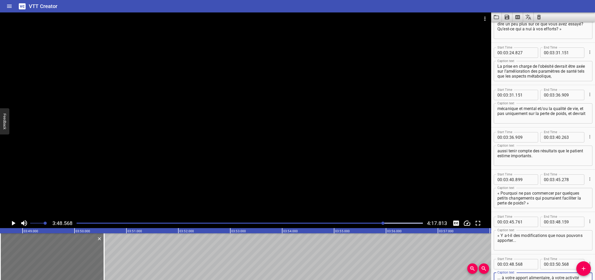
scroll to position [1465, 0]
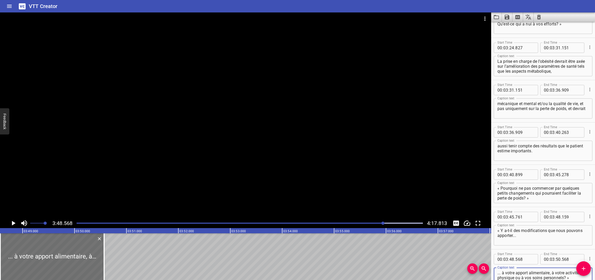
type textarea "... à votre apport alimentaire, à votre activité physique ou à vos soins person…"
click at [14, 223] on icon "Play/Pause" at bounding box center [14, 223] width 4 height 5
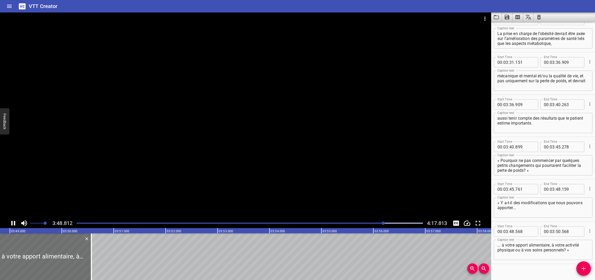
scroll to position [1500, 0]
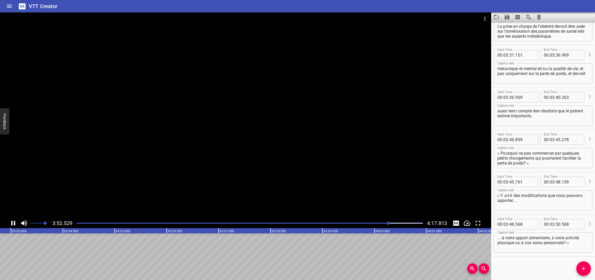
click at [13, 222] on icon "Play/Pause" at bounding box center [13, 223] width 8 height 8
click at [557, 223] on input "number" at bounding box center [557, 224] width 5 height 10
type input "52"
type input "973"
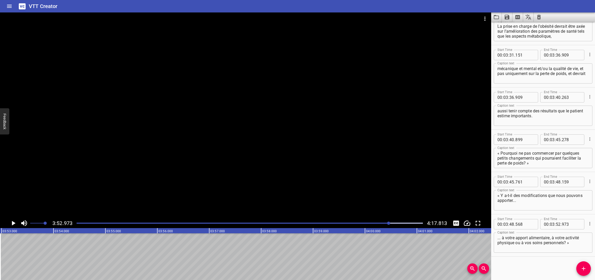
click at [510, 266] on div "Start Time 00 : 00 : 07 . 831 Start Time End Time 00 : 00 : 11 . 853 End Time C…" at bounding box center [543, 151] width 104 height 258
click at [12, 224] on icon "Play/Pause" at bounding box center [14, 223] width 4 height 5
click at [12, 223] on icon "Play/Pause" at bounding box center [13, 223] width 4 height 5
click at [565, 265] on button "Add Cue" at bounding box center [583, 268] width 15 height 15
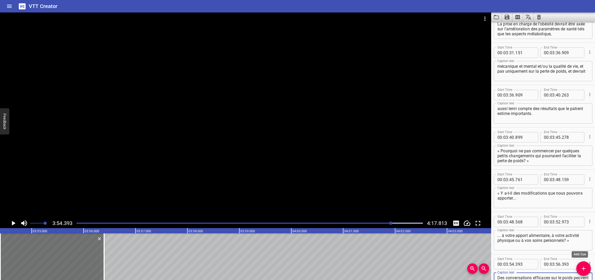
scroll to position [1512, 0]
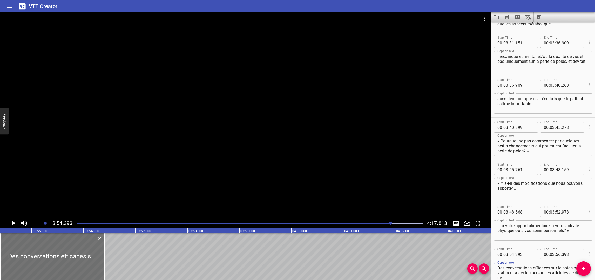
type textarea "Des conversations efficaces sur le poids peuvent vraiment aider les personnes a…"
click at [12, 222] on icon "Play/Pause" at bounding box center [14, 223] width 4 height 5
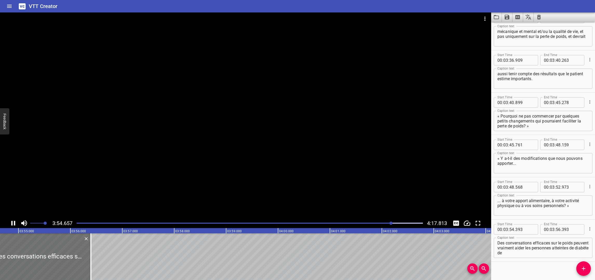
scroll to position [1542, 0]
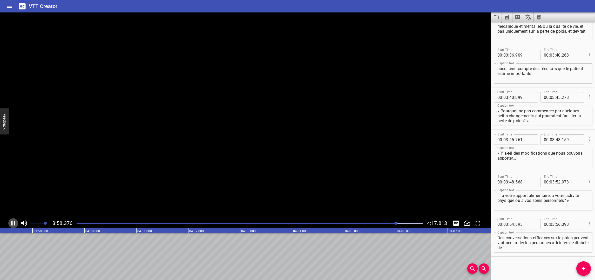
click at [12, 222] on icon "Play/Pause" at bounding box center [13, 223] width 4 height 5
click at [558, 224] on input "number" at bounding box center [557, 224] width 5 height 10
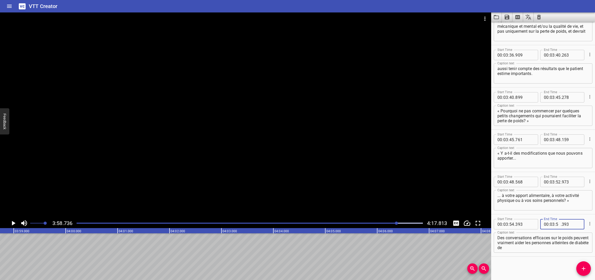
type input "58"
type input "736"
click at [528, 264] on div "Start Time 00 : 00 : 07 . 831 Start Time End Time 00 : 00 : 11 . 853 End Time C…" at bounding box center [543, 151] width 104 height 258
click at [565, 269] on icon "Add Cue" at bounding box center [583, 268] width 6 height 6
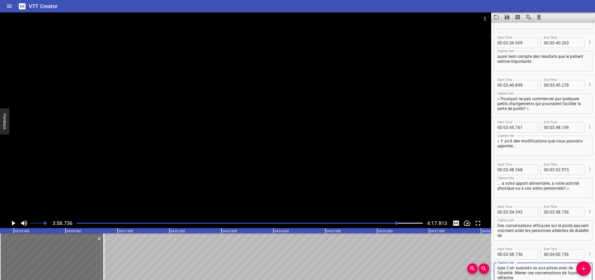
scroll to position [1554, 0]
type textarea "type 2 en surpoids ou aux prises avec de l’obésité. Mener ces conversations de …"
click at [14, 222] on icon "Play/Pause" at bounding box center [13, 223] width 8 height 8
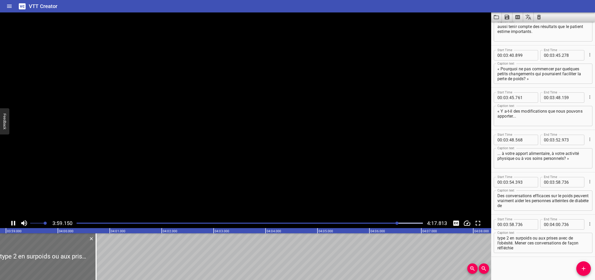
scroll to position [1584, 0]
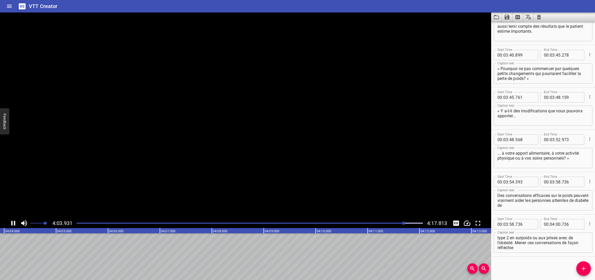
click at [14, 222] on icon "Play/Pause" at bounding box center [13, 223] width 4 height 5
click at [555, 224] on input "number" at bounding box center [557, 224] width 5 height 10
type input "04"
type input "086"
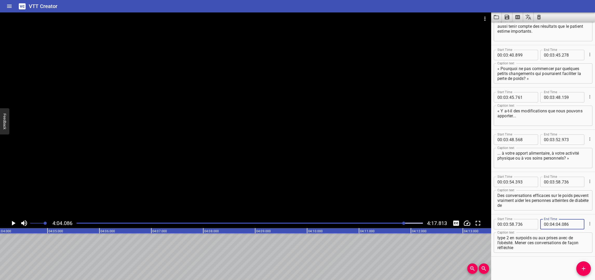
click at [537, 261] on div "Start Time 00 : 00 : 07 . 831 Start Time End Time 00 : 00 : 11 . 853 End Time C…" at bounding box center [543, 151] width 104 height 258
click at [565, 269] on span "Add Cue" at bounding box center [583, 268] width 15 height 6
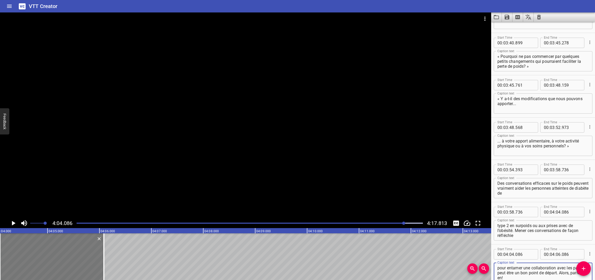
scroll to position [1597, 0]
type textarea "pour entamer une collaboration avec les patients peut être un bon point de dépa…"
click at [14, 223] on icon "Play/Pause" at bounding box center [14, 223] width 4 height 5
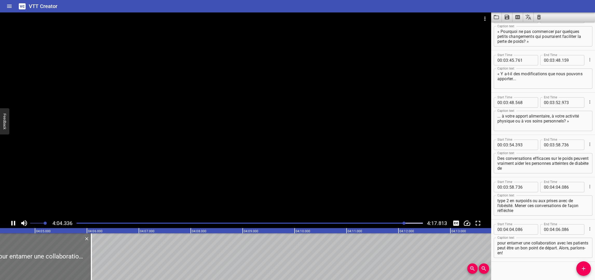
scroll to position [1627, 0]
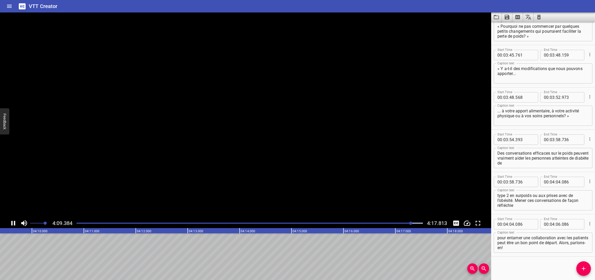
click at [13, 223] on icon "Play/Pause" at bounding box center [13, 223] width 8 height 8
click at [557, 223] on input "number" at bounding box center [557, 224] width 5 height 10
type input "09"
type input "769"
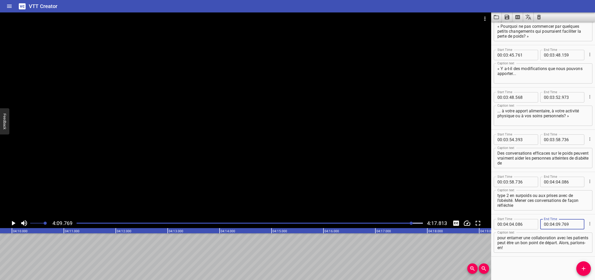
click at [523, 270] on div "Start Time 00 : 00 : 07 . 831 Start Time End Time 00 : 00 : 11 . 853 End Time C…" at bounding box center [543, 151] width 104 height 258
click at [78, 223] on div "Play progress" at bounding box center [239, 223] width 346 height 1
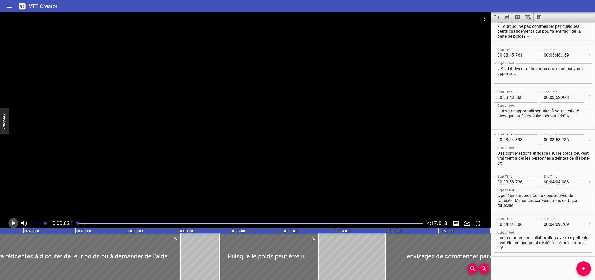
click at [12, 223] on icon "Play/Pause" at bounding box center [14, 223] width 4 height 5
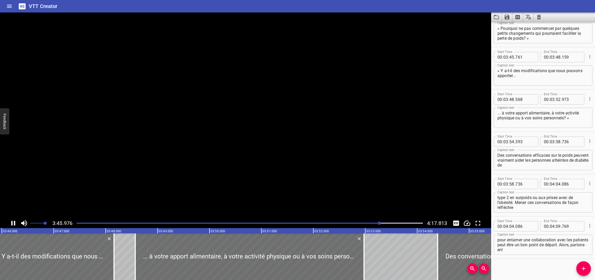
scroll to position [1627, 0]
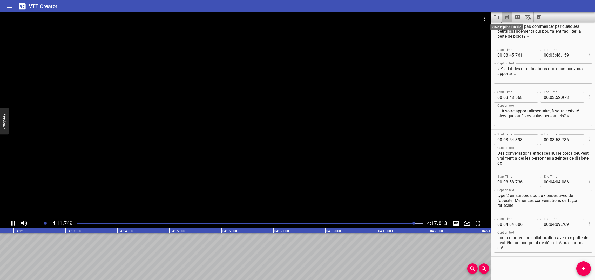
click at [504, 16] on icon "Save captions to file" at bounding box center [506, 17] width 5 height 5
click at [510, 38] on li "Save to SRT file" at bounding box center [520, 37] width 38 height 9
click at [11, 9] on icon "Home" at bounding box center [9, 6] width 6 height 6
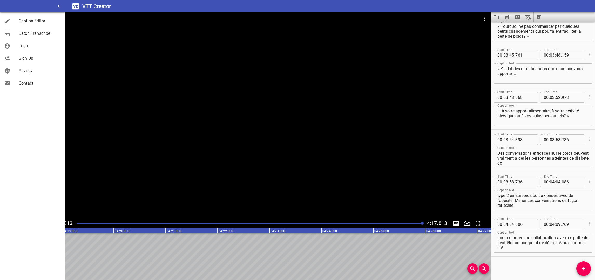
drag, startPoint x: 106, startPoint y: 25, endPoint x: 103, endPoint y: 23, distance: 3.4
click at [106, 24] on div at bounding box center [245, 18] width 491 height 12
click at [60, 7] on icon "button" at bounding box center [59, 6] width 6 height 6
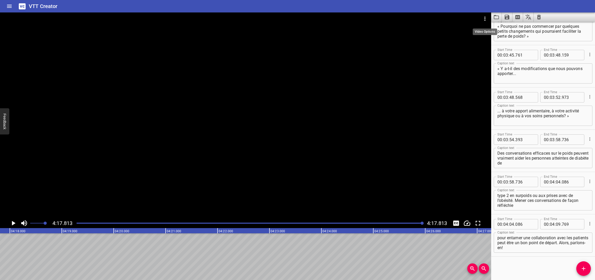
click at [485, 18] on icon "Video Options" at bounding box center [484, 19] width 6 height 6
click at [490, 19] on li "Select New Video File..." at bounding box center [504, 19] width 52 height 9
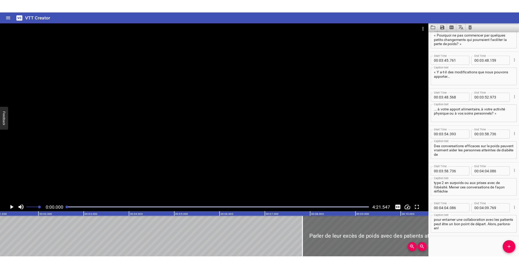
scroll to position [0, 0]
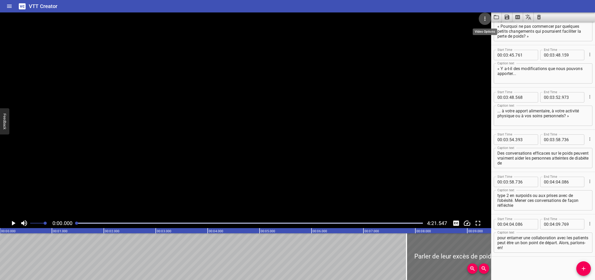
click at [485, 20] on icon "Video Options" at bounding box center [484, 19] width 6 height 6
click at [489, 22] on li "Select New Video File..." at bounding box center [504, 19] width 52 height 9
click at [540, 17] on icon "Clear captions" at bounding box center [539, 17] width 4 height 5
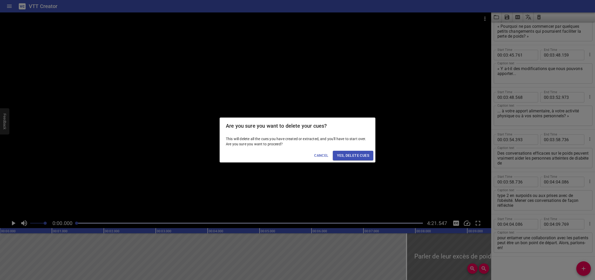
click at [360, 155] on span "Yes, Delete Cues" at bounding box center [353, 155] width 32 height 6
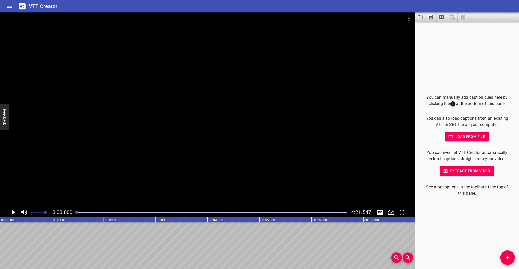
click at [16, 212] on icon "Play/Pause" at bounding box center [13, 213] width 8 height 8
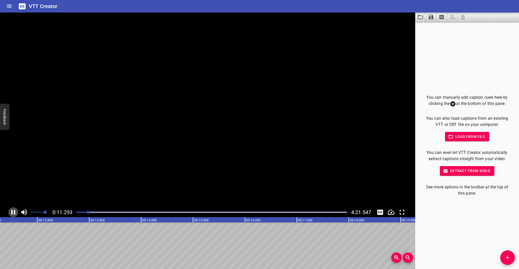
click at [13, 211] on icon "Play/Pause" at bounding box center [13, 213] width 8 height 8
drag, startPoint x: 506, startPoint y: 256, endPoint x: 501, endPoint y: 257, distance: 5.0
click at [505, 256] on icon "Add Cue" at bounding box center [507, 258] width 6 height 6
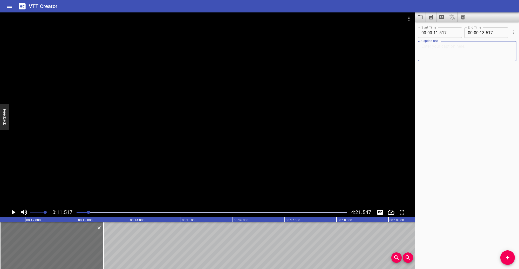
paste textarea "Talking to patients with [MEDICAL_DATA] about their excess weight can be hard f…"
type textarea "Talking to patients with [MEDICAL_DATA] about their excess weight can be hard f…"
click at [13, 212] on icon "Play/Pause" at bounding box center [14, 212] width 4 height 5
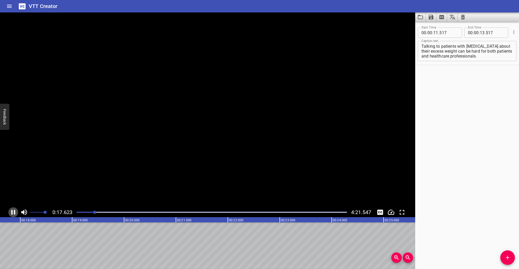
click at [13, 212] on icon "Play/Pause" at bounding box center [13, 213] width 8 height 8
click at [482, 31] on input "number" at bounding box center [482, 32] width 5 height 10
type input "17"
type input "807"
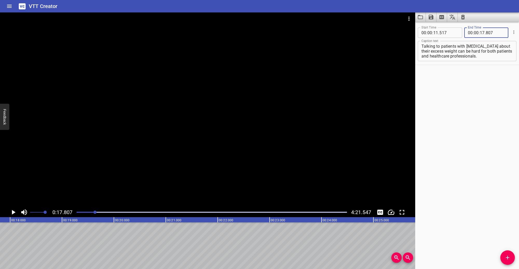
click at [486, 104] on div "Start Time 00 : 00 : 11 . 517 Start Time End Time 00 : 00 : 17 . 807 End Time C…" at bounding box center [467, 145] width 104 height 247
click at [506, 259] on icon "Add Cue" at bounding box center [507, 258] width 6 height 6
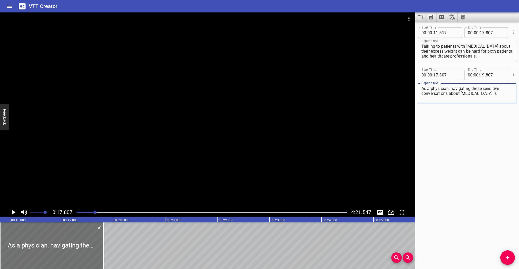
type textarea "As a physician, navigating these sensitive conversations about [MEDICAL_DATA] is"
click at [16, 213] on icon "Play/Pause" at bounding box center [13, 213] width 8 height 8
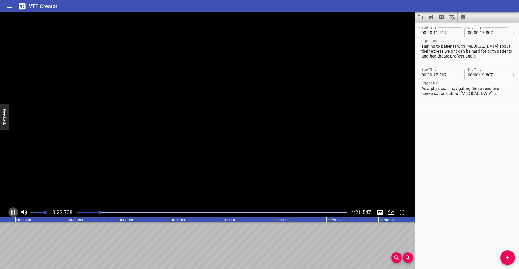
click at [13, 212] on icon "Play/Pause" at bounding box center [13, 213] width 8 height 8
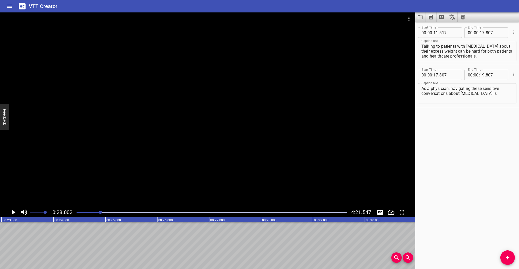
scroll to position [0, 1193]
click at [480, 76] on input "number" at bounding box center [482, 75] width 5 height 10
type input "23"
type input "002"
drag, startPoint x: 429, startPoint y: 165, endPoint x: 424, endPoint y: 169, distance: 7.2
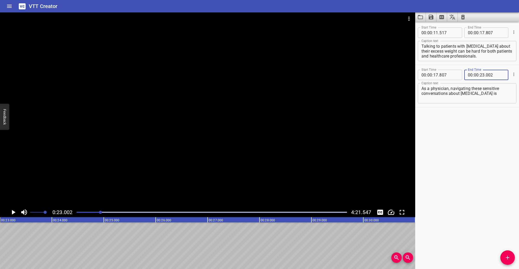
click at [429, 165] on div "Start Time 00 : 00 : 11 . 517 Start Time End Time 00 : 00 : 17 . 807 End Time C…" at bounding box center [467, 145] width 104 height 247
click at [505, 254] on button "Add Cue" at bounding box center [507, 258] width 15 height 15
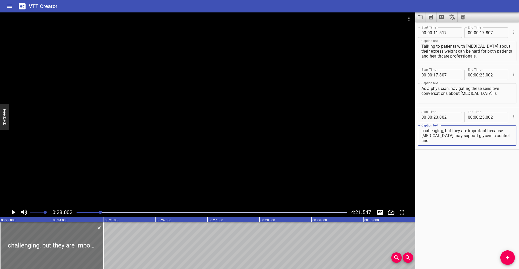
type textarea "challenging, but they are important because [MEDICAL_DATA] may support glycemic…"
click at [15, 210] on icon "Play/Pause" at bounding box center [13, 213] width 8 height 8
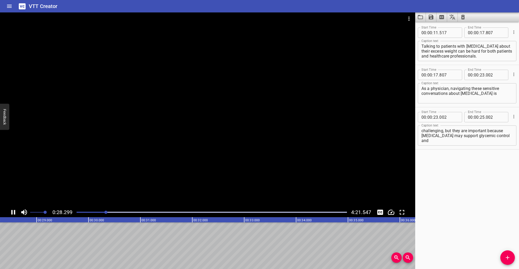
click at [14, 210] on icon "Play/Pause" at bounding box center [13, 212] width 4 height 5
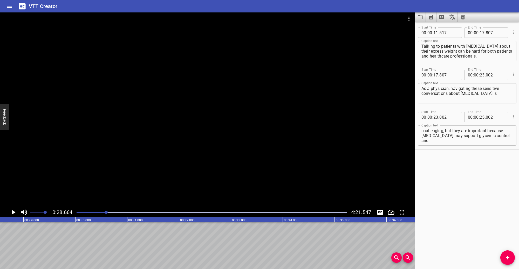
scroll to position [0, 1487]
click at [481, 117] on input "number" at bounding box center [482, 117] width 5 height 10
type input "28"
type input "664"
click at [489, 200] on div "Start Time 00 : 00 : 11 . 517 Start Time End Time 00 : 00 : 17 . 807 End Time C…" at bounding box center [467, 145] width 104 height 247
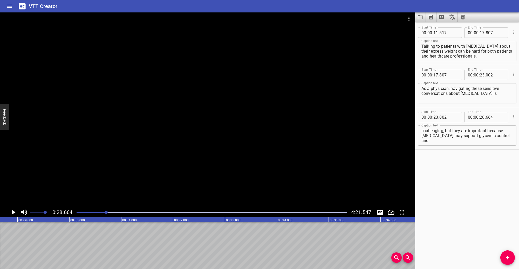
click at [505, 257] on icon "Add Cue" at bounding box center [507, 258] width 6 height 6
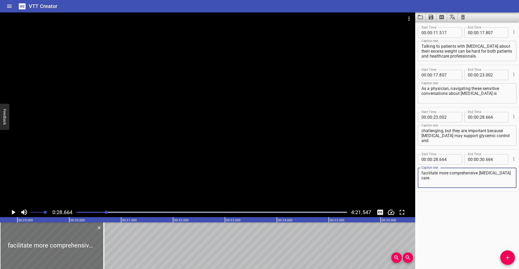
type textarea "facilitate more comprehensive [MEDICAL_DATA] care."
click at [13, 211] on icon "Play/Pause" at bounding box center [14, 212] width 4 height 5
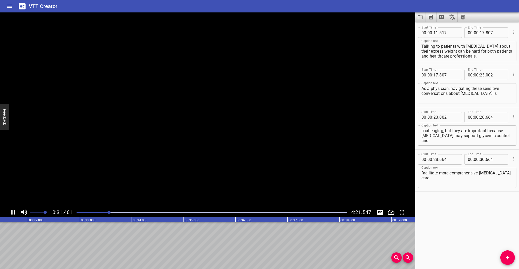
click at [13, 211] on icon "Play/Pause" at bounding box center [13, 213] width 8 height 8
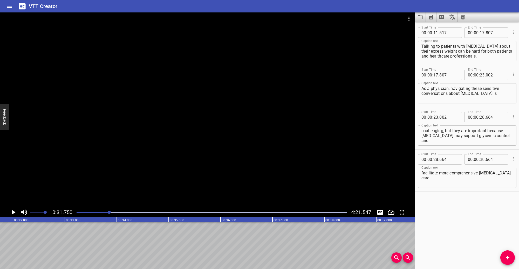
click at [480, 161] on input "number" at bounding box center [482, 159] width 5 height 10
type input "31"
type input "750"
click at [481, 208] on div "Start Time 00 : 00 : 11 . 517 Start Time End Time 00 : 00 : 17 . 807 End Time C…" at bounding box center [467, 145] width 104 height 247
click at [12, 213] on icon "Play/Pause" at bounding box center [13, 213] width 8 height 8
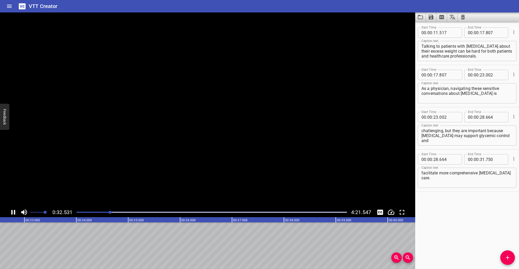
click at [12, 213] on icon "Play/Pause" at bounding box center [13, 212] width 4 height 5
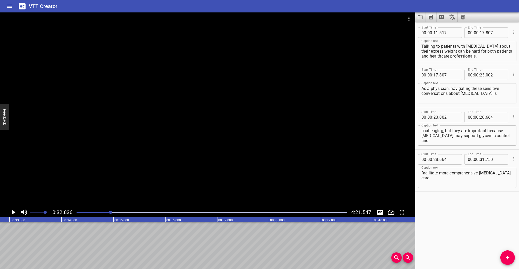
scroll to position [0, 1704]
click at [508, 258] on icon "Add Cue" at bounding box center [508, 258] width 4 height 4
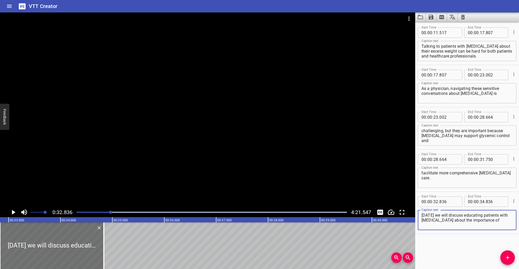
type textarea "[DATE] we will discuss educating patients with [MEDICAL_DATA] about the importa…"
click at [11, 212] on icon "Play/Pause" at bounding box center [13, 213] width 8 height 8
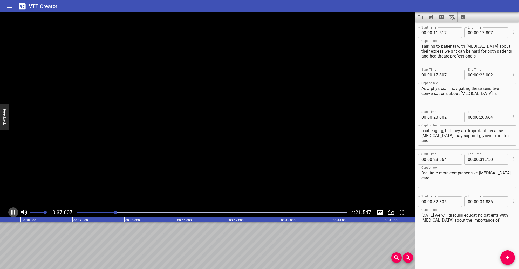
click at [11, 212] on icon "Play/Pause" at bounding box center [13, 212] width 4 height 5
click at [481, 203] on input "number" at bounding box center [482, 202] width 5 height 10
type input "37"
type input "785"
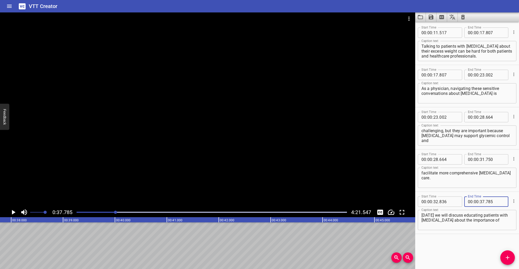
click at [458, 248] on div "Start Time 00 : 00 : 11 . 517 Start Time End Time 00 : 00 : 17 . 807 End Time C…" at bounding box center [467, 145] width 104 height 247
click at [501, 255] on span "Add Cue" at bounding box center [507, 258] width 15 height 6
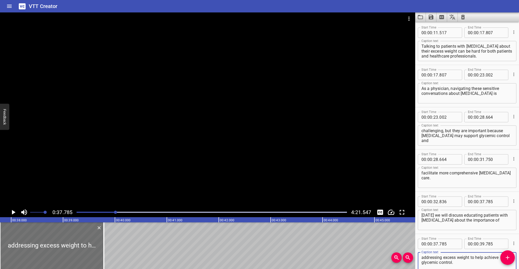
type textarea "addressing excess weight to help achieve glycemic control."
click at [11, 214] on icon "Play/Pause" at bounding box center [13, 213] width 8 height 8
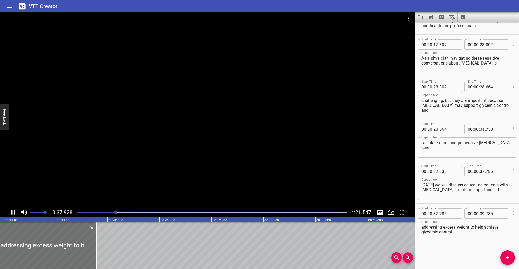
scroll to position [31, 0]
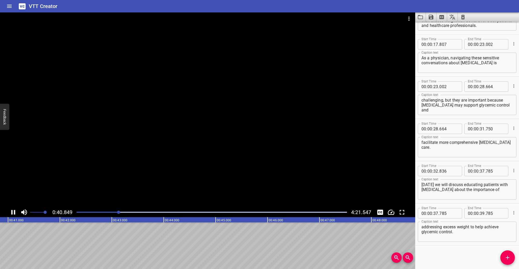
click at [12, 212] on icon "Play/Pause" at bounding box center [13, 212] width 4 height 5
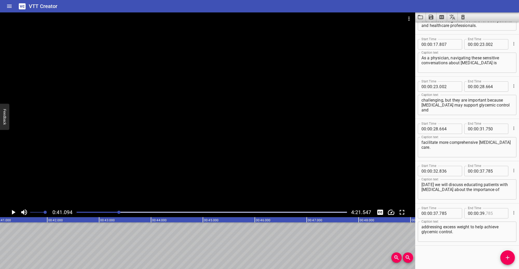
click at [486, 214] on input "number" at bounding box center [495, 213] width 19 height 10
click at [481, 214] on input "number" at bounding box center [482, 213] width 5 height 10
click at [447, 251] on div "Start Time 00 : 00 : 11 . 517 Start Time End Time 00 : 00 : 17 . 807 End Time C…" at bounding box center [467, 145] width 104 height 247
click at [15, 213] on icon "Play/Pause" at bounding box center [13, 213] width 8 height 8
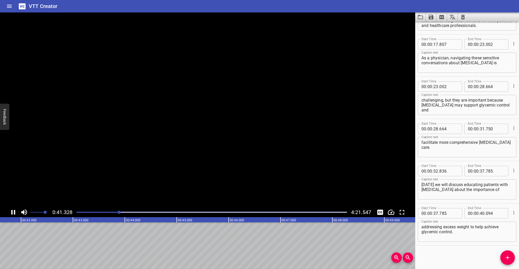
click at [15, 213] on icon "Play/Pause" at bounding box center [13, 212] width 4 height 5
click at [14, 213] on icon "Play/Pause" at bounding box center [14, 212] width 4 height 5
click at [14, 213] on icon "Play/Pause" at bounding box center [13, 212] width 4 height 5
drag, startPoint x: 506, startPoint y: 256, endPoint x: 458, endPoint y: 250, distance: 47.9
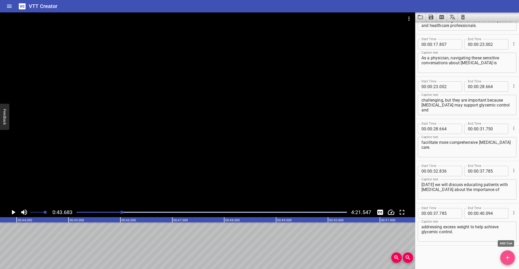
click at [506, 256] on icon "Add Cue" at bounding box center [507, 258] width 6 height 6
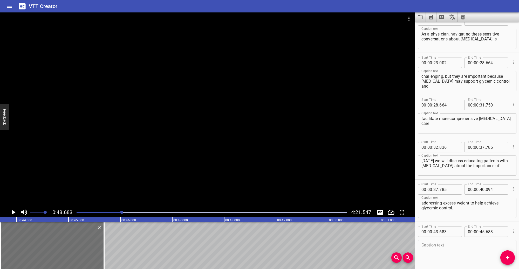
scroll to position [73, 0]
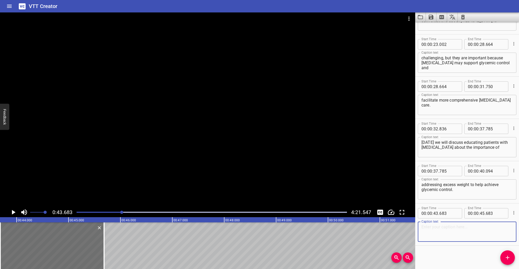
paste textarea "Talking about weight is not easy, but it is an important conversation"
click at [16, 213] on icon "Play/Pause" at bounding box center [13, 213] width 8 height 8
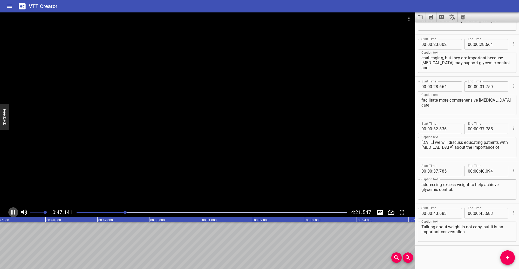
click at [15, 212] on icon "Play/Pause" at bounding box center [13, 212] width 4 height 5
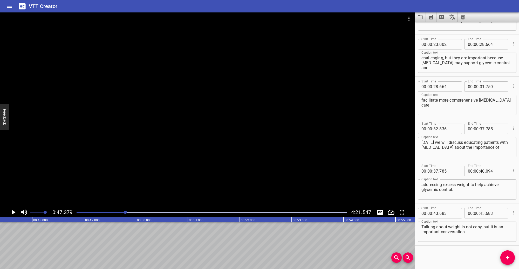
click at [482, 213] on input "number" at bounding box center [482, 213] width 5 height 10
click at [476, 257] on div "Start Time 00 : 00 : 11 . 517 Start Time End Time 00 : 00 : 17 . 807 End Time C…" at bounding box center [467, 145] width 104 height 247
click at [506, 258] on icon "Add Cue" at bounding box center [508, 258] width 4 height 4
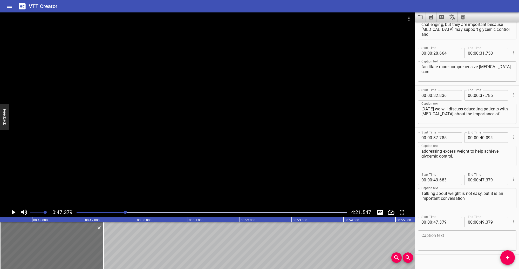
scroll to position [108, 0]
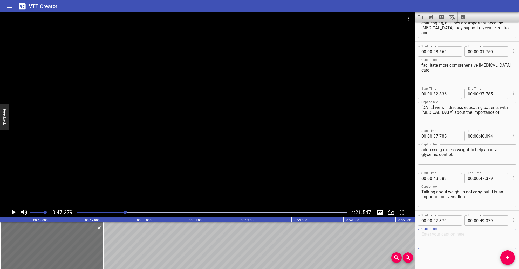
paste textarea "to have with people living with [MEDICAL_DATA] and overweight or obesity."
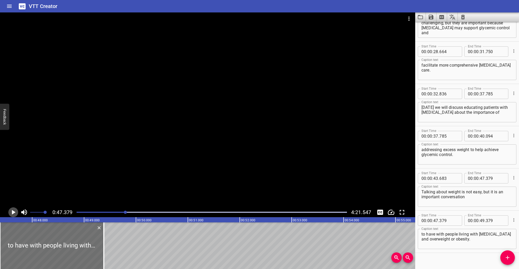
click at [16, 213] on icon "Play/Pause" at bounding box center [13, 213] width 8 height 8
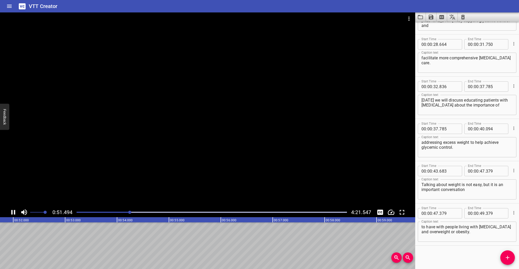
click at [13, 211] on icon "Play/Pause" at bounding box center [13, 213] width 8 height 8
drag, startPoint x: 481, startPoint y: 212, endPoint x: 473, endPoint y: 218, distance: 9.6
click at [480, 212] on input "number" at bounding box center [482, 213] width 5 height 10
drag, startPoint x: 460, startPoint y: 254, endPoint x: 431, endPoint y: 259, distance: 29.9
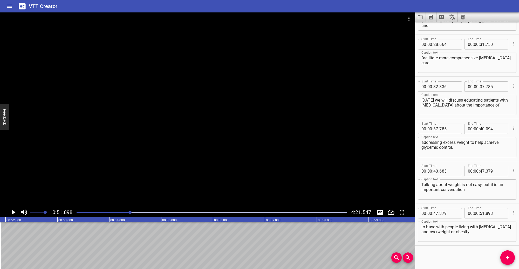
click at [460, 254] on div "Start Time 00 : 00 : 11 . 517 Start Time End Time 00 : 00 : 17 . 807 End Time C…" at bounding box center [467, 145] width 104 height 247
click at [15, 209] on icon "Play/Pause" at bounding box center [13, 213] width 8 height 8
click at [13, 211] on icon "Play/Pause" at bounding box center [13, 213] width 8 height 8
click at [512, 259] on span "Add Cue" at bounding box center [507, 258] width 15 height 6
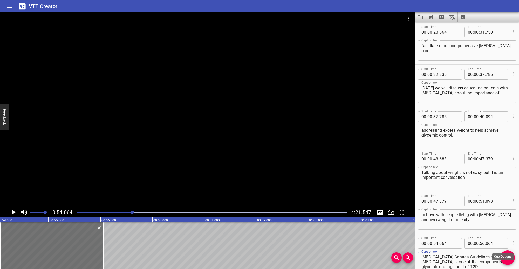
scroll to position [127, 0]
click at [10, 213] on icon "Play/Pause" at bounding box center [13, 213] width 8 height 8
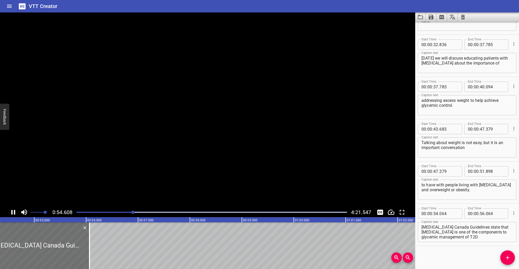
scroll to position [157, 0]
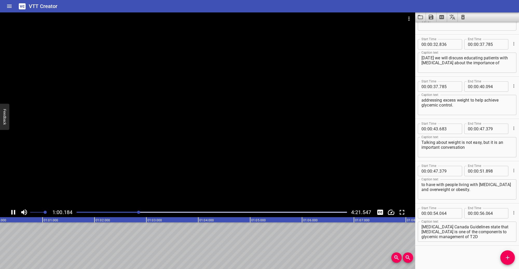
click at [12, 212] on icon "Play/Pause" at bounding box center [13, 212] width 4 height 5
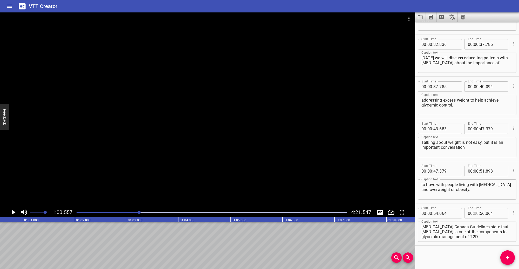
click at [474, 213] on input "number" at bounding box center [476, 213] width 5 height 10
click at [459, 255] on div "Start Time 00 : 00 : 11 . 517 Start Time End Time 00 : 00 : 17 . 807 End Time C…" at bounding box center [467, 145] width 104 height 247
click at [436, 254] on div "Start Time 00 : 00 : 11 . 517 Start Time End Time 00 : 00 : 17 . 807 End Time C…" at bounding box center [467, 145] width 104 height 247
click at [13, 212] on icon "Play/Pause" at bounding box center [14, 212] width 4 height 5
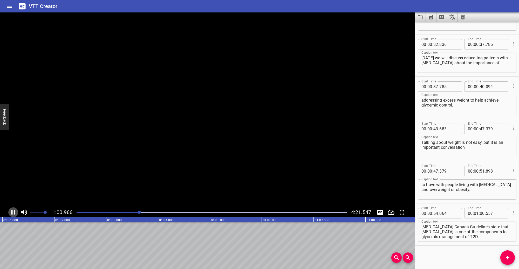
click at [12, 212] on icon "Play/Pause" at bounding box center [13, 212] width 4 height 5
click at [512, 258] on span "Add Cue" at bounding box center [507, 258] width 15 height 6
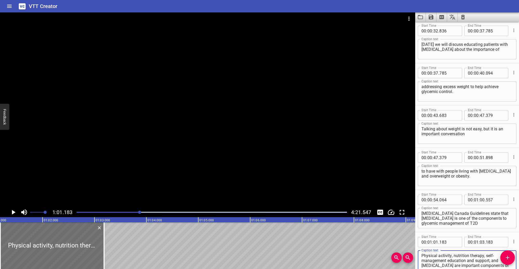
scroll to position [0, 0]
drag, startPoint x: 454, startPoint y: 267, endPoint x: 420, endPoint y: 250, distance: 38.2
click at [420, 251] on div "Physical activity, nutrition therapy, self-management education and support, an…" at bounding box center [467, 261] width 99 height 20
click at [19, 190] on div at bounding box center [207, 109] width 415 height 195
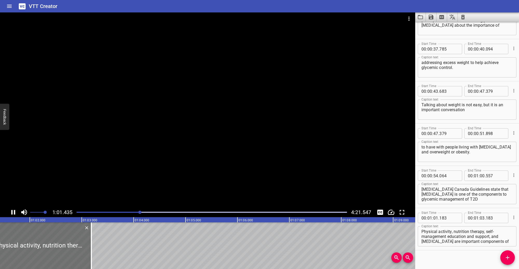
scroll to position [200, 0]
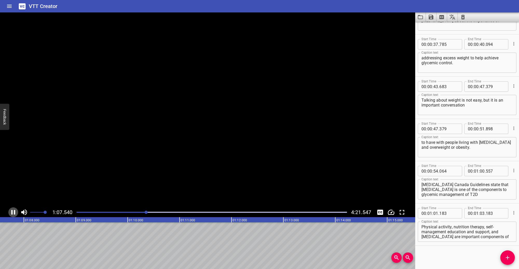
click at [12, 212] on icon "Play/Pause" at bounding box center [13, 213] width 8 height 8
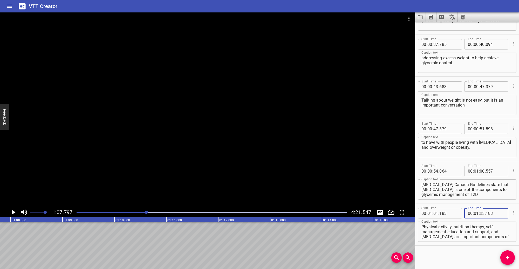
drag, startPoint x: 480, startPoint y: 212, endPoint x: 423, endPoint y: 236, distance: 61.9
click at [480, 212] on input "number" at bounding box center [482, 213] width 5 height 10
drag, startPoint x: 442, startPoint y: 253, endPoint x: 395, endPoint y: 249, distance: 46.9
click at [442, 252] on div "Start Time 00 : 00 : 11 . 517 Start Time End Time 00 : 00 : 17 . 807 End Time C…" at bounding box center [467, 145] width 104 height 247
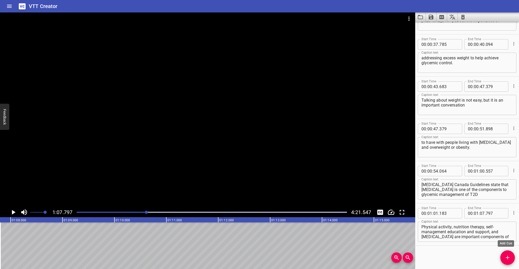
click at [510, 255] on icon "Add Cue" at bounding box center [507, 258] width 6 height 6
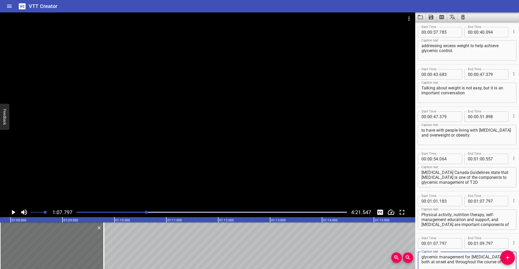
scroll to position [212, 0]
click at [15, 210] on icon "Play/Pause" at bounding box center [13, 213] width 8 height 8
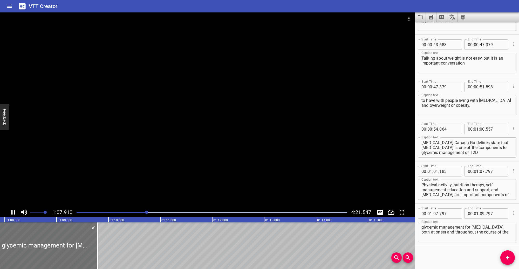
scroll to position [242, 0]
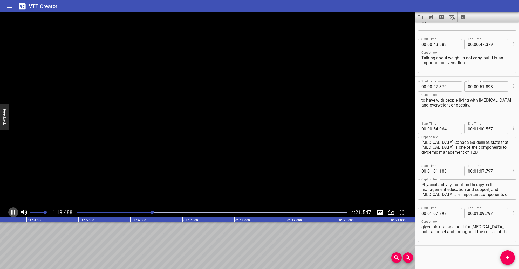
click at [13, 211] on icon "Play/Pause" at bounding box center [13, 213] width 8 height 8
drag, startPoint x: 480, startPoint y: 214, endPoint x: 477, endPoint y: 221, distance: 7.7
click at [480, 214] on input "number" at bounding box center [482, 213] width 5 height 10
click at [450, 260] on div "Start Time 00 : 00 : 11 . 517 Start Time End Time 00 : 00 : 17 . 807 End Time C…" at bounding box center [467, 145] width 104 height 247
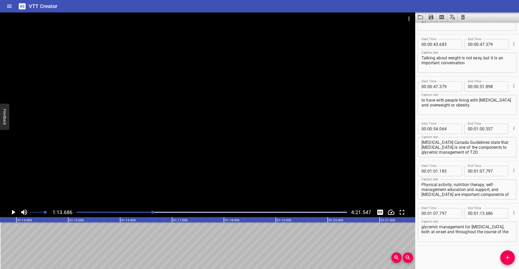
click at [506, 259] on icon "Add Cue" at bounding box center [507, 258] width 6 height 6
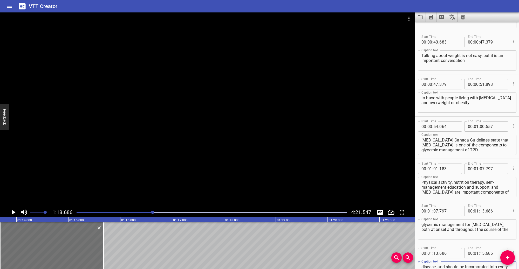
scroll to position [249, 0]
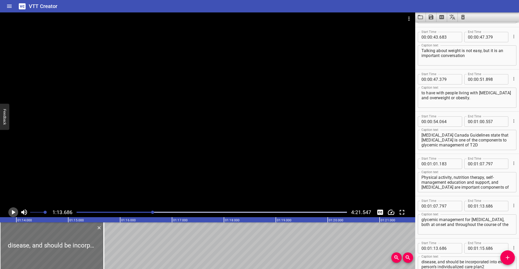
click at [13, 213] on icon "Play/Pause" at bounding box center [14, 212] width 4 height 5
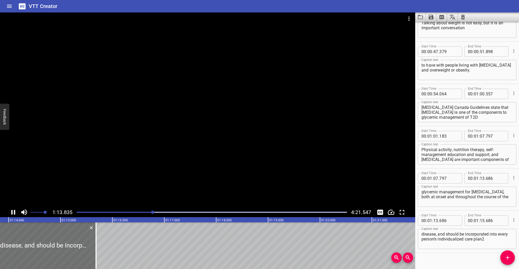
scroll to position [284, 0]
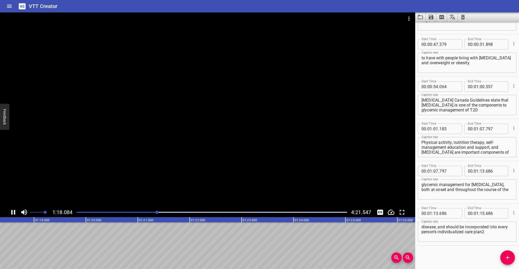
click at [13, 213] on icon "Play/Pause" at bounding box center [13, 213] width 8 height 8
click at [489, 232] on textarea "disease, and should be incorporated into every person’s individualized care pla…" at bounding box center [466, 232] width 91 height 15
click at [481, 213] on input "number" at bounding box center [482, 213] width 5 height 10
click at [474, 265] on div "Start Time 00 : 00 : 11 . 517 Start Time End Time 00 : 00 : 17 . 807 End Time C…" at bounding box center [467, 145] width 104 height 247
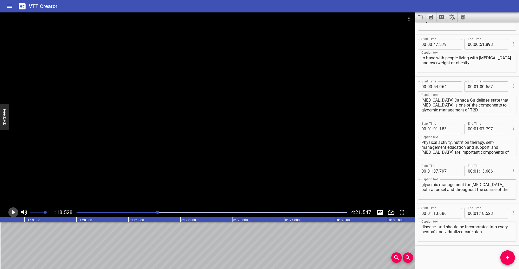
click at [13, 213] on icon "Play/Pause" at bounding box center [14, 212] width 4 height 5
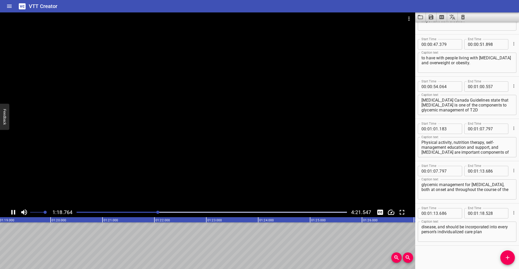
click at [13, 213] on icon "Play/Pause" at bounding box center [13, 213] width 8 height 8
click at [505, 260] on icon "Add Cue" at bounding box center [507, 258] width 6 height 6
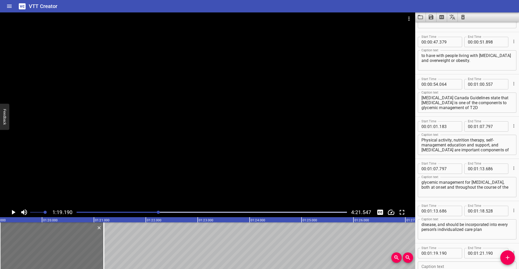
scroll to position [327, 0]
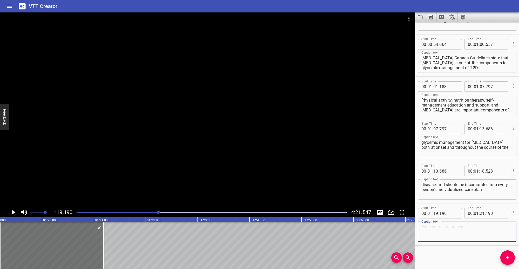
paste textarea "The consensus report from the"
paste textarea "American [MEDICAL_DATA] Association and the"
paste textarea "European Association for the Study of [MEDICAL_DATA]"
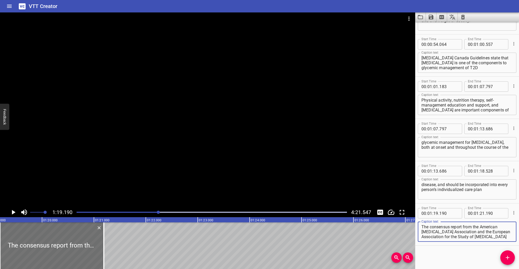
click at [12, 210] on icon "Play/Pause" at bounding box center [13, 213] width 8 height 8
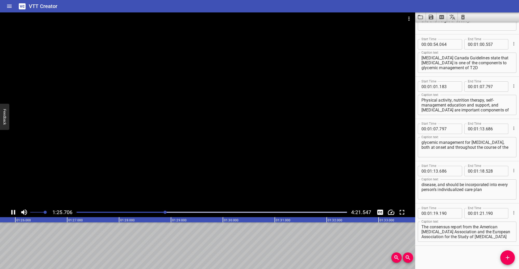
drag, startPoint x: 13, startPoint y: 212, endPoint x: 113, endPoint y: 215, distance: 99.9
click at [13, 212] on icon "Play/Pause" at bounding box center [13, 213] width 8 height 8
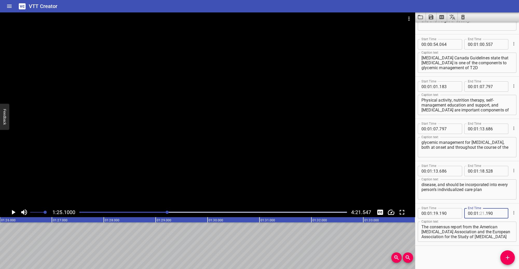
click at [480, 213] on input "number" at bounding box center [482, 213] width 5 height 10
drag, startPoint x: 453, startPoint y: 259, endPoint x: 418, endPoint y: 258, distance: 35.6
click at [453, 259] on div "Start Time 00 : 00 : 11 . 517 Start Time End Time 00 : 00 : 17 . 807 End Time C…" at bounding box center [467, 145] width 104 height 247
click at [510, 258] on icon "Add Cue" at bounding box center [507, 258] width 6 height 6
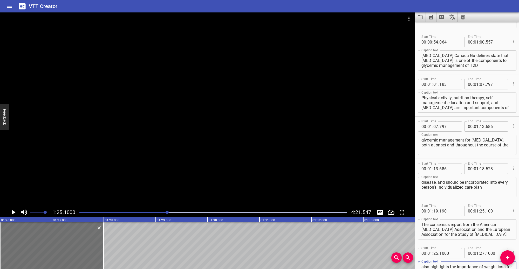
scroll to position [334, 0]
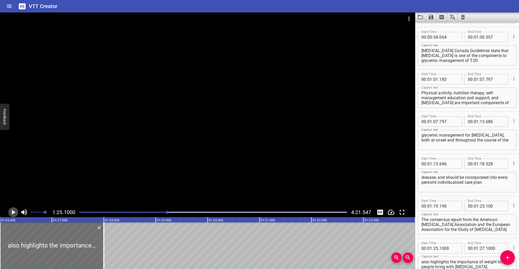
click at [14, 212] on icon "Play/Pause" at bounding box center [14, 212] width 4 height 5
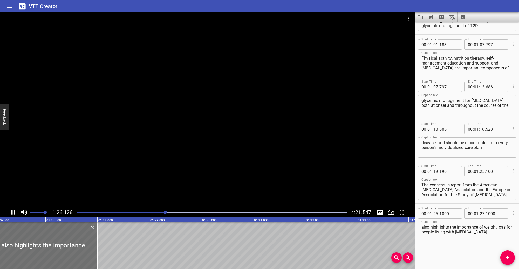
scroll to position [369, 0]
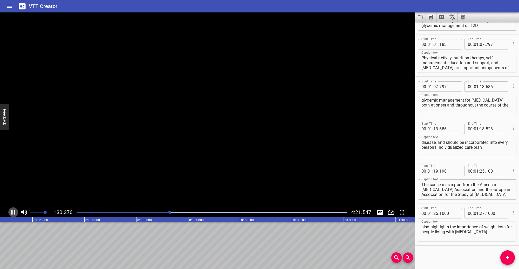
click at [14, 211] on icon "Play/Pause" at bounding box center [13, 213] width 8 height 8
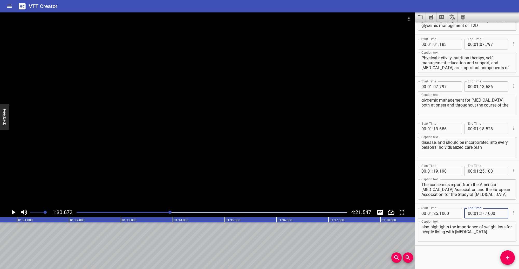
drag, startPoint x: 479, startPoint y: 212, endPoint x: 480, endPoint y: 221, distance: 8.6
click at [480, 212] on input "number" at bounding box center [482, 213] width 5 height 10
click at [453, 257] on div "Start Time 00 : 00 : 11 . 517 Start Time End Time 00 : 00 : 17 . 807 End Time C…" at bounding box center [467, 145] width 104 height 247
click at [166, 212] on div "Play progress" at bounding box center [35, 212] width 270 height 1
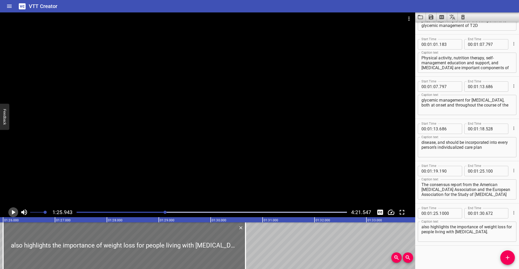
click at [11, 213] on icon "Play/Pause" at bounding box center [13, 213] width 8 height 8
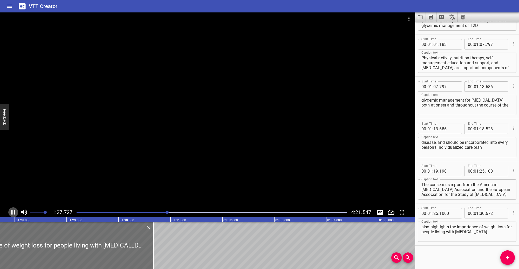
click at [13, 212] on icon "Play/Pause" at bounding box center [13, 213] width 8 height 8
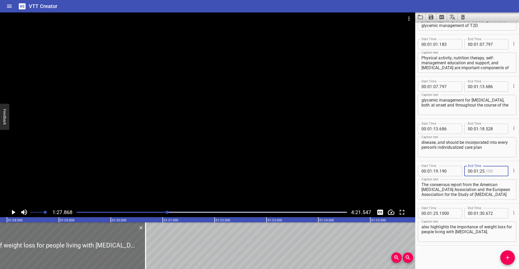
click at [495, 170] on input "number" at bounding box center [495, 171] width 19 height 10
click at [452, 256] on div "Start Time 00 : 00 : 11 . 517 Start Time End Time 00 : 00 : 17 . 807 End Time C…" at bounding box center [467, 145] width 104 height 247
click at [161, 212] on div "Play progress" at bounding box center [32, 212] width 270 height 1
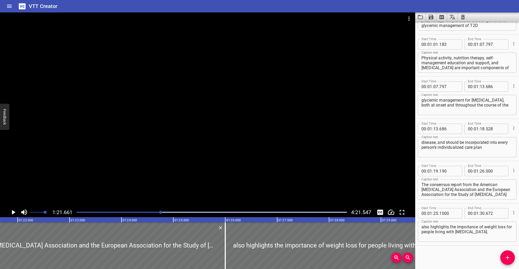
click at [13, 211] on icon "Play/Pause" at bounding box center [14, 212] width 4 height 5
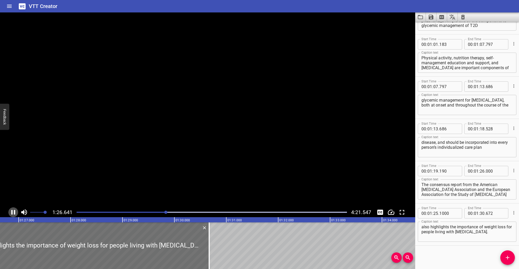
click at [13, 211] on icon "Play/Pause" at bounding box center [13, 213] width 8 height 8
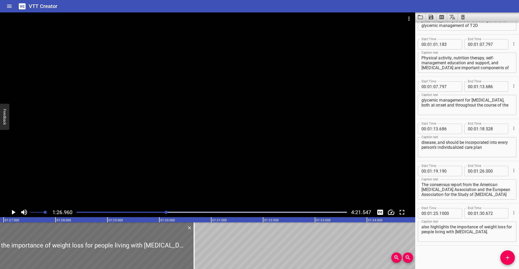
scroll to position [0, 4512]
click at [163, 212] on div "Play progress" at bounding box center [31, 212] width 270 height 1
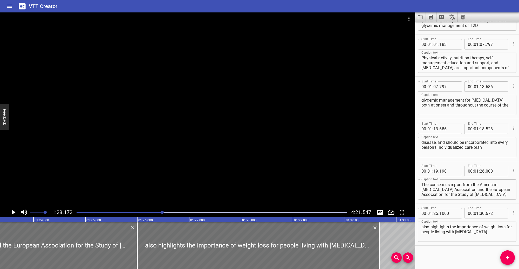
scroll to position [0, 4315]
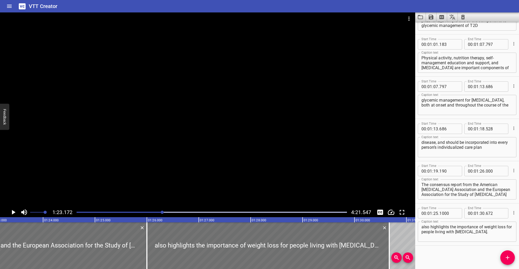
click at [13, 211] on icon "Play/Pause" at bounding box center [13, 213] width 8 height 8
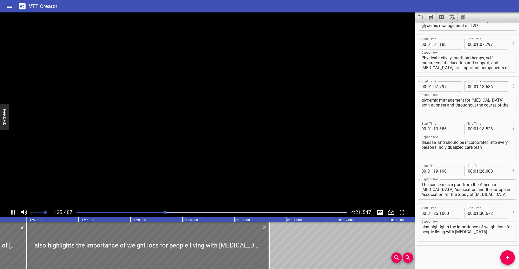
click at [13, 211] on icon "Play/Pause" at bounding box center [13, 213] width 8 height 8
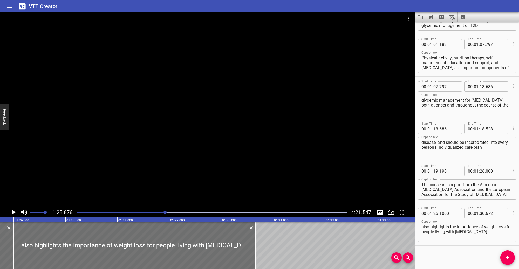
scroll to position [0, 4455]
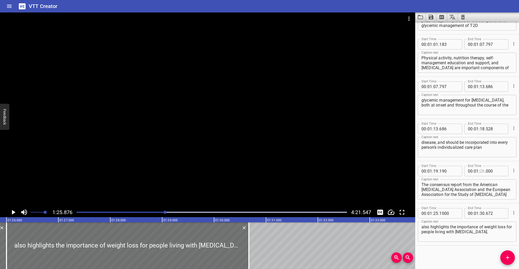
click at [480, 171] on input "number" at bounding box center [482, 171] width 5 height 10
drag, startPoint x: 460, startPoint y: 253, endPoint x: 457, endPoint y: 250, distance: 3.7
click at [460, 253] on div "Start Time 00 : 00 : 11 . 517 Start Time End Time 00 : 00 : 17 . 807 End Time C…" at bounding box center [467, 145] width 104 height 247
click at [436, 215] on input "number" at bounding box center [435, 213] width 5 height 10
click at [459, 253] on div "Start Time 00 : 00 : 11 . 517 Start Time End Time 00 : 00 : 17 . 807 End Time C…" at bounding box center [467, 145] width 104 height 247
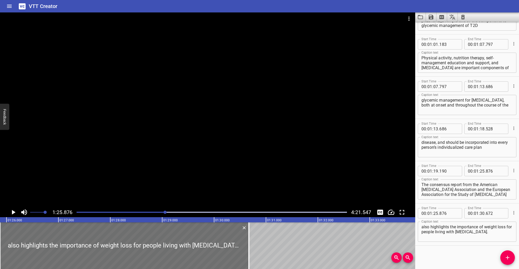
click at [13, 210] on icon "Play/Pause" at bounding box center [13, 213] width 8 height 8
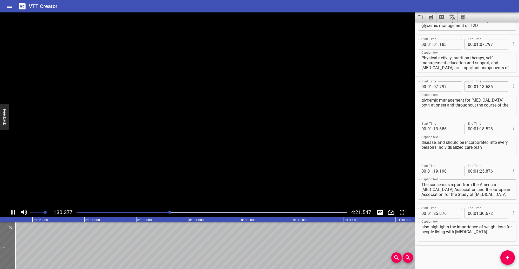
click at [13, 211] on icon "Play/Pause" at bounding box center [13, 213] width 8 height 8
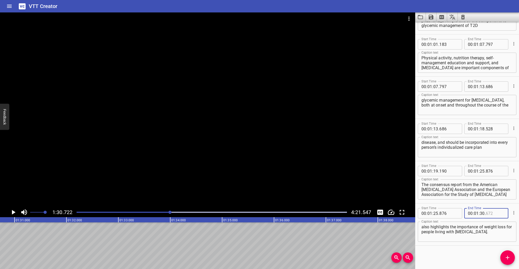
click at [493, 213] on input "number" at bounding box center [495, 213] width 19 height 10
click at [457, 253] on div "Start Time 00 : 00 : 11 . 517 Start Time End Time 00 : 00 : 17 . 807 End Time C…" at bounding box center [467, 145] width 104 height 247
click at [14, 215] on icon "Play/Pause" at bounding box center [13, 213] width 8 height 8
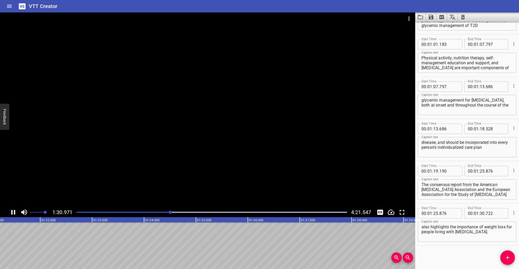
click at [14, 214] on icon "Play/Pause" at bounding box center [13, 212] width 4 height 5
click at [503, 257] on span "Add Cue" at bounding box center [507, 258] width 15 height 6
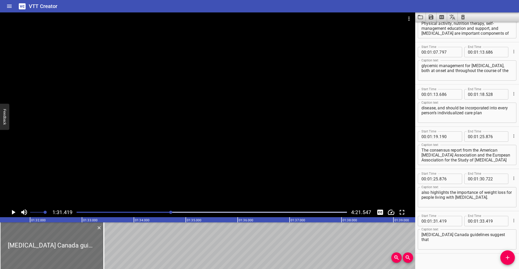
scroll to position [411, 0]
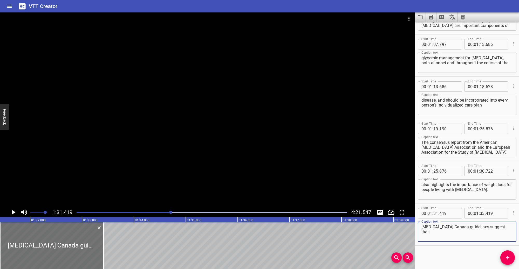
paste textarea "a loss of 5 to 10% of body weight confers metabolic improvement"
click at [12, 211] on icon "Play/Pause" at bounding box center [14, 212] width 4 height 5
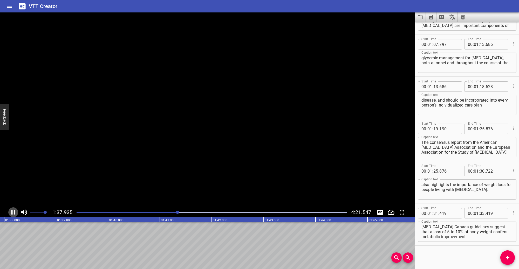
click at [12, 211] on icon "Play/Pause" at bounding box center [13, 212] width 4 height 5
click at [481, 213] on input "number" at bounding box center [482, 213] width 5 height 10
click at [455, 252] on div "Start Time 00 : 00 : 11 . 517 Start Time End Time 00 : 00 : 17 . 807 End Time C…" at bounding box center [467, 145] width 104 height 247
click at [16, 215] on icon "Play/Pause" at bounding box center [13, 213] width 8 height 8
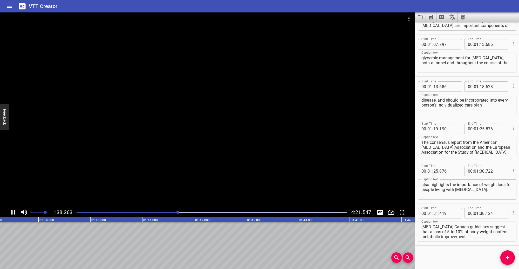
click at [15, 213] on icon "Play/Pause" at bounding box center [13, 212] width 4 height 5
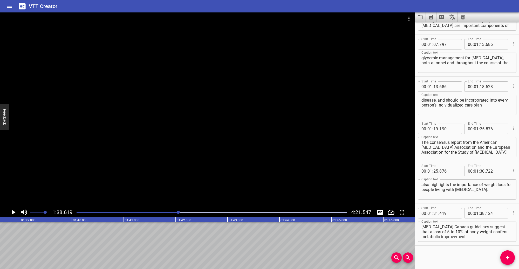
scroll to position [0, 5117]
click at [506, 256] on icon "Add Cue" at bounding box center [507, 258] width 6 height 6
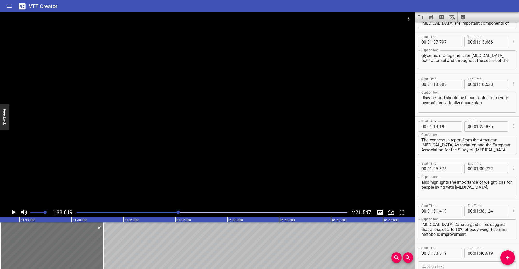
scroll to position [453, 0]
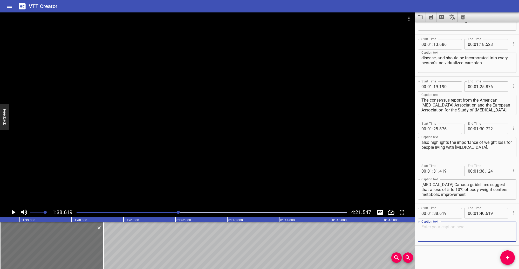
paste textarea "Additionally, the"
paste textarea "ADA and EASD suggest that a higher loss of 10 to 15% of body weight or more cou…"
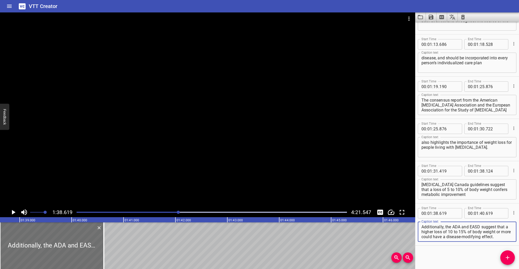
click at [17, 213] on icon "Play/Pause" at bounding box center [13, 213] width 8 height 8
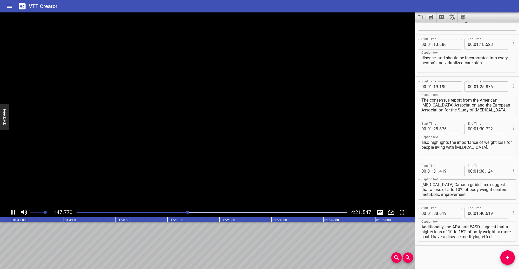
click at [13, 211] on icon "Play/Pause" at bounding box center [13, 213] width 8 height 8
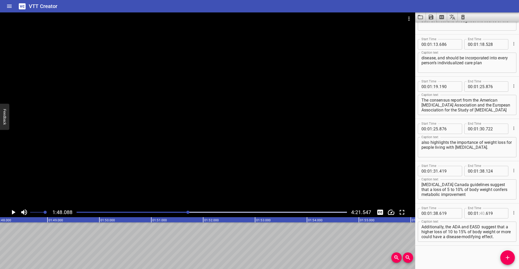
click at [480, 215] on input "number" at bounding box center [482, 213] width 5 height 10
click at [456, 252] on div "Start Time 00 : 00 : 11 . 517 Start Time End Time 00 : 00 : 17 . 807 End Time C…" at bounding box center [467, 145] width 104 height 247
click at [13, 212] on icon "Play/Pause" at bounding box center [14, 212] width 4 height 5
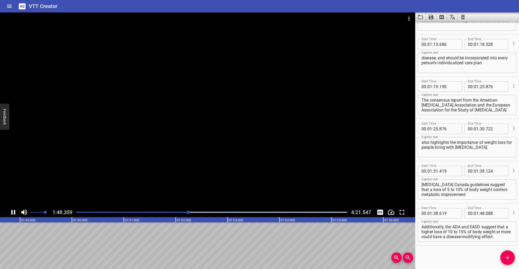
click at [13, 212] on icon "Play/Pause" at bounding box center [13, 213] width 8 height 8
click at [505, 256] on icon "Add Cue" at bounding box center [507, 258] width 6 height 6
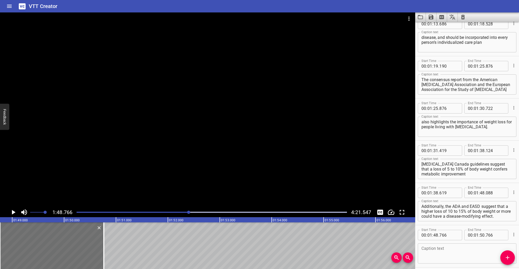
scroll to position [496, 0]
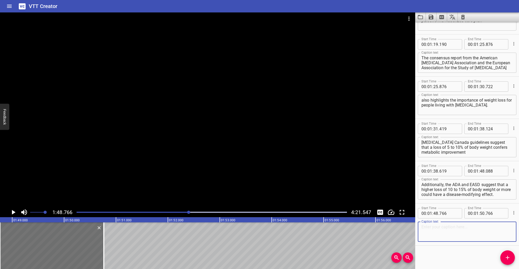
paste textarea "When educating people living with [MEDICAL_DATA], sharing that weight loss may …"
click at [13, 212] on icon "Play/Pause" at bounding box center [14, 212] width 4 height 5
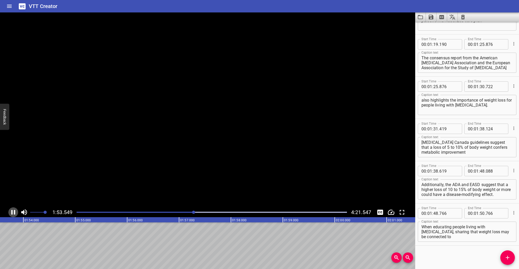
click at [13, 212] on icon "Play/Pause" at bounding box center [13, 213] width 8 height 8
click at [481, 214] on input "number" at bounding box center [482, 213] width 5 height 10
drag, startPoint x: 453, startPoint y: 260, endPoint x: 347, endPoint y: 251, distance: 106.8
click at [453, 260] on div "Start Time 00 : 00 : 11 . 517 Start Time End Time 00 : 00 : 17 . 807 End Time C…" at bounding box center [467, 145] width 104 height 247
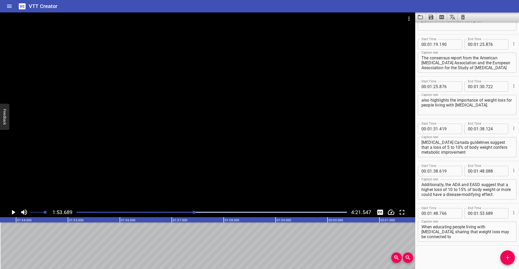
click at [513, 259] on span "Add Cue" at bounding box center [507, 258] width 15 height 6
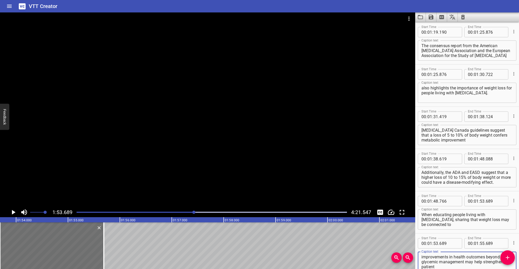
scroll to position [508, 0]
click at [14, 211] on icon "Play/Pause" at bounding box center [13, 213] width 8 height 8
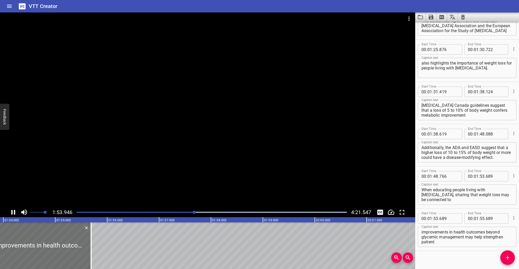
scroll to position [538, 0]
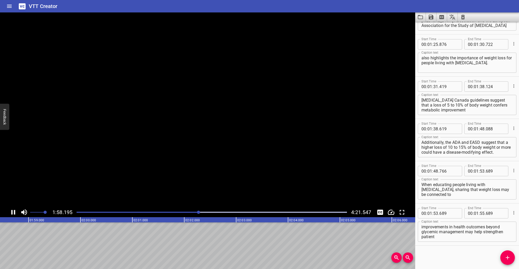
click at [14, 211] on icon "Play/Pause" at bounding box center [13, 212] width 4 height 5
click at [481, 215] on input "number" at bounding box center [482, 213] width 5 height 10
click at [465, 252] on div "Start Time 00 : 00 : 11 . 517 Start Time End Time 00 : 00 : 17 . 807 End Time C…" at bounding box center [467, 145] width 104 height 247
click at [513, 258] on span "Add Cue" at bounding box center [507, 258] width 15 height 6
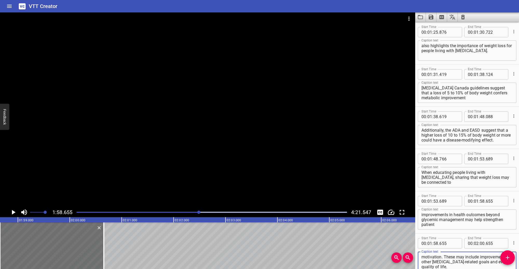
scroll to position [550, 0]
click at [14, 211] on icon "Play/Pause" at bounding box center [13, 213] width 8 height 8
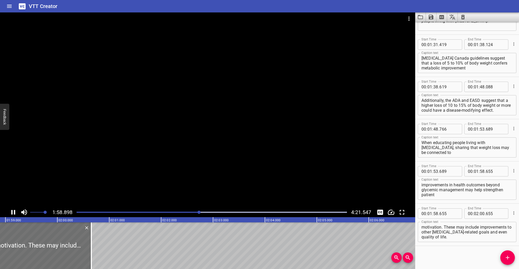
scroll to position [580, 0]
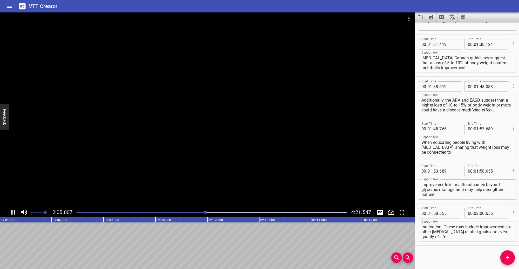
click at [14, 211] on icon "Play/Pause" at bounding box center [13, 212] width 4 height 5
click at [480, 213] on input "number" at bounding box center [482, 213] width 5 height 10
drag, startPoint x: 465, startPoint y: 253, endPoint x: 379, endPoint y: 244, distance: 86.6
click at [465, 253] on div "Start Time 00 : 00 : 11 . 517 Start Time End Time 00 : 00 : 17 . 807 End Time C…" at bounding box center [467, 145] width 104 height 247
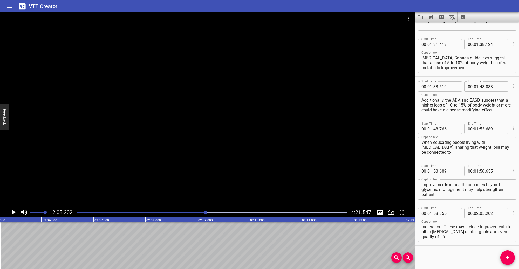
click at [13, 212] on icon "Play/Pause" at bounding box center [14, 212] width 4 height 5
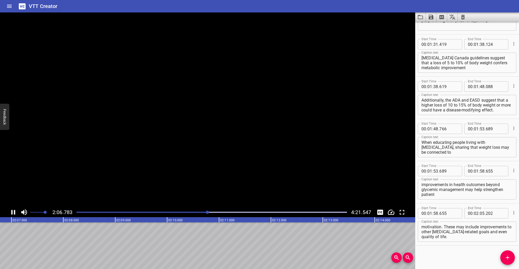
click at [13, 212] on icon "Play/Pause" at bounding box center [13, 213] width 8 height 8
drag, startPoint x: 511, startPoint y: 255, endPoint x: 499, endPoint y: 253, distance: 11.8
click at [510, 255] on span "Add Cue" at bounding box center [507, 258] width 15 height 6
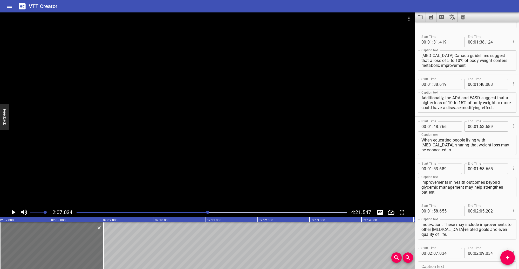
scroll to position [623, 0]
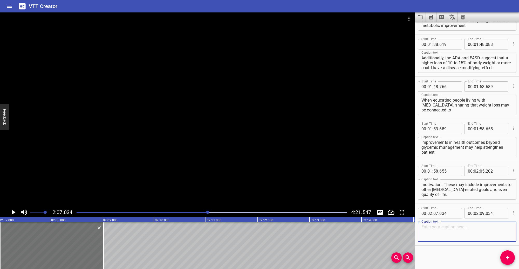
paste textarea "“Weight loss may help you better manage your blood glucose. People with [MEDICA…"
click at [15, 211] on icon "Play/Pause" at bounding box center [13, 213] width 8 height 8
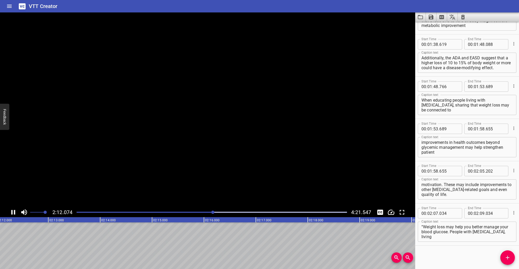
click at [13, 212] on icon "Play/Pause" at bounding box center [13, 213] width 8 height 8
click at [480, 213] on input "number" at bounding box center [482, 213] width 5 height 10
click at [459, 256] on div "Start Time 00 : 00 : 11 . 517 Start Time End Time 00 : 00 : 17 . 807 End Time C…" at bounding box center [467, 145] width 104 height 247
click at [509, 256] on icon "Add Cue" at bounding box center [507, 258] width 6 height 6
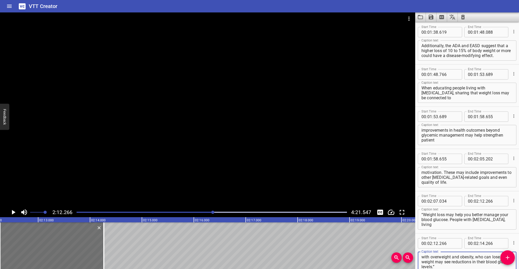
scroll to position [635, 0]
click at [11, 211] on icon "Play/Pause" at bounding box center [13, 213] width 8 height 8
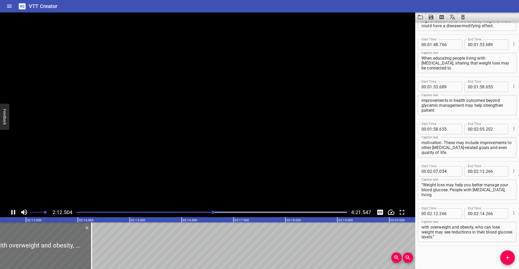
scroll to position [665, 0]
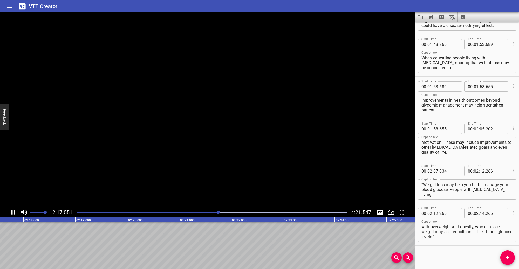
click at [13, 211] on icon "Play/Pause" at bounding box center [13, 213] width 8 height 8
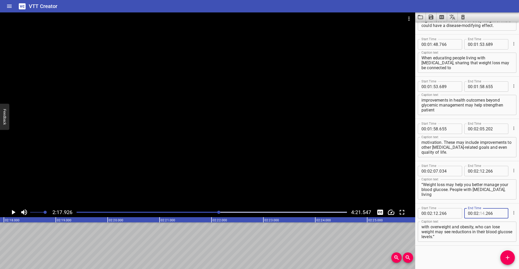
click at [481, 212] on input "number" at bounding box center [482, 213] width 5 height 10
click at [470, 252] on div "Start Time 00 : 00 : 11 . 517 Start Time End Time 00 : 00 : 17 . 807 End Time C…" at bounding box center [467, 145] width 104 height 247
click at [13, 211] on icon "Play/Pause" at bounding box center [14, 212] width 4 height 5
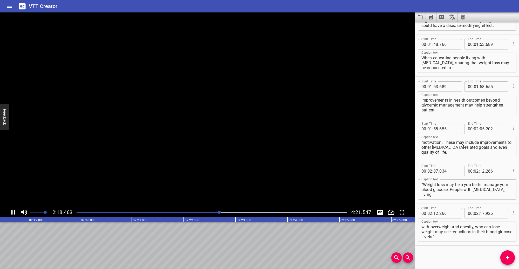
click at [13, 211] on icon "Play/Pause" at bounding box center [13, 213] width 8 height 8
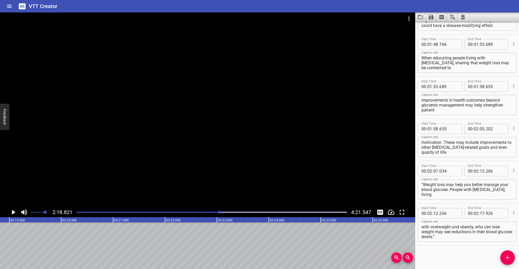
click at [504, 258] on icon "Add Cue" at bounding box center [507, 258] width 6 height 6
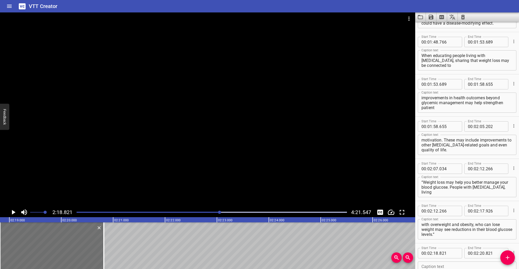
scroll to position [707, 0]
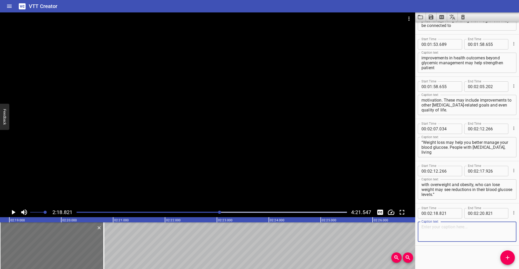
paste textarea "“Weight loss in people with [MEDICAL_DATA] and excess weight has been associate…"
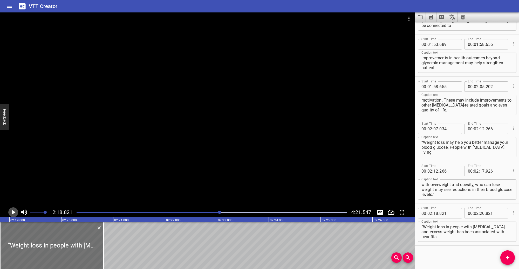
click at [14, 211] on icon "Play/Pause" at bounding box center [13, 213] width 8 height 8
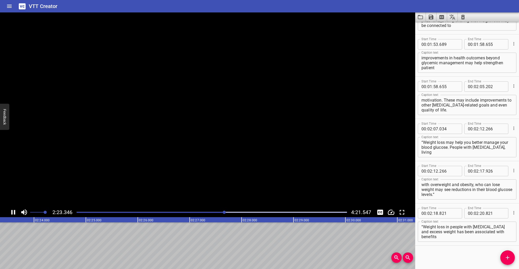
click at [14, 211] on icon "Play/Pause" at bounding box center [13, 213] width 8 height 8
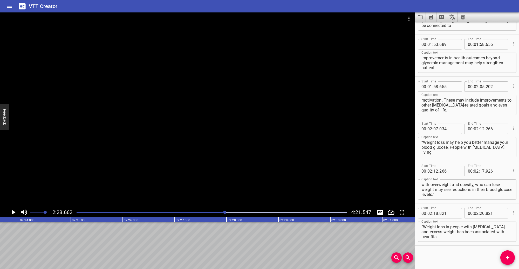
scroll to position [0, 7453]
click at [482, 213] on input "number" at bounding box center [482, 213] width 5 height 10
click at [441, 258] on div "Start Time 00 : 00 : 11 . 517 Start Time End Time 00 : 00 : 17 . 807 End Time C…" at bounding box center [467, 145] width 104 height 247
click at [511, 256] on span "Add Cue" at bounding box center [507, 258] width 15 height 6
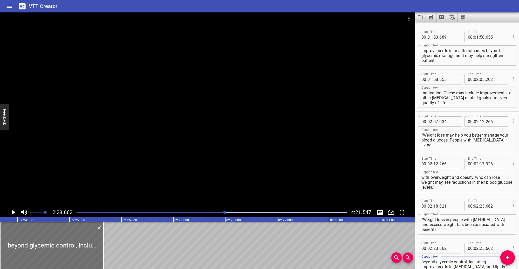
scroll to position [722, 0]
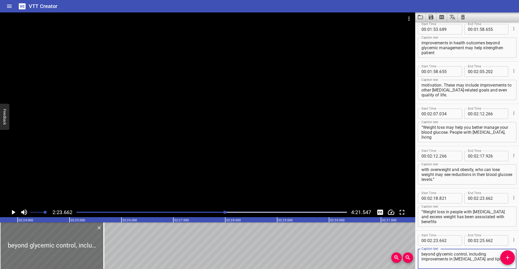
click at [11, 212] on icon "Play/Pause" at bounding box center [13, 213] width 8 height 8
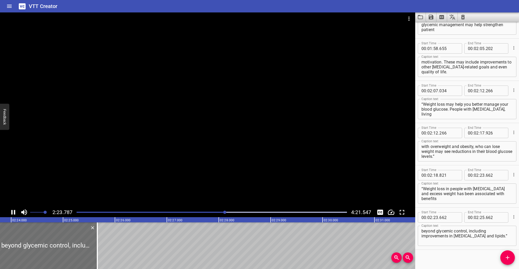
scroll to position [749, 0]
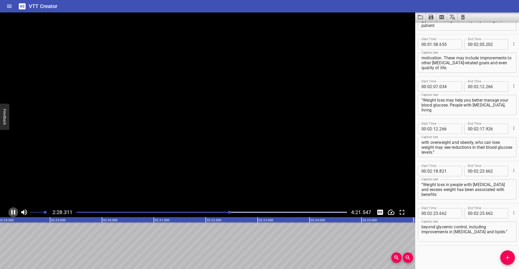
click at [13, 212] on icon "Play/Pause" at bounding box center [13, 213] width 8 height 8
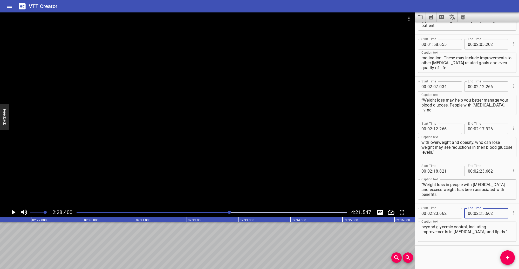
click at [480, 214] on input "number" at bounding box center [482, 213] width 5 height 10
click at [469, 257] on div "Start Time 00 : 00 : 11 . 517 Start Time End Time 00 : 00 : 17 . 807 End Time C…" at bounding box center [467, 145] width 104 height 247
click at [15, 212] on icon "Play/Pause" at bounding box center [14, 212] width 4 height 5
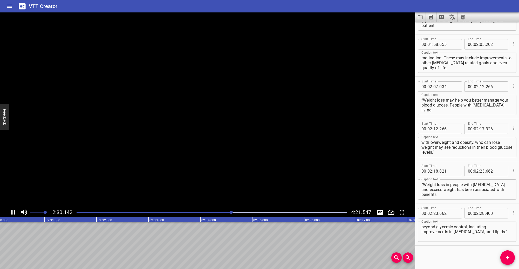
click at [15, 212] on icon "Play/Pause" at bounding box center [13, 212] width 4 height 5
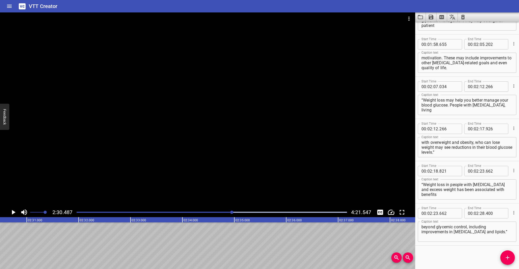
click at [509, 258] on icon "Add Cue" at bounding box center [507, 258] width 6 height 6
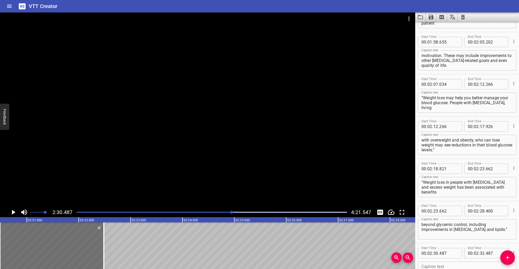
scroll to position [792, 0]
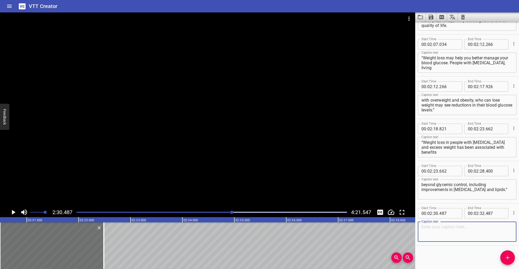
paste textarea "[MEDICAL_DATA] Canada and the ADA highlight that in people with [MEDICAL_DATA] …"
click at [13, 210] on icon "Play/Pause" at bounding box center [13, 213] width 8 height 8
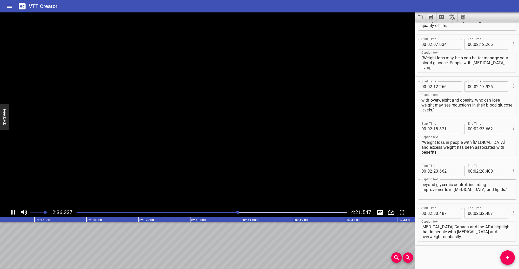
click at [13, 211] on icon "Play/Pause" at bounding box center [13, 213] width 8 height 8
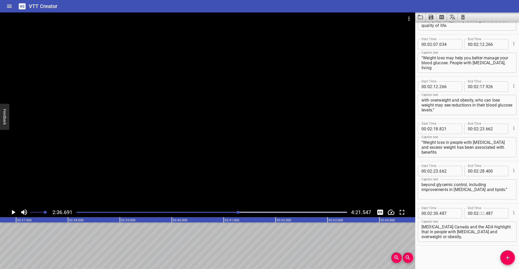
click at [480, 212] on input "number" at bounding box center [482, 213] width 5 height 10
click at [458, 252] on div "Start Time 00 : 00 : 11 . 517 Start Time End Time 00 : 00 : 17 . 807 End Time C…" at bounding box center [467, 145] width 104 height 247
click at [506, 253] on button "Add Cue" at bounding box center [507, 258] width 15 height 15
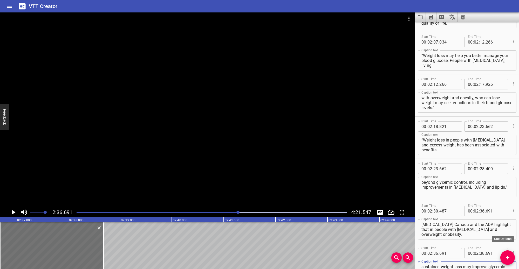
scroll to position [799, 0]
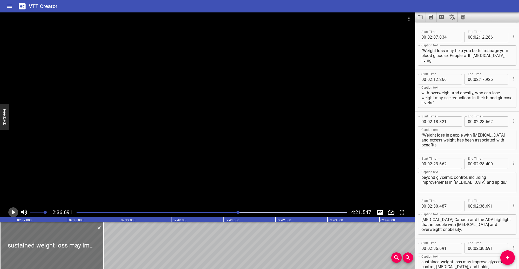
click at [10, 212] on icon "Play/Pause" at bounding box center [13, 213] width 8 height 8
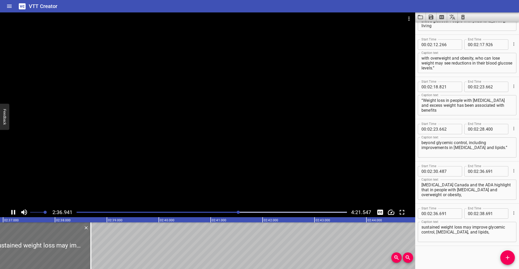
scroll to position [834, 0]
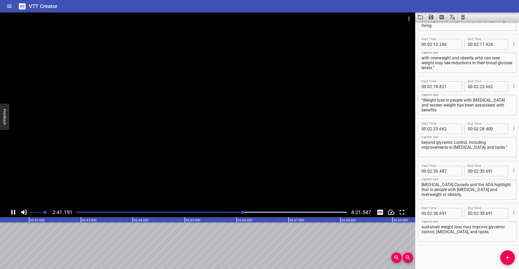
click at [11, 211] on icon "Play/Pause" at bounding box center [13, 212] width 4 height 5
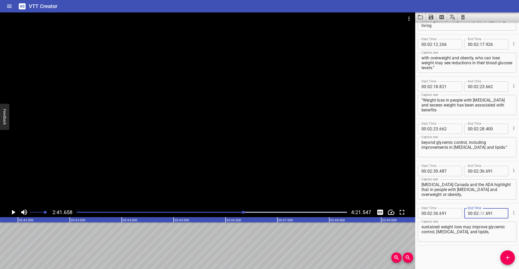
click at [480, 211] on input "number" at bounding box center [482, 213] width 5 height 10
drag, startPoint x: 466, startPoint y: 259, endPoint x: 457, endPoint y: 257, distance: 9.3
click at [465, 258] on div "Start Time 00 : 00 : 11 . 517 Start Time End Time 00 : 00 : 17 . 807 End Time C…" at bounding box center [467, 145] width 104 height 247
click at [508, 261] on button "Add Cue" at bounding box center [507, 258] width 15 height 15
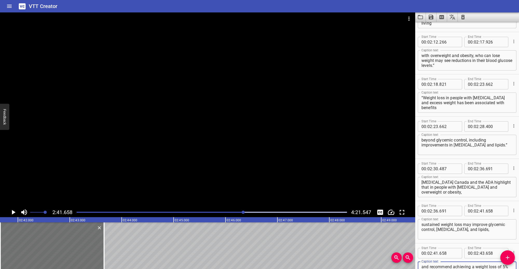
scroll to position [841, 0]
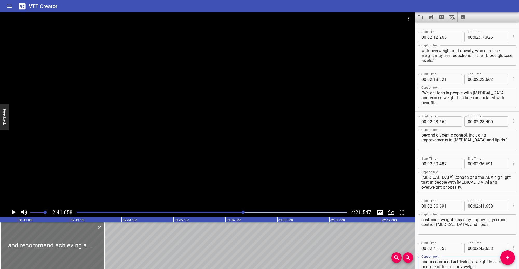
click at [11, 211] on icon "Play/Pause" at bounding box center [13, 213] width 8 height 8
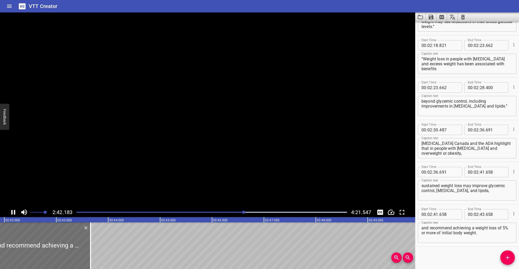
scroll to position [876, 0]
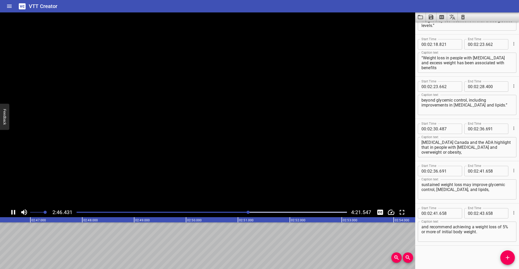
click at [11, 211] on icon "Play/Pause" at bounding box center [13, 212] width 4 height 5
drag, startPoint x: 480, startPoint y: 213, endPoint x: 497, endPoint y: 217, distance: 16.7
click at [480, 213] on input "number" at bounding box center [482, 213] width 5 height 10
click at [469, 250] on div "Start Time 00 : 00 : 11 . 517 Start Time End Time 00 : 00 : 17 . 807 End Time C…" at bounding box center [467, 145] width 104 height 247
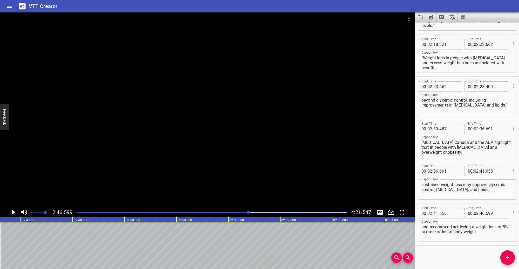
click at [12, 211] on icon "Play/Pause" at bounding box center [14, 212] width 4 height 5
click at [12, 211] on icon "Play/Pause" at bounding box center [13, 212] width 4 height 5
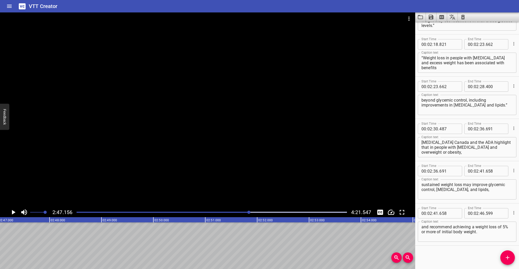
scroll to position [0, 8672]
click at [508, 257] on icon "Add Cue" at bounding box center [507, 258] width 6 height 6
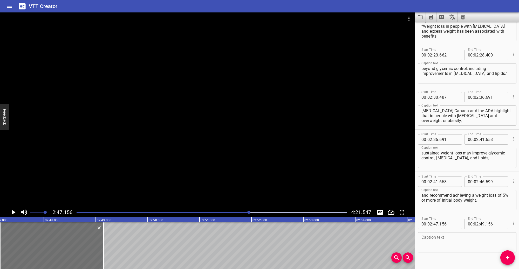
scroll to position [919, 0]
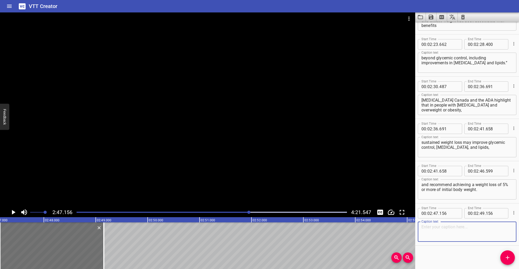
paste textarea "It is important to engage with patients with [MEDICAL_DATA] and understand thei…"
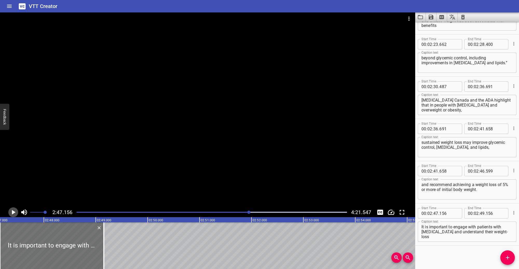
click at [12, 211] on icon "Play/Pause" at bounding box center [13, 213] width 8 height 8
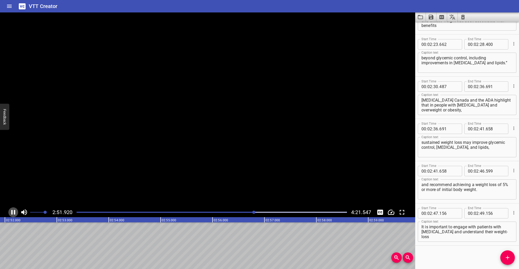
click at [12, 211] on icon "Play/Pause" at bounding box center [13, 212] width 4 height 5
click at [480, 212] on input "number" at bounding box center [482, 213] width 5 height 10
drag, startPoint x: 471, startPoint y: 253, endPoint x: 444, endPoint y: 252, distance: 26.7
click at [471, 253] on div "Start Time 00 : 00 : 11 . 517 Start Time End Time 00 : 00 : 17 . 807 End Time C…" at bounding box center [467, 145] width 104 height 247
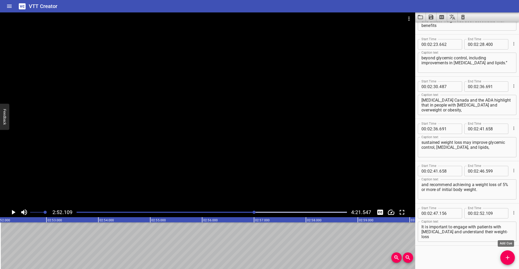
click at [507, 257] on icon "Add Cue" at bounding box center [507, 258] width 6 height 6
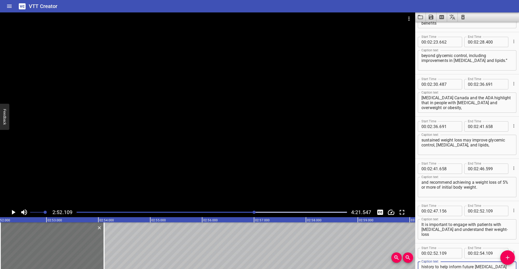
scroll to position [926, 0]
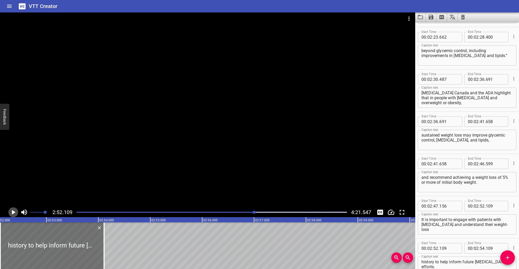
click at [10, 211] on icon "Play/Pause" at bounding box center [13, 213] width 8 height 8
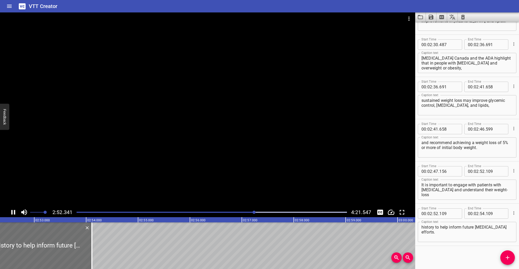
scroll to position [961, 0]
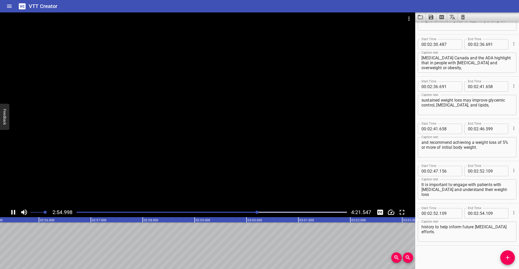
click at [11, 211] on icon "Play/Pause" at bounding box center [13, 213] width 8 height 8
click at [480, 213] on input "number" at bounding box center [482, 213] width 5 height 10
click at [453, 252] on div "Start Time 00 : 00 : 11 . 517 Start Time End Time 00 : 00 : 17 . 807 End Time C…" at bounding box center [467, 145] width 104 height 247
click at [13, 212] on icon "Play/Pause" at bounding box center [14, 212] width 4 height 5
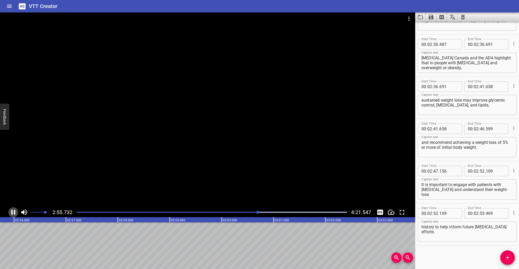
click at [13, 212] on icon "Play/Pause" at bounding box center [13, 213] width 8 height 8
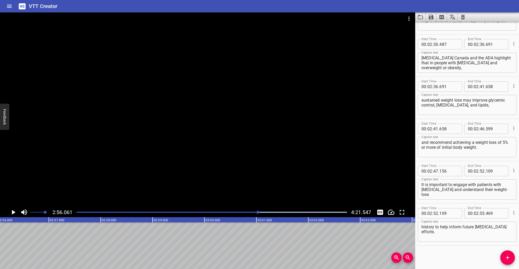
click at [510, 258] on icon "Add Cue" at bounding box center [507, 258] width 6 height 6
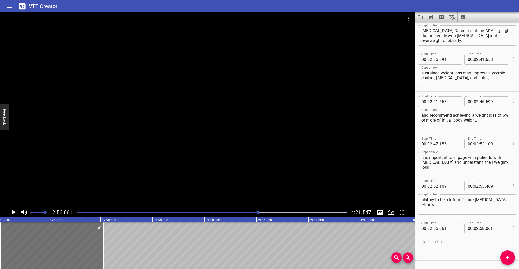
scroll to position [1003, 0]
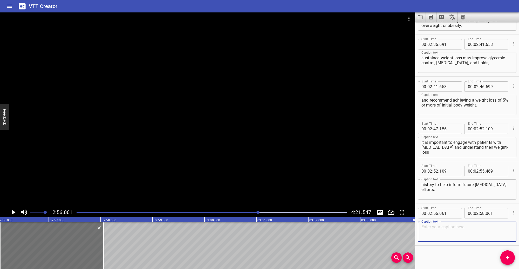
paste textarea "Collaborate with your patients with [MEDICAL_DATA] to assess their readiness to…"
click at [15, 211] on icon "Play/Pause" at bounding box center [13, 213] width 8 height 8
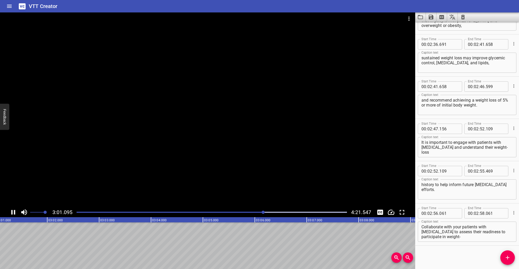
click at [12, 211] on icon "Play/Pause" at bounding box center [13, 213] width 8 height 8
drag, startPoint x: 474, startPoint y: 213, endPoint x: 497, endPoint y: 219, distance: 23.1
click at [475, 213] on input "number" at bounding box center [476, 213] width 5 height 10
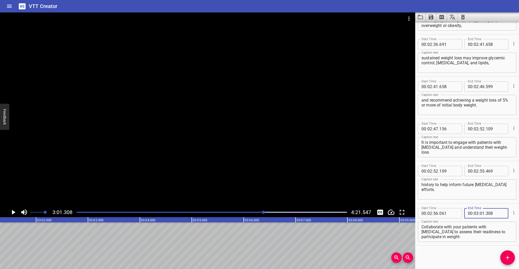
click at [455, 253] on div "Start Time 00 : 00 : 11 . 517 Start Time End Time 00 : 00 : 17 . 807 End Time C…" at bounding box center [467, 145] width 104 height 247
click at [505, 258] on icon "Add Cue" at bounding box center [507, 258] width 6 height 6
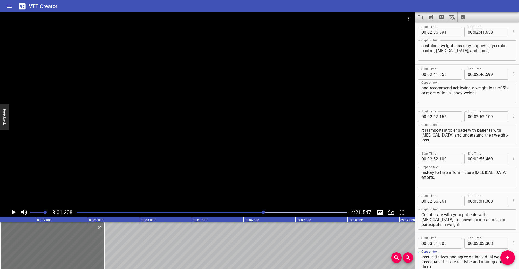
scroll to position [1015, 0]
click at [12, 210] on icon "Play/Pause" at bounding box center [13, 213] width 8 height 8
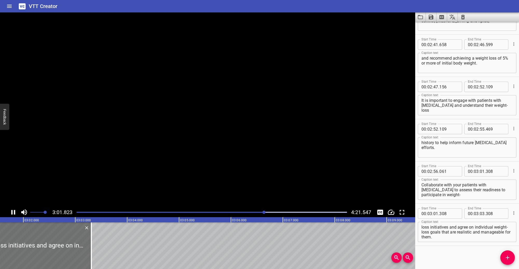
scroll to position [1045, 0]
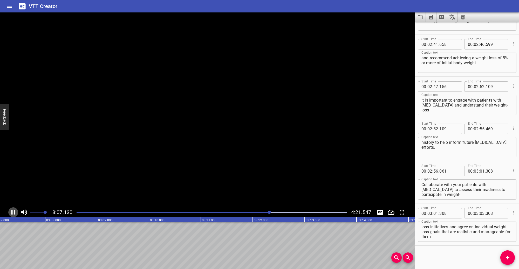
click at [12, 210] on icon "Play/Pause" at bounding box center [13, 213] width 8 height 8
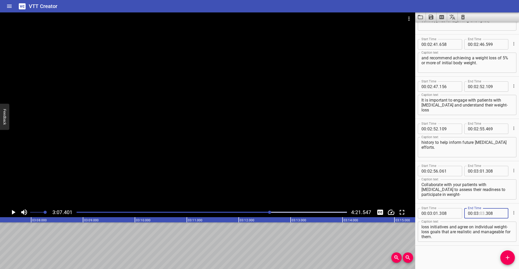
click at [480, 215] on input "number" at bounding box center [482, 213] width 5 height 10
click at [443, 254] on div "Start Time 00 : 00 : 11 . 517 Start Time End Time 00 : 00 : 17 . 807 End Time C…" at bounding box center [467, 145] width 104 height 247
click at [14, 214] on icon "Play/Pause" at bounding box center [13, 213] width 8 height 8
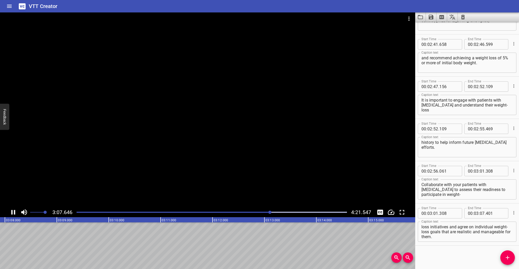
click at [14, 214] on icon "Play/Pause" at bounding box center [13, 212] width 4 height 5
click at [506, 259] on icon "Add Cue" at bounding box center [507, 258] width 6 height 6
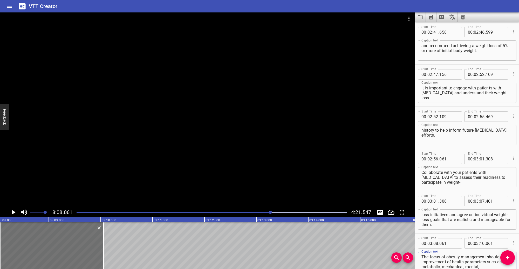
scroll to position [1058, 0]
click at [14, 212] on icon "Play/Pause" at bounding box center [14, 212] width 4 height 5
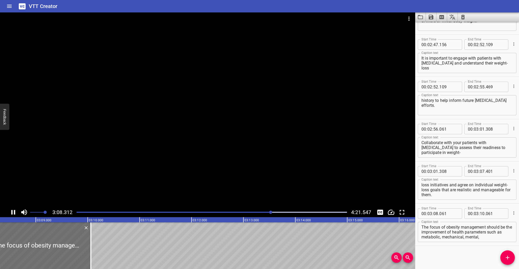
scroll to position [1088, 0]
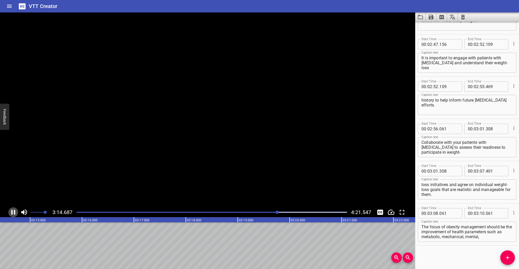
click at [14, 212] on icon "Play/Pause" at bounding box center [13, 213] width 8 height 8
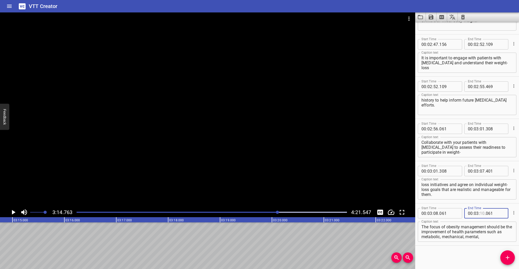
click at [480, 213] on input "number" at bounding box center [482, 213] width 5 height 10
click at [461, 254] on div "Start Time 00 : 00 : 11 . 517 Start Time End Time 00 : 00 : 17 . 807 End Time C…" at bounding box center [467, 145] width 104 height 247
click at [503, 257] on span "Add Cue" at bounding box center [507, 258] width 15 height 6
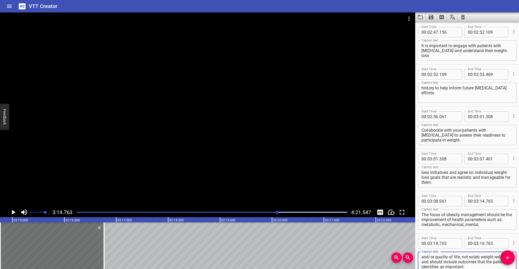
scroll to position [1100, 0]
click at [13, 212] on icon "Play/Pause" at bounding box center [14, 212] width 4 height 5
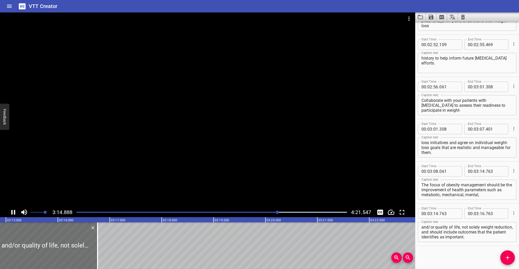
scroll to position [1130, 0]
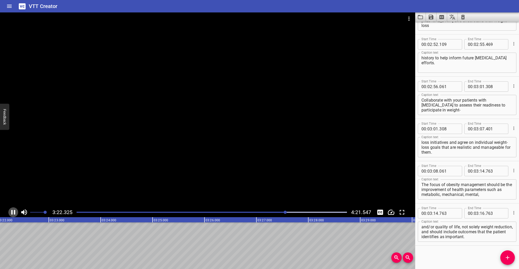
click at [12, 212] on icon "Play/Pause" at bounding box center [13, 212] width 4 height 5
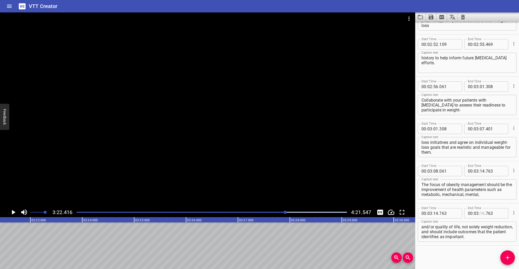
click at [481, 213] on input "number" at bounding box center [482, 213] width 5 height 10
click at [445, 255] on div "Start Time 00 : 00 : 11 . 517 Start Time End Time 00 : 00 : 17 . 807 End Time C…" at bounding box center [467, 145] width 104 height 247
click at [13, 213] on icon "Play/Pause" at bounding box center [14, 212] width 4 height 5
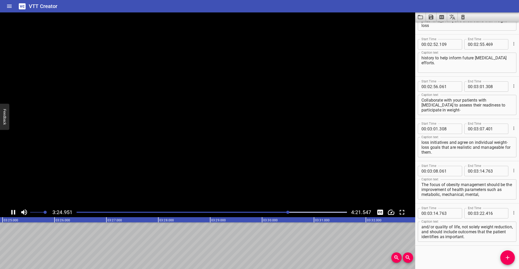
click at [13, 213] on icon "Play/Pause" at bounding box center [13, 213] width 8 height 8
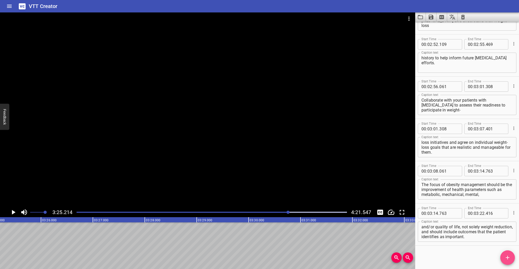
click at [506, 258] on icon "Add Cue" at bounding box center [508, 258] width 4 height 4
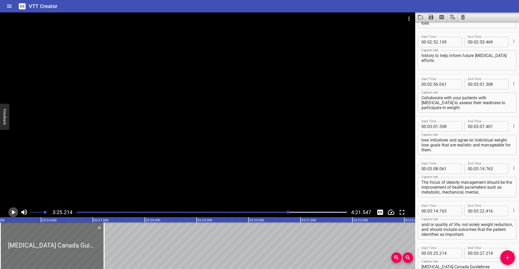
click at [15, 212] on icon "Play/Pause" at bounding box center [14, 212] width 4 height 5
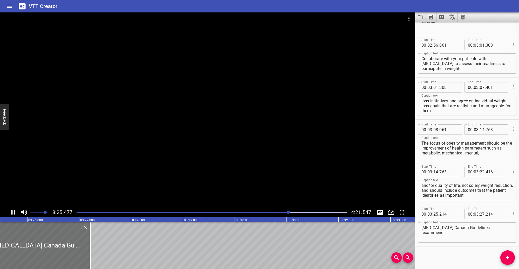
scroll to position [1172, 0]
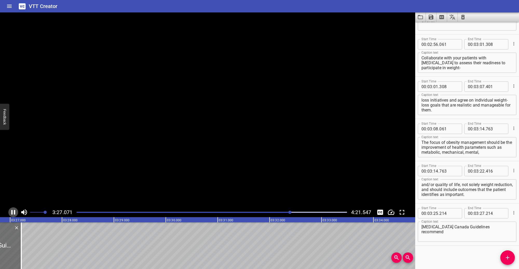
click at [14, 212] on icon "Play/Pause" at bounding box center [13, 212] width 4 height 5
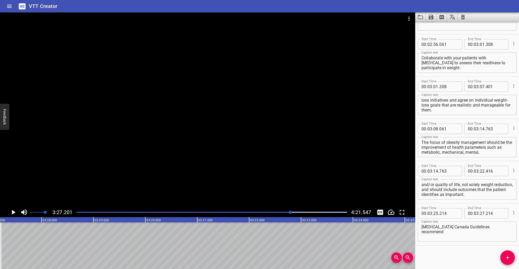
click at [502, 228] on textarea "[MEDICAL_DATA] Canada Guidelines recommend" at bounding box center [466, 232] width 91 height 15
paste textarea "that a sustained weight loss of ≥5% of initial body weight can improve"
click at [13, 211] on icon "Play/Pause" at bounding box center [14, 212] width 4 height 5
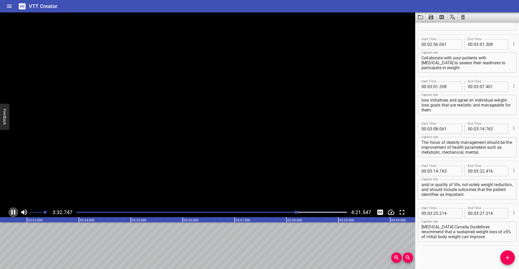
click at [13, 211] on icon "Play/Pause" at bounding box center [13, 213] width 8 height 8
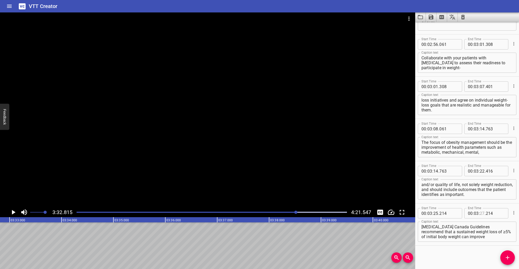
click at [481, 212] on input "number" at bounding box center [482, 213] width 5 height 10
drag, startPoint x: 461, startPoint y: 254, endPoint x: 343, endPoint y: 254, distance: 117.5
click at [460, 254] on div "Start Time 00 : 00 : 11 . 517 Start Time End Time 00 : 00 : 17 . 807 End Time C…" at bounding box center [467, 145] width 104 height 247
click at [509, 256] on icon "Add Cue" at bounding box center [507, 258] width 6 height 6
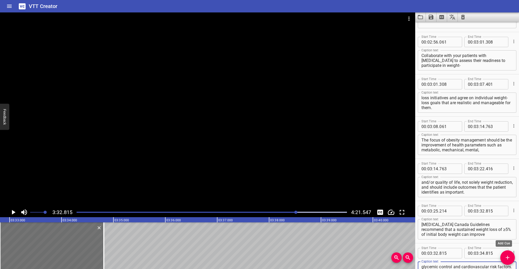
scroll to position [1180, 0]
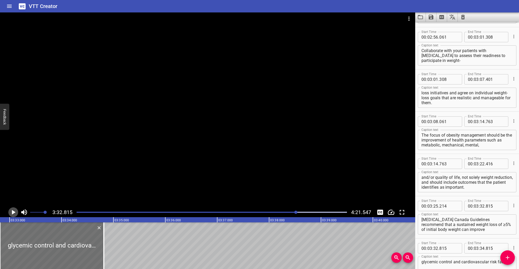
click at [11, 211] on icon "Play/Pause" at bounding box center [13, 213] width 8 height 8
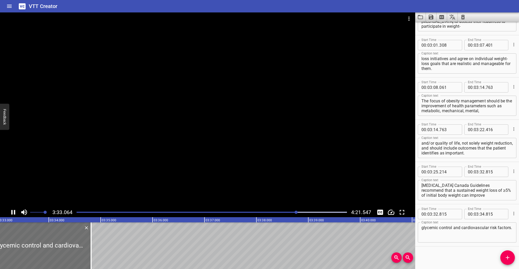
scroll to position [1215, 0]
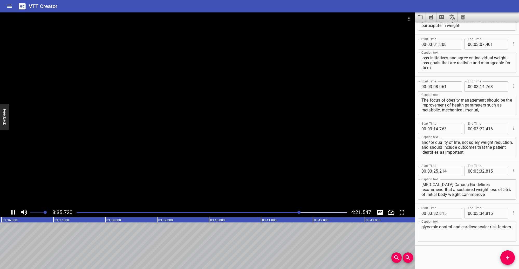
click at [12, 211] on icon "Play/Pause" at bounding box center [13, 212] width 4 height 5
click at [480, 212] on input "number" at bounding box center [482, 213] width 5 height 10
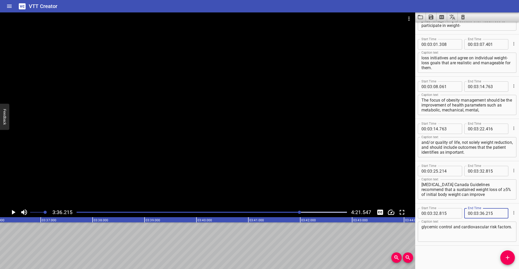
click at [460, 251] on div "Start Time 00 : 00 : 11 . 517 Start Time End Time 00 : 00 : 17 . 807 End Time C…" at bounding box center [467, 145] width 104 height 247
click at [13, 211] on icon "Play/Pause" at bounding box center [13, 213] width 8 height 8
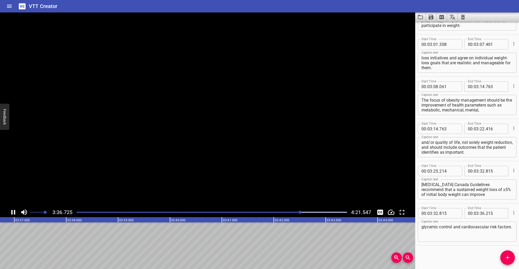
click at [13, 211] on icon "Play/Pause" at bounding box center [13, 213] width 8 height 8
click at [508, 257] on icon "Add Cue" at bounding box center [507, 258] width 6 height 6
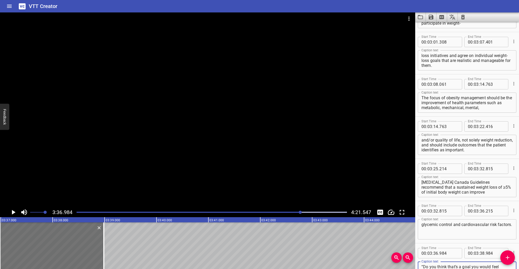
scroll to position [1222, 0]
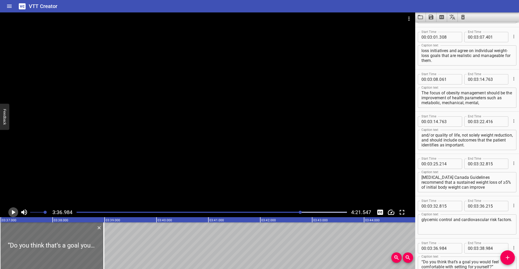
click at [12, 211] on icon "Play/Pause" at bounding box center [13, 213] width 8 height 8
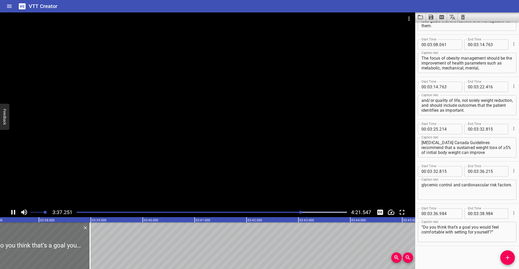
scroll to position [1257, 0]
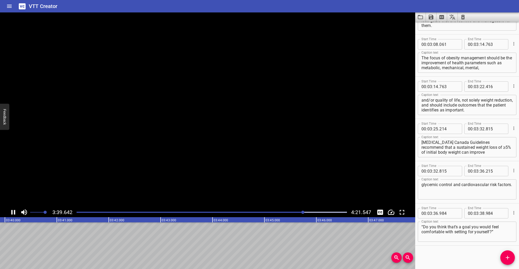
click at [12, 211] on icon "Play/Pause" at bounding box center [13, 212] width 4 height 5
drag, startPoint x: 480, startPoint y: 213, endPoint x: 483, endPoint y: 214, distance: 2.7
click at [480, 213] on input "number" at bounding box center [482, 213] width 5 height 10
click at [470, 263] on div "Start Time 00 : 00 : 11 . 517 Start Time End Time 00 : 00 : 17 . 807 End Time C…" at bounding box center [467, 145] width 104 height 247
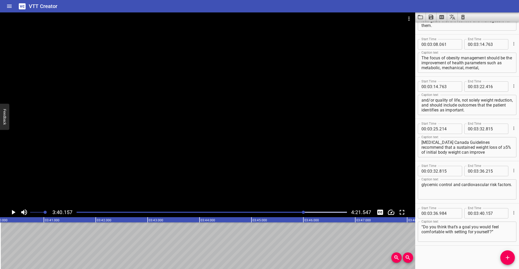
click at [15, 212] on icon "Play/Pause" at bounding box center [14, 212] width 4 height 5
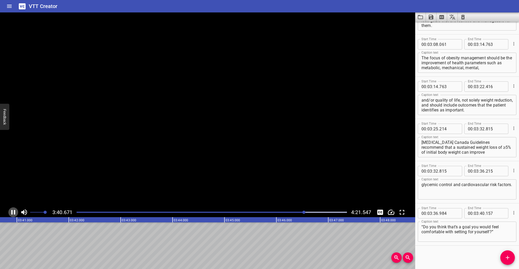
drag, startPoint x: 15, startPoint y: 212, endPoint x: 116, endPoint y: 223, distance: 102.5
click at [15, 212] on icon "Play/Pause" at bounding box center [13, 212] width 4 height 5
click at [503, 258] on span "Add Cue" at bounding box center [507, 258] width 15 height 6
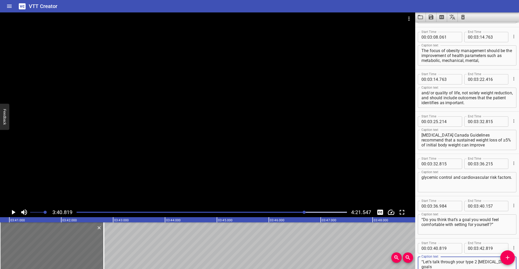
scroll to position [1264, 0]
click at [14, 211] on icon "Play/Pause" at bounding box center [13, 213] width 8 height 8
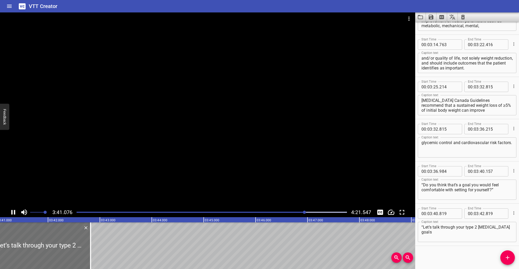
scroll to position [1299, 0]
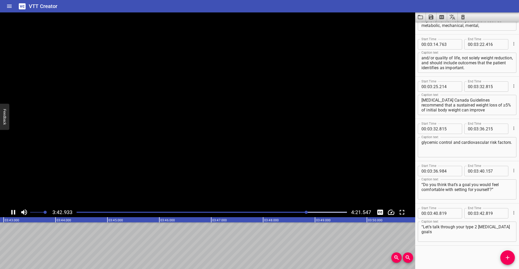
click at [14, 211] on icon "Play/Pause" at bounding box center [13, 212] width 4 height 5
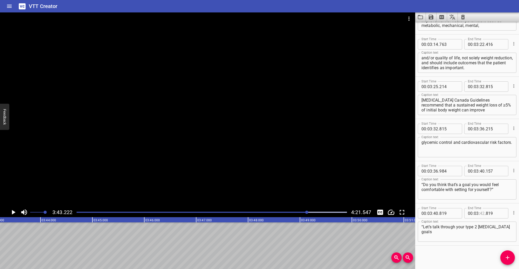
drag, startPoint x: 479, startPoint y: 213, endPoint x: 500, endPoint y: 218, distance: 21.6
click at [480, 213] on input "number" at bounding box center [482, 213] width 5 height 10
drag, startPoint x: 457, startPoint y: 257, endPoint x: 370, endPoint y: 252, distance: 87.1
click at [455, 257] on div "Start Time 00 : 00 : 11 . 517 Start Time End Time 00 : 00 : 17 . 807 End Time C…" at bounding box center [467, 145] width 104 height 247
click at [514, 260] on span "Add Cue" at bounding box center [507, 258] width 15 height 6
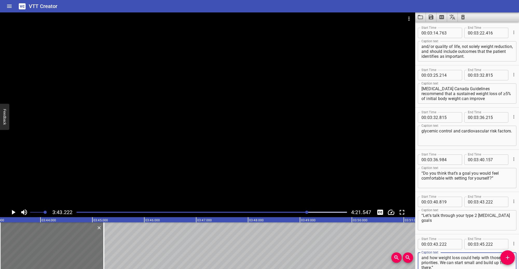
scroll to position [1311, 0]
click at [16, 214] on icon "Play/Pause" at bounding box center [13, 213] width 8 height 8
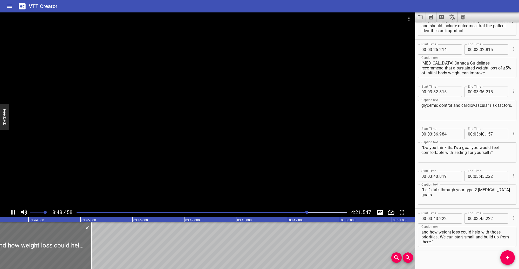
scroll to position [1341, 0]
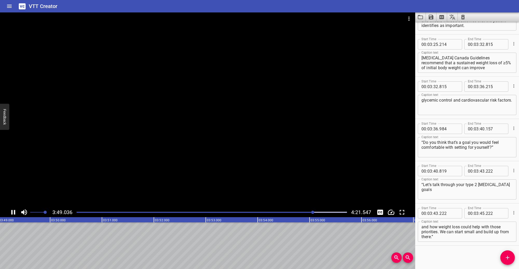
click at [14, 212] on icon "Play/Pause" at bounding box center [13, 212] width 4 height 5
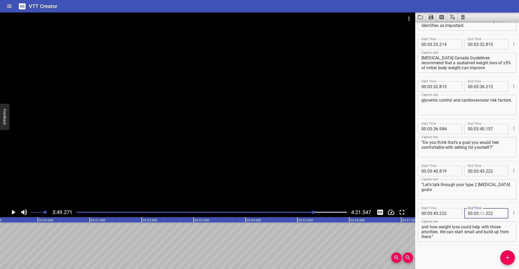
click at [480, 212] on input "number" at bounding box center [482, 213] width 5 height 10
click at [456, 254] on div "Start Time 00 : 00 : 11 . 517 Start Time End Time 00 : 00 : 17 . 807 End Time C…" at bounding box center [467, 145] width 104 height 247
click at [14, 212] on icon "Play/Pause" at bounding box center [14, 212] width 4 height 5
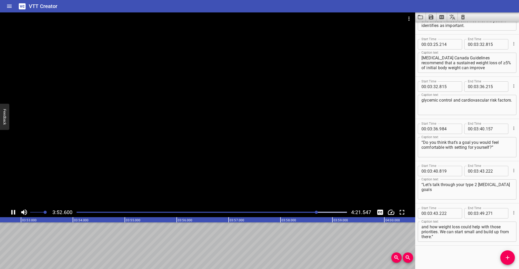
click at [14, 212] on icon "Play/Pause" at bounding box center [13, 212] width 4 height 5
drag, startPoint x: 509, startPoint y: 259, endPoint x: 418, endPoint y: 237, distance: 93.3
click at [507, 259] on icon "Add Cue" at bounding box center [507, 258] width 6 height 6
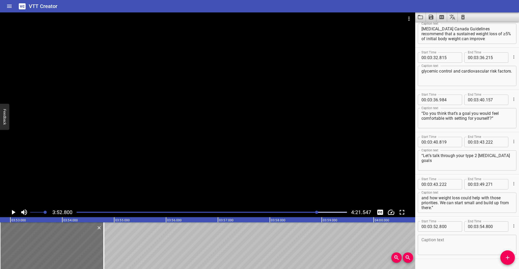
scroll to position [1384, 0]
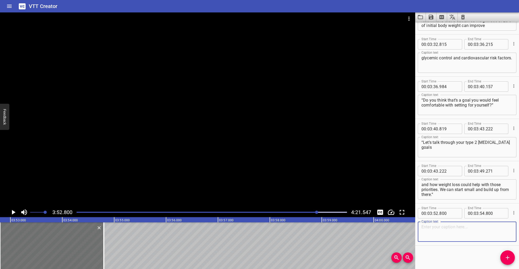
paste textarea "Encouraging engagement may empower your patients with [MEDICAL_DATA] to partici…"
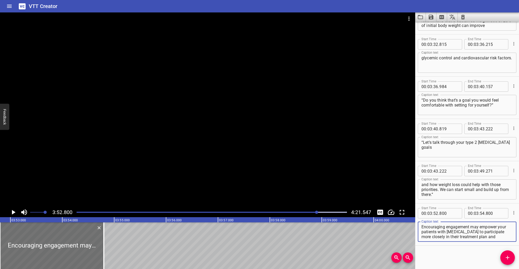
click at [13, 211] on icon "Play/Pause" at bounding box center [14, 212] width 4 height 5
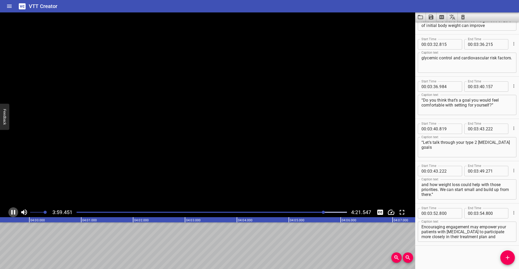
click at [13, 211] on icon "Play/Pause" at bounding box center [13, 213] width 8 height 8
click at [480, 212] on input "number" at bounding box center [482, 213] width 5 height 10
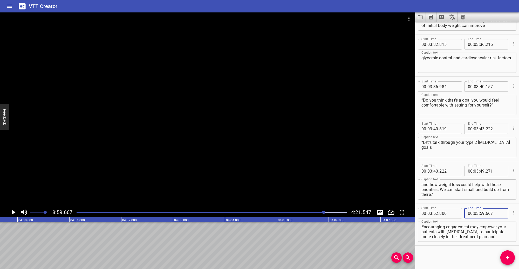
click at [470, 255] on div "Start Time 00 : 00 : 11 . 517 Start Time End Time 00 : 00 : 17 . 807 End Time C…" at bounding box center [467, 145] width 104 height 247
click at [503, 257] on span "Add Cue" at bounding box center [507, 258] width 15 height 6
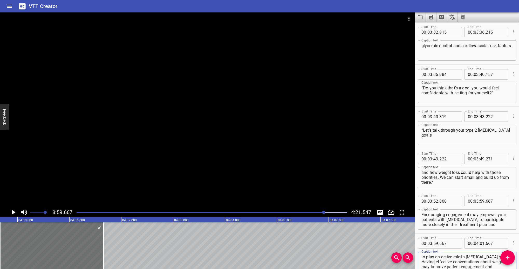
scroll to position [1396, 0]
click at [15, 211] on icon "Play/Pause" at bounding box center [13, 213] width 8 height 8
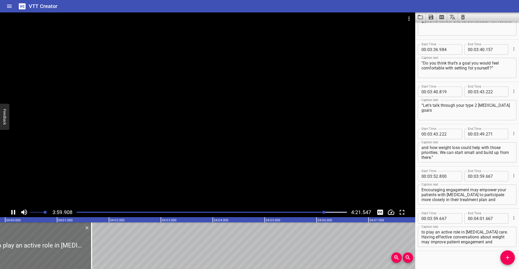
scroll to position [1426, 0]
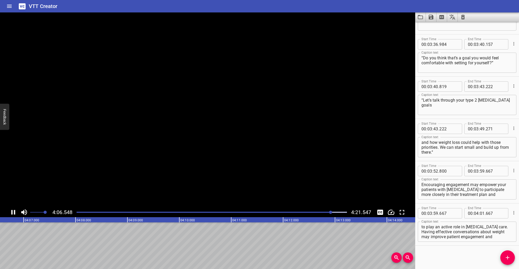
click at [14, 211] on icon "Play/Pause" at bounding box center [13, 212] width 4 height 5
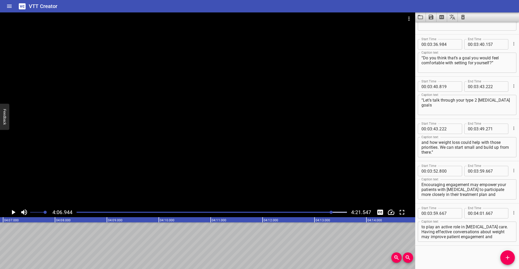
scroll to position [0, 12812]
click at [481, 212] on input "number" at bounding box center [482, 213] width 5 height 10
drag, startPoint x: 457, startPoint y: 254, endPoint x: 454, endPoint y: 253, distance: 2.6
click at [457, 253] on div "Start Time 00 : 00 : 11 . 517 Start Time End Time 00 : 00 : 17 . 807 End Time C…" at bounding box center [467, 145] width 104 height 247
click at [512, 258] on span "Add Cue" at bounding box center [507, 258] width 15 height 6
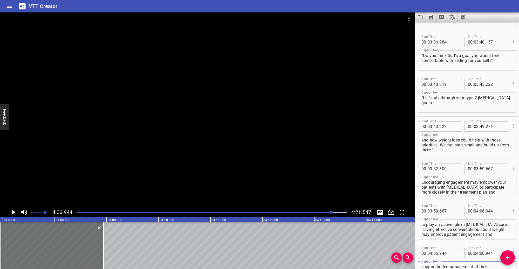
scroll to position [1433, 0]
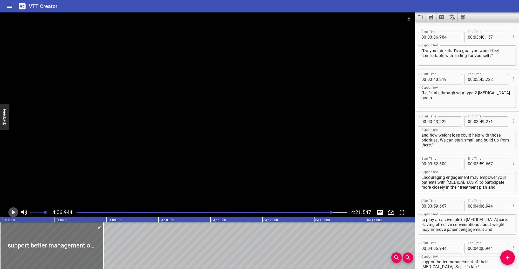
click at [10, 212] on icon "Play/Pause" at bounding box center [13, 213] width 8 height 8
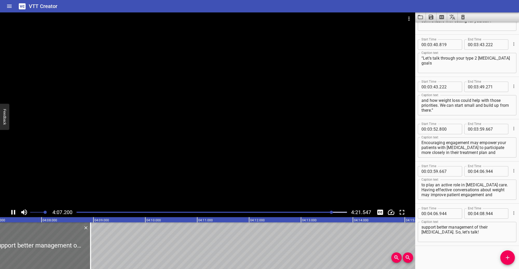
scroll to position [1468, 0]
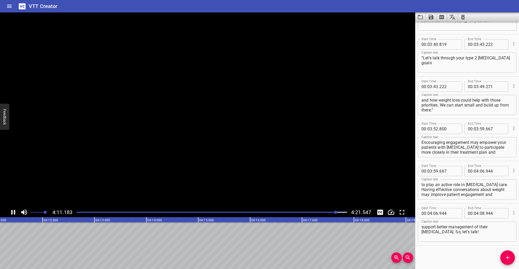
click at [12, 211] on icon "Play/Pause" at bounding box center [13, 212] width 4 height 5
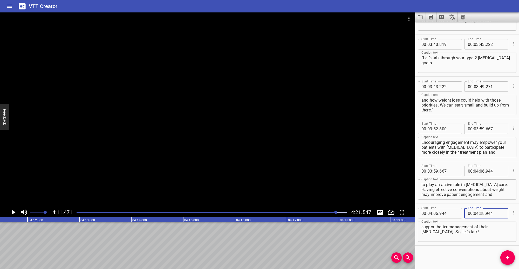
click at [481, 213] on input "number" at bounding box center [482, 213] width 5 height 10
click at [449, 250] on div "Start Time 00 : 00 : 11 . 517 Start Time End Time 00 : 00 : 17 . 807 End Time C…" at bounding box center [467, 145] width 104 height 247
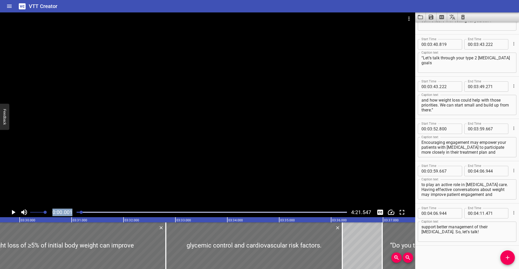
drag, startPoint x: 335, startPoint y: 212, endPoint x: 68, endPoint y: 209, distance: 266.7
click at [69, 209] on div "0:00.001 4:21.547" at bounding box center [207, 213] width 415 height 10
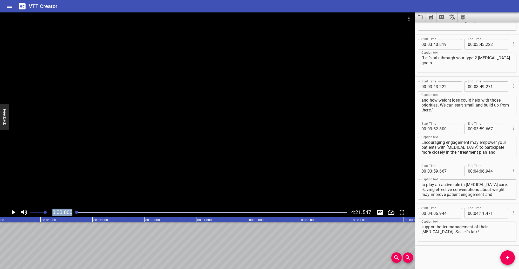
scroll to position [0, 0]
click at [11, 211] on icon "Play/Pause" at bounding box center [13, 213] width 8 height 8
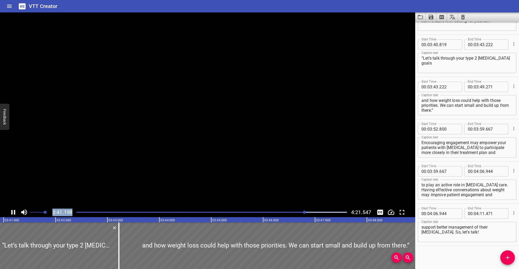
scroll to position [1468, 0]
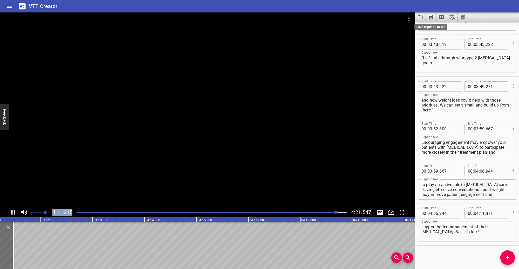
click at [430, 17] on icon "Save captions to file" at bounding box center [431, 17] width 5 height 5
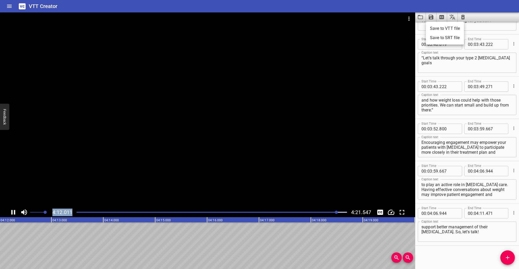
click at [437, 37] on li "Save to SRT file" at bounding box center [445, 37] width 38 height 9
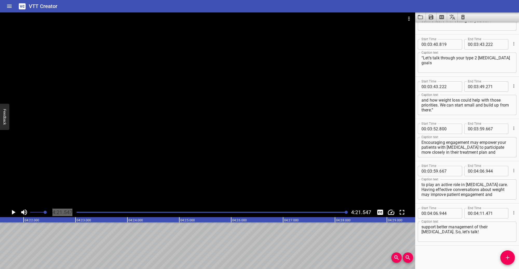
scroll to position [0, 13569]
click at [463, 16] on icon "Clear captions" at bounding box center [463, 17] width 4 height 5
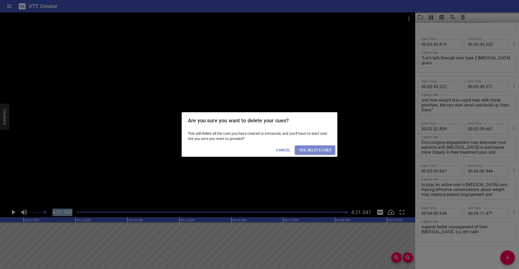
click at [322, 149] on span "Yes, Delete Cues" at bounding box center [315, 150] width 32 height 6
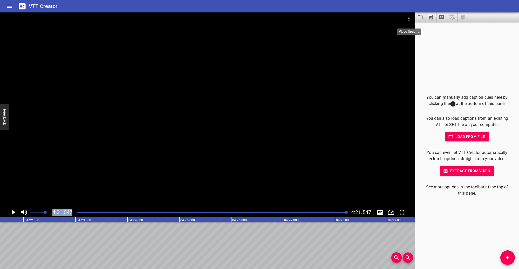
click at [407, 18] on icon "Video Options" at bounding box center [409, 19] width 6 height 6
click at [412, 19] on li "Select New Video File..." at bounding box center [429, 19] width 52 height 9
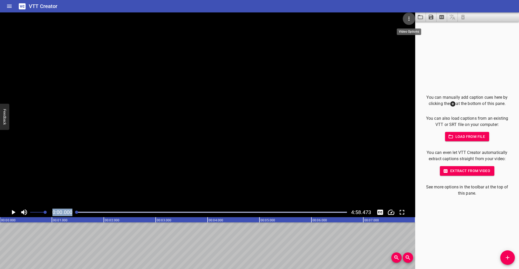
click at [407, 18] on icon "Video Options" at bounding box center [409, 19] width 6 height 6
click at [411, 18] on li "Select New Video File..." at bounding box center [429, 19] width 52 height 9
click at [408, 18] on icon "Video Options" at bounding box center [408, 19] width 1 height 4
click at [413, 20] on li "Select New Video File..." at bounding box center [429, 19] width 52 height 9
